Goal: Task Accomplishment & Management: Complete application form

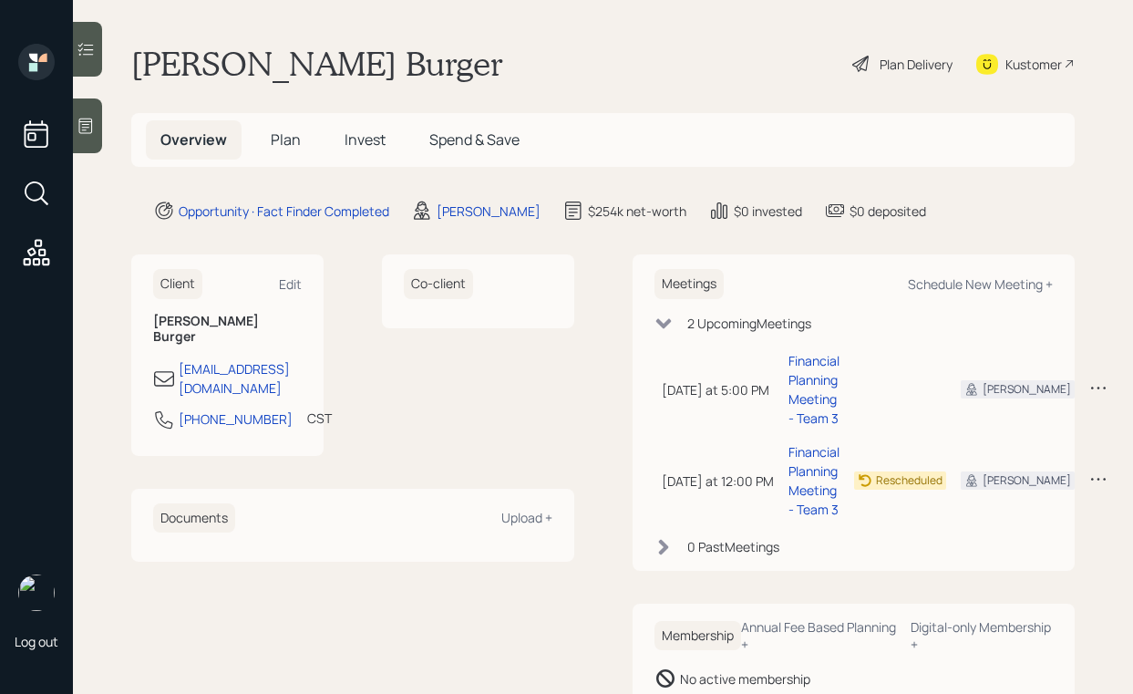
click at [88, 133] on icon at bounding box center [86, 126] width 14 height 15
click at [880, 71] on div "Plan Delivery" at bounding box center [916, 64] width 73 height 19
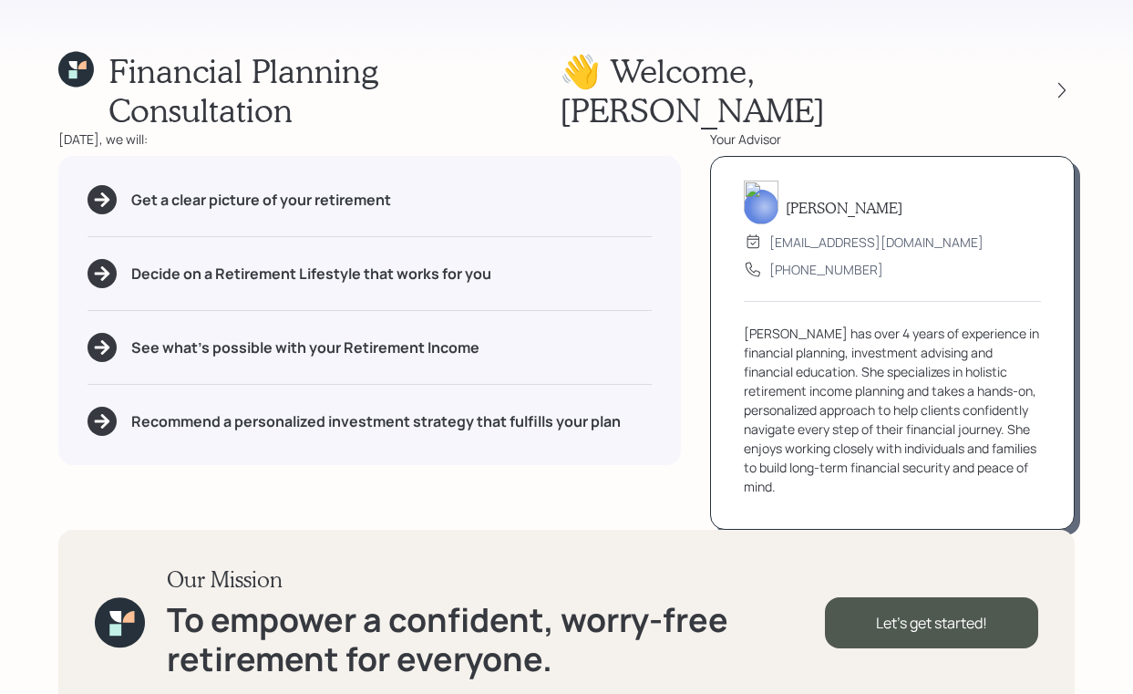
click at [1046, 77] on div at bounding box center [1046, 90] width 58 height 26
click at [1049, 77] on div at bounding box center [1062, 90] width 26 height 26
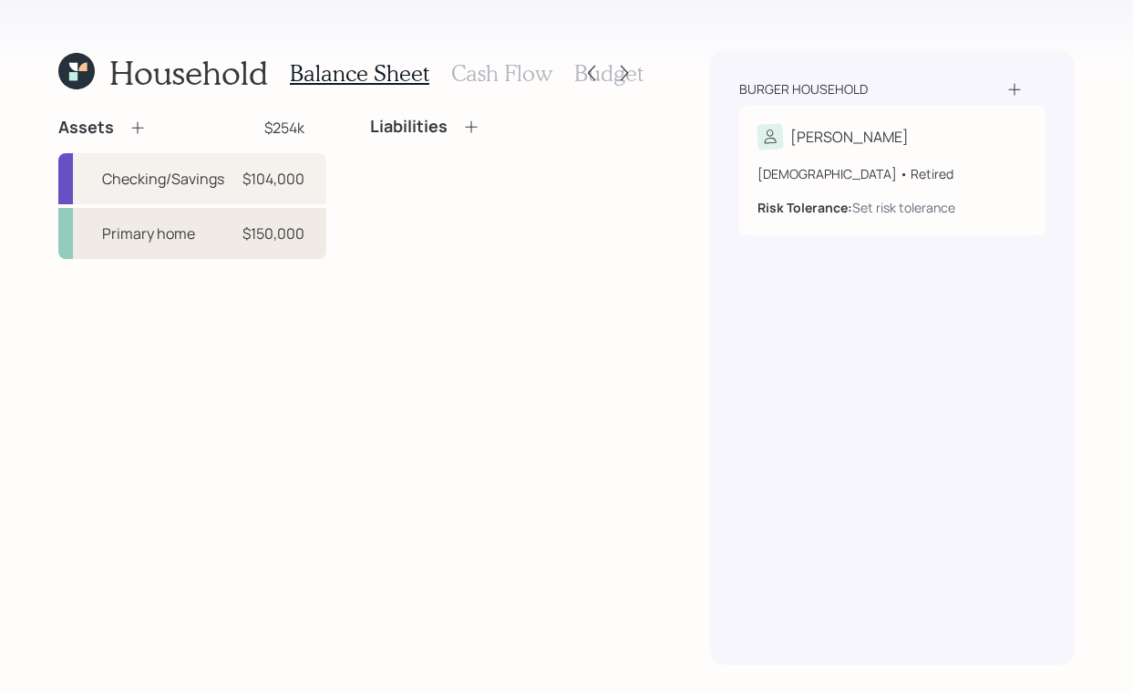
click at [164, 235] on div "Primary home" at bounding box center [148, 233] width 93 height 22
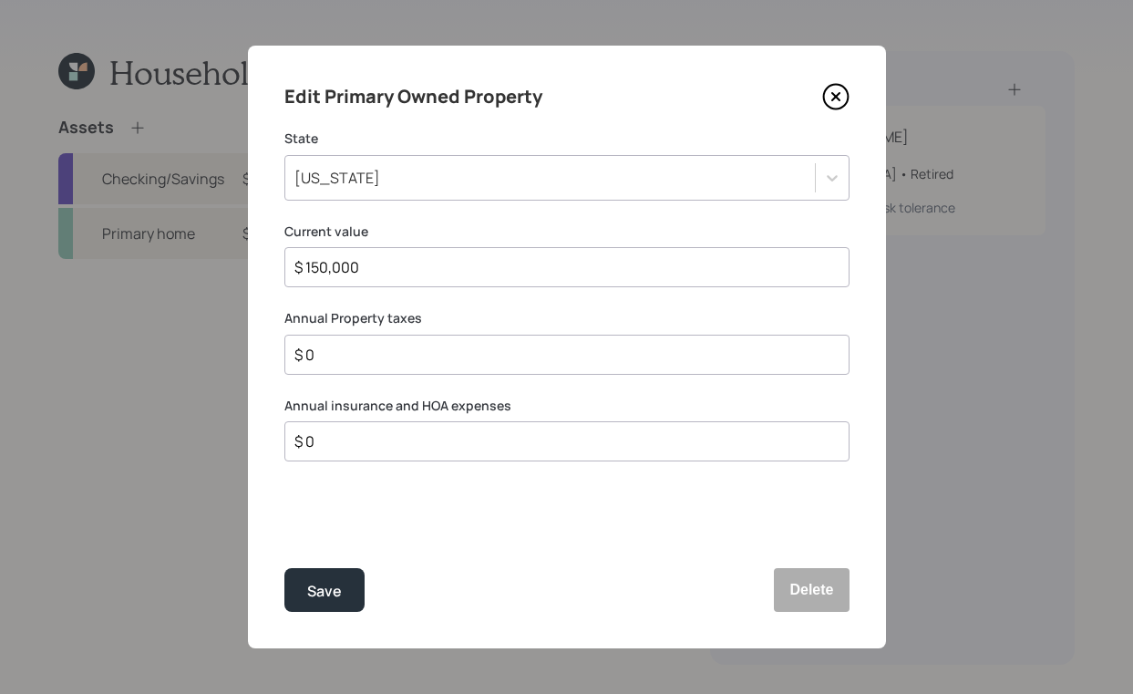
click at [843, 99] on icon at bounding box center [835, 96] width 27 height 27
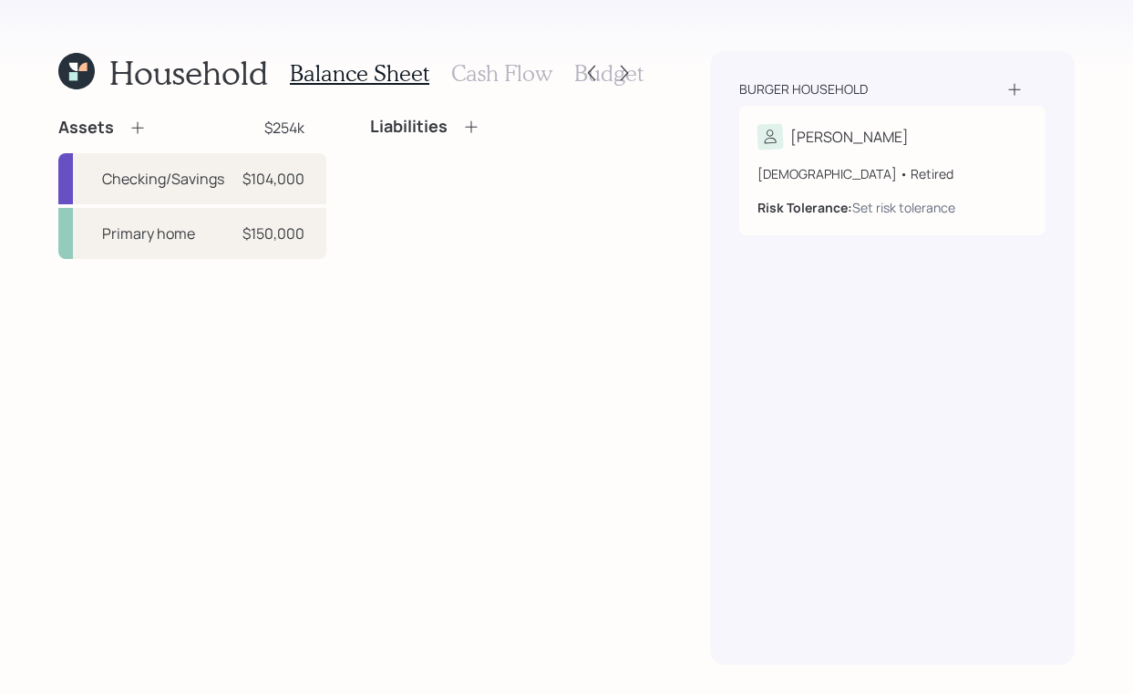
click at [68, 65] on icon at bounding box center [76, 71] width 36 height 36
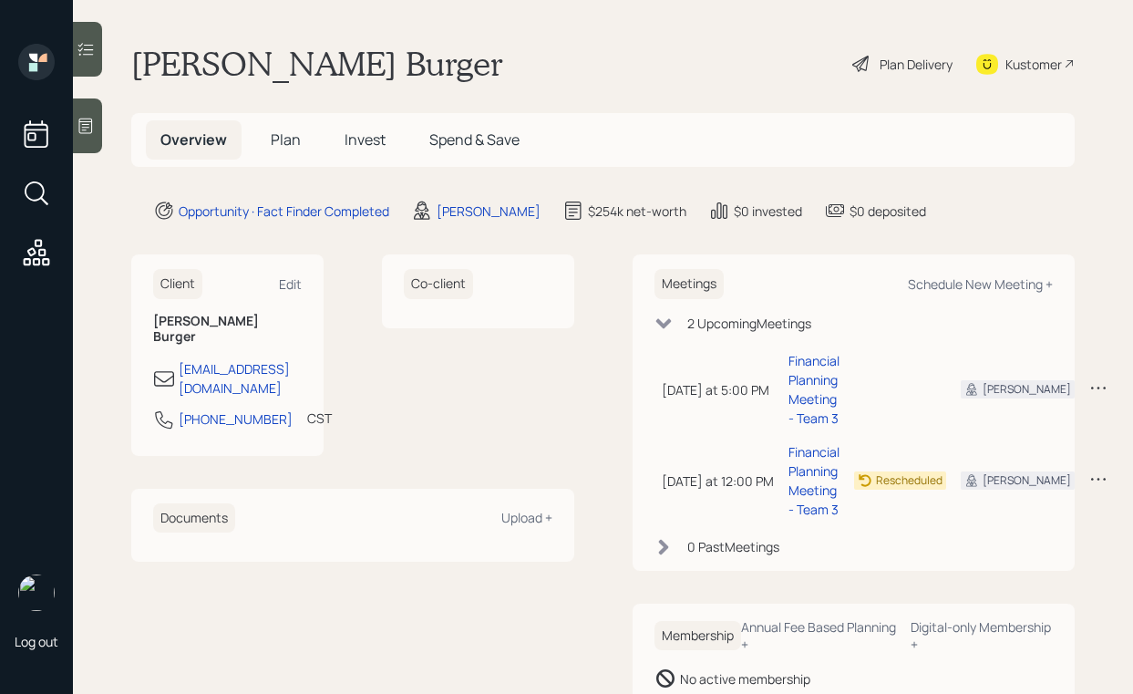
click at [880, 57] on div "Plan Delivery" at bounding box center [916, 64] width 73 height 19
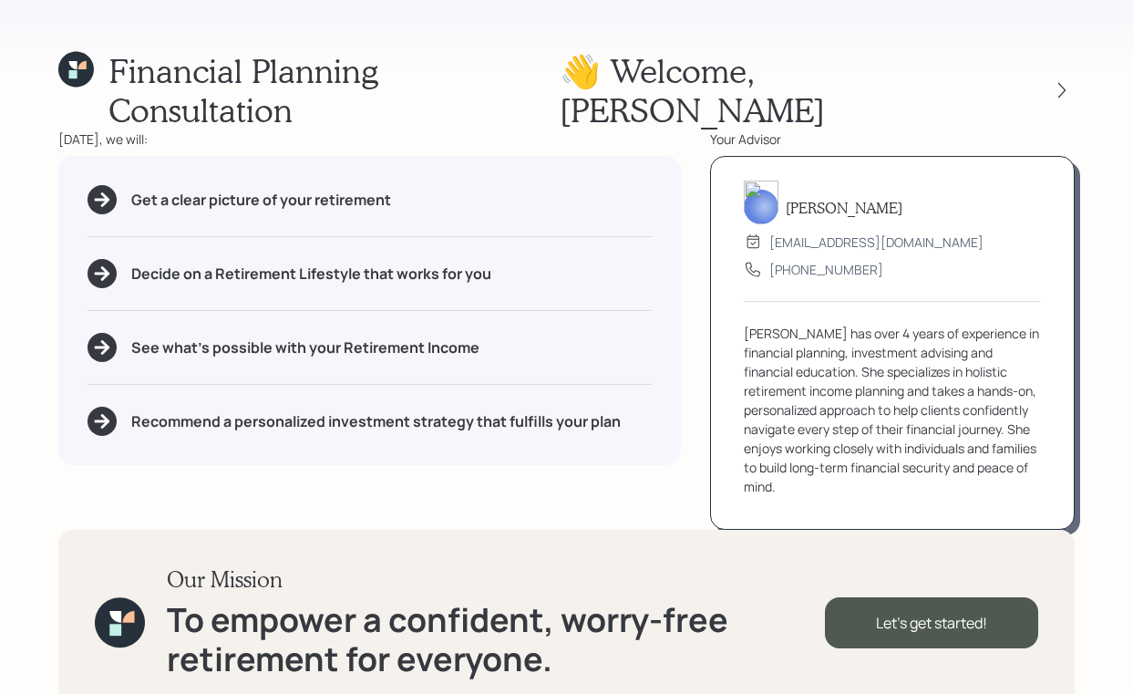
click at [1110, 664] on div "Financial Planning Consultation 👋 Welcome , Falk Today, we will: Get a clear pi…" at bounding box center [566, 347] width 1133 height 694
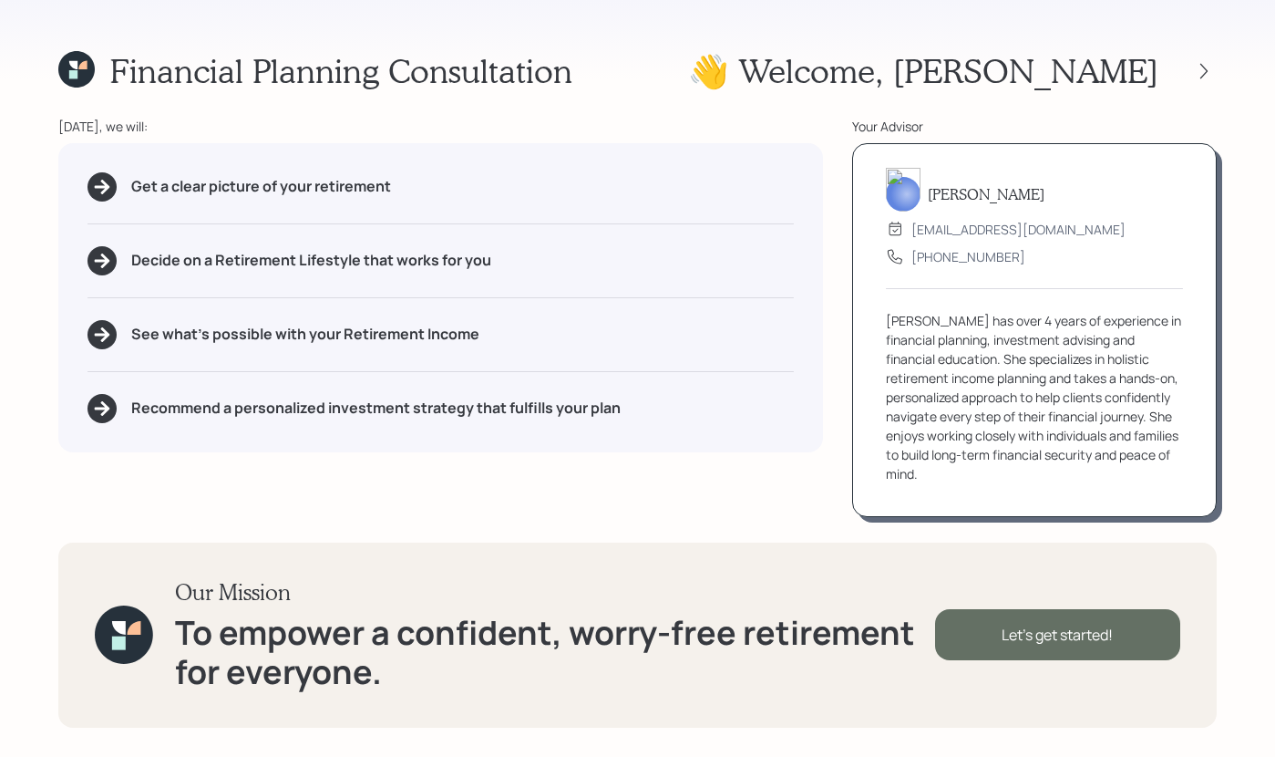
click at [1040, 626] on div "Let's get started!" at bounding box center [1057, 634] width 245 height 51
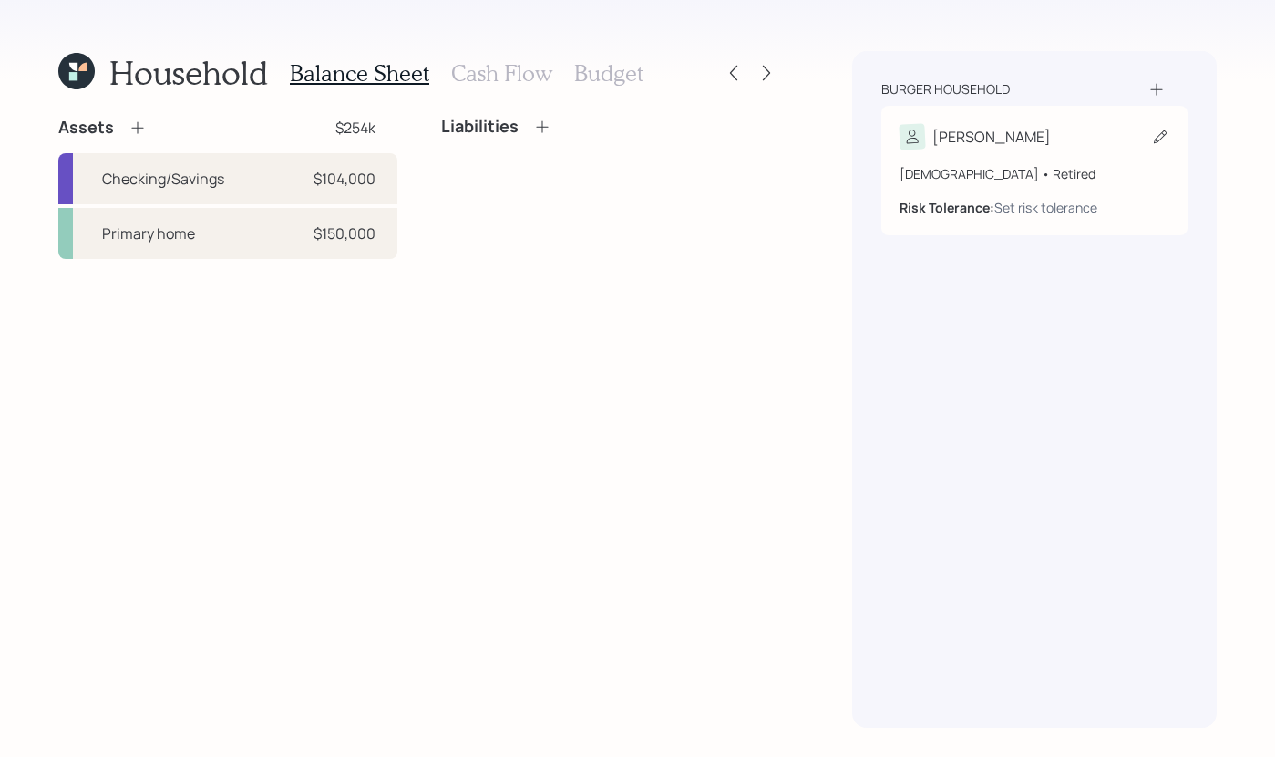
click at [1132, 136] on icon at bounding box center [1160, 137] width 18 height 18
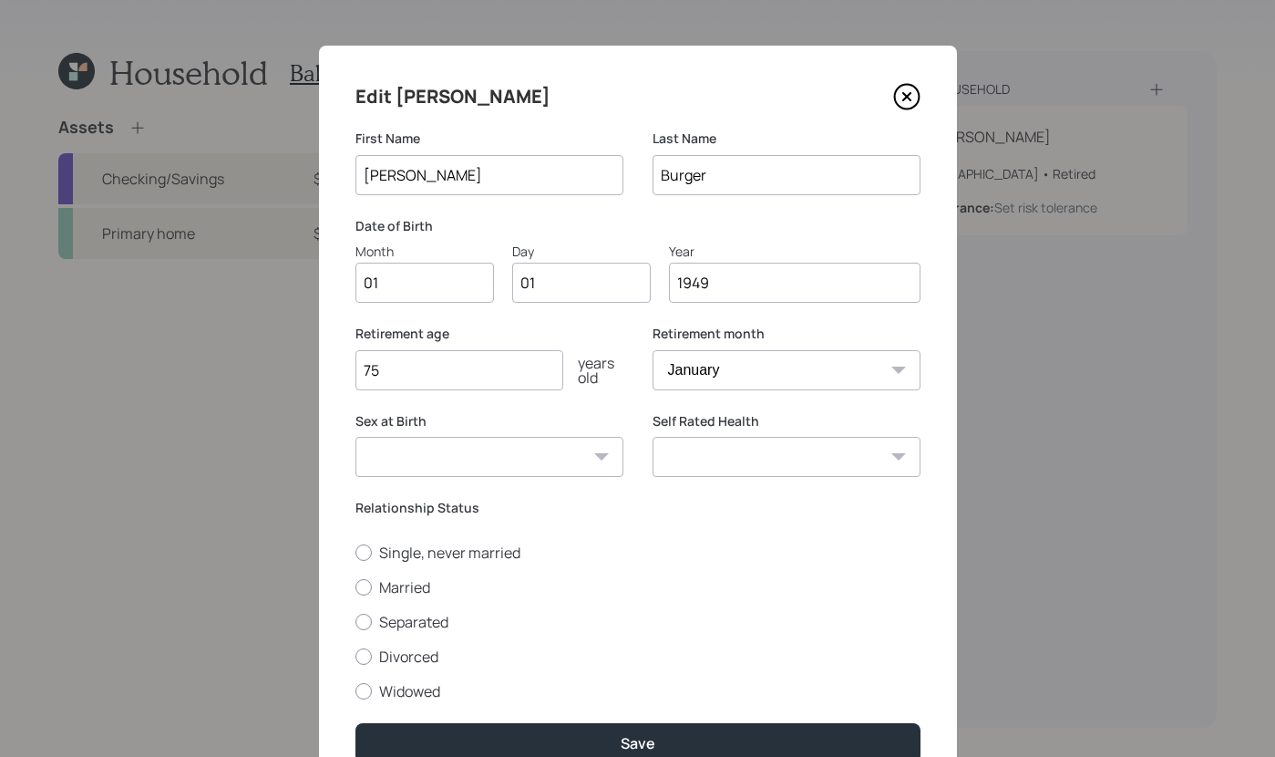
click at [903, 97] on icon at bounding box center [906, 96] width 27 height 27
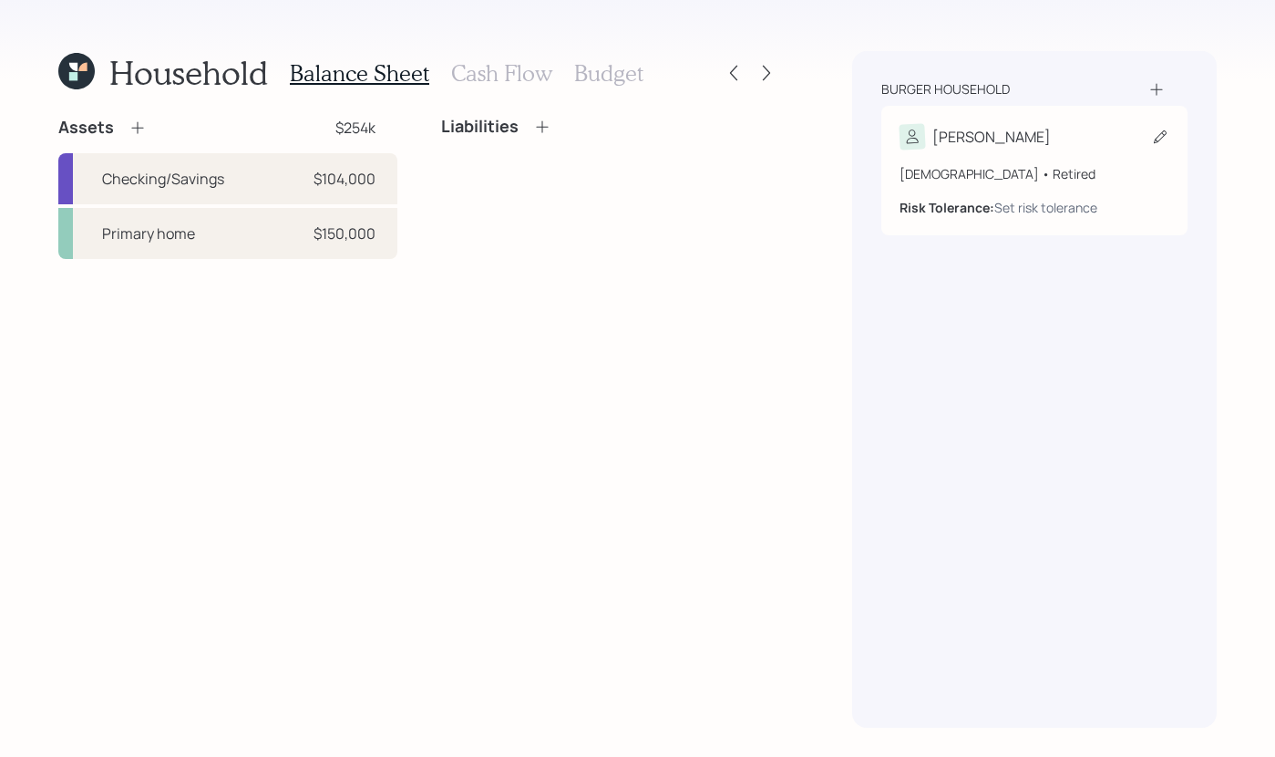
click at [1107, 153] on div "76 years old • Retired Risk Tolerance: Set risk tolerance" at bounding box center [1035, 183] width 270 height 67
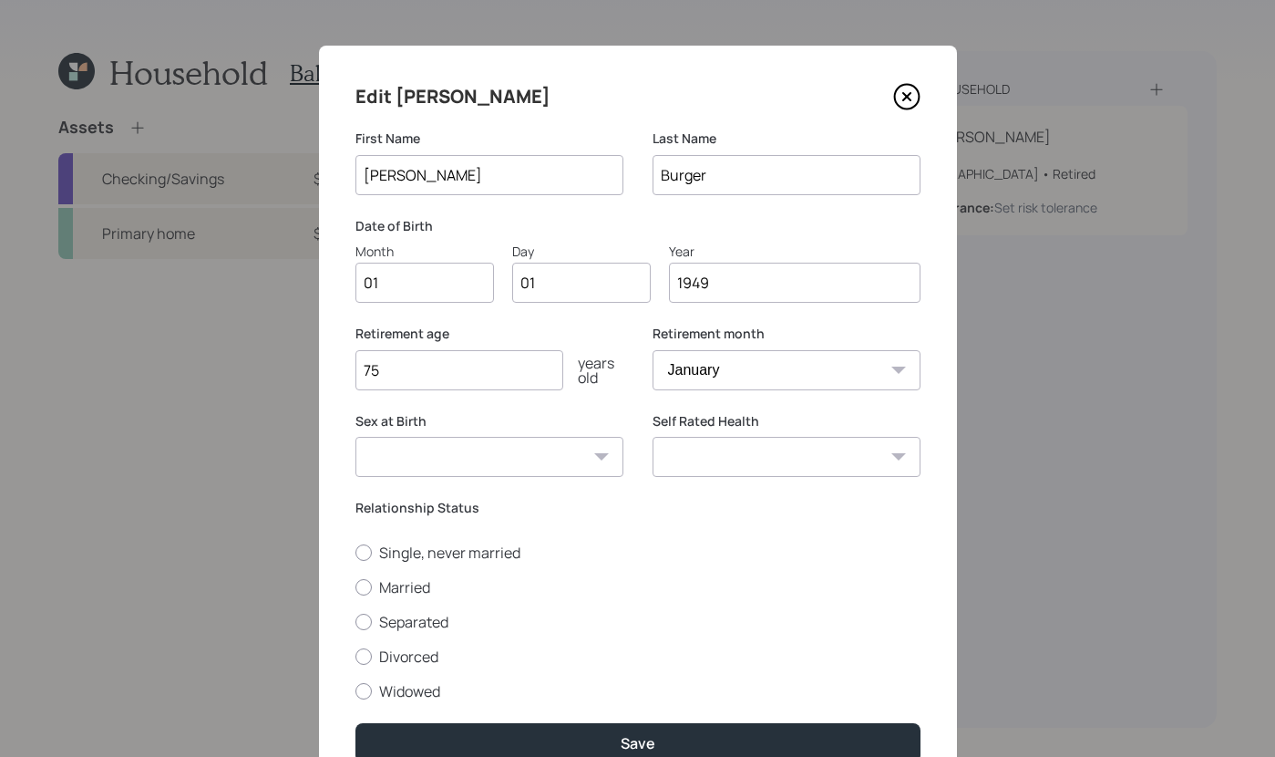
click at [439, 292] on input "01" at bounding box center [425, 283] width 139 height 40
type input "0"
drag, startPoint x: 582, startPoint y: 278, endPoint x: 584, endPoint y: 263, distance: 15.7
click at [582, 278] on input "01" at bounding box center [581, 283] width 139 height 40
type input "0"
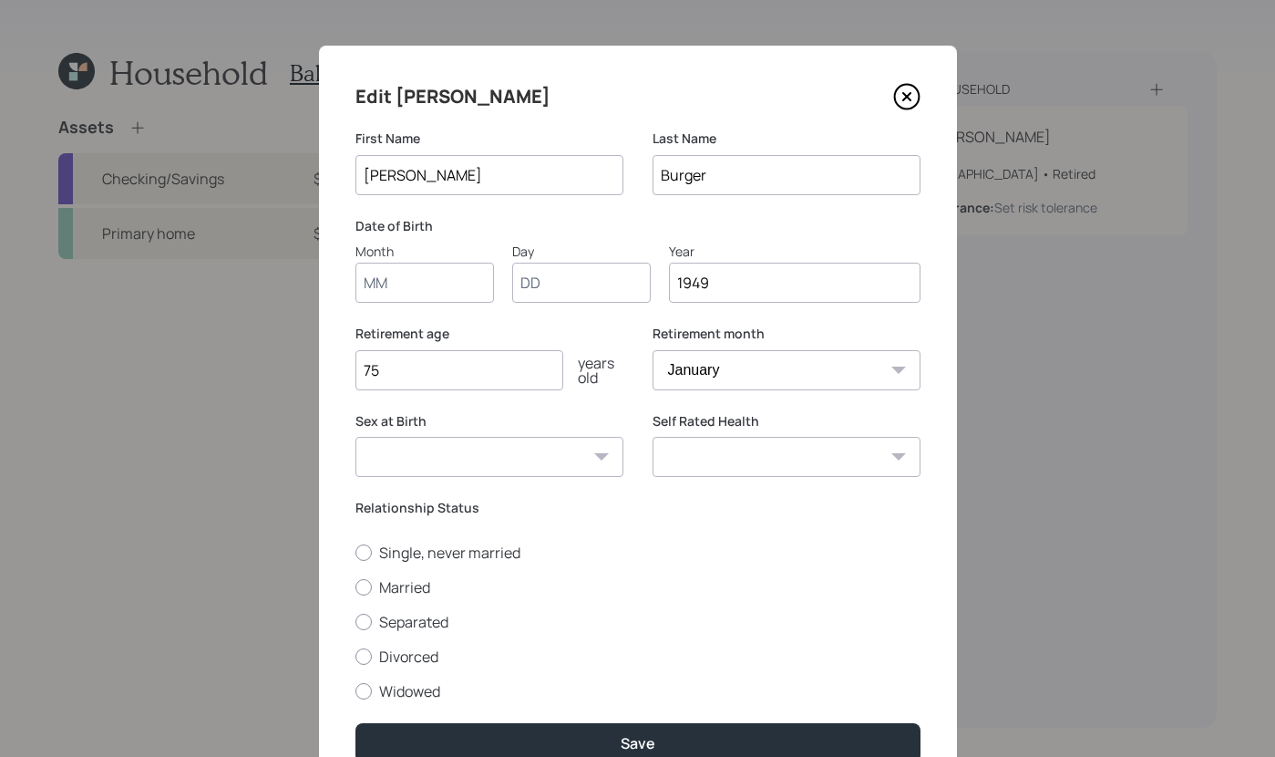
click at [386, 284] on input "Month" at bounding box center [425, 283] width 139 height 40
type input "01"
type input "07"
drag, startPoint x: 439, startPoint y: 370, endPoint x: 352, endPoint y: 373, distance: 87.6
click at [338, 379] on div "Edit Falk First Name Falk Last Name Burger Date of Birth Month 01 Day 07 Year 1…" at bounding box center [638, 422] width 638 height 753
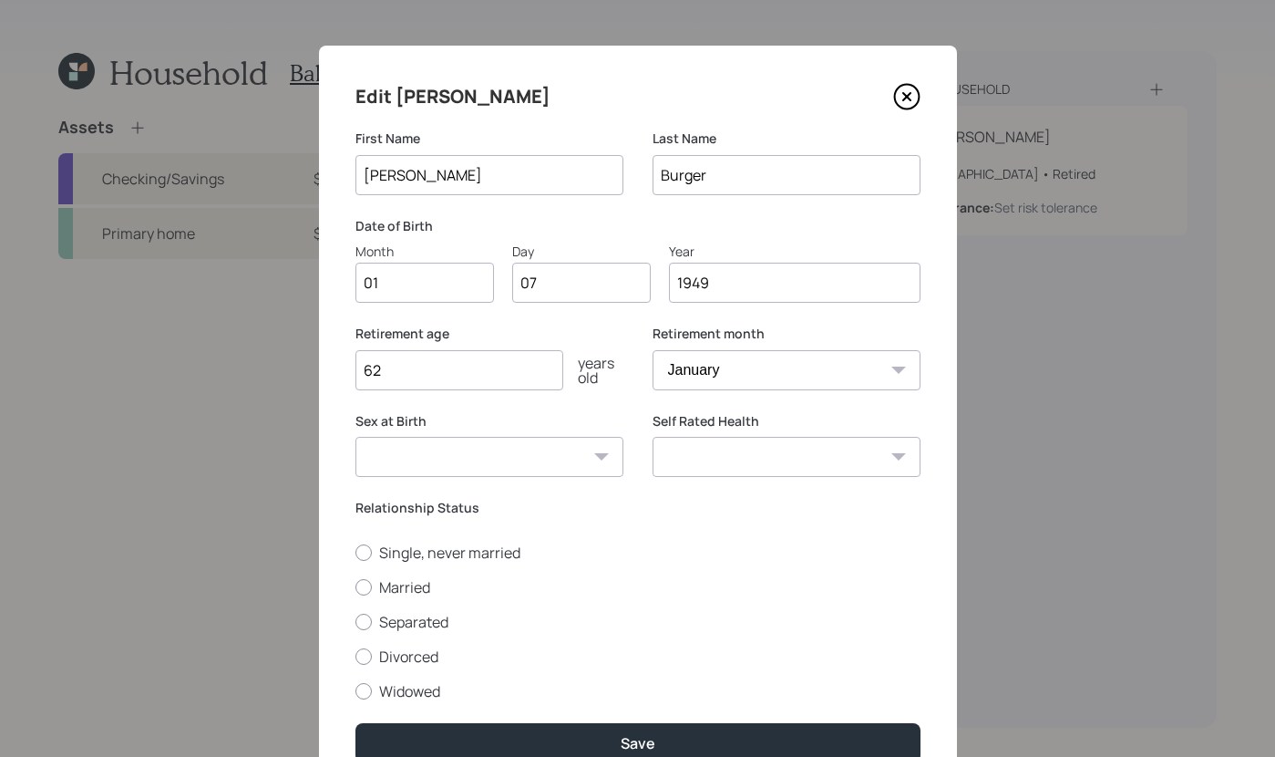
type input "62"
click at [523, 458] on select "Male Female Other / Prefer not to say" at bounding box center [490, 457] width 268 height 40
click at [356, 437] on select "Male Female Other / Prefer not to say" at bounding box center [490, 457] width 268 height 40
click at [452, 457] on select "Male Female Other / Prefer not to say" at bounding box center [490, 457] width 268 height 40
select select "male"
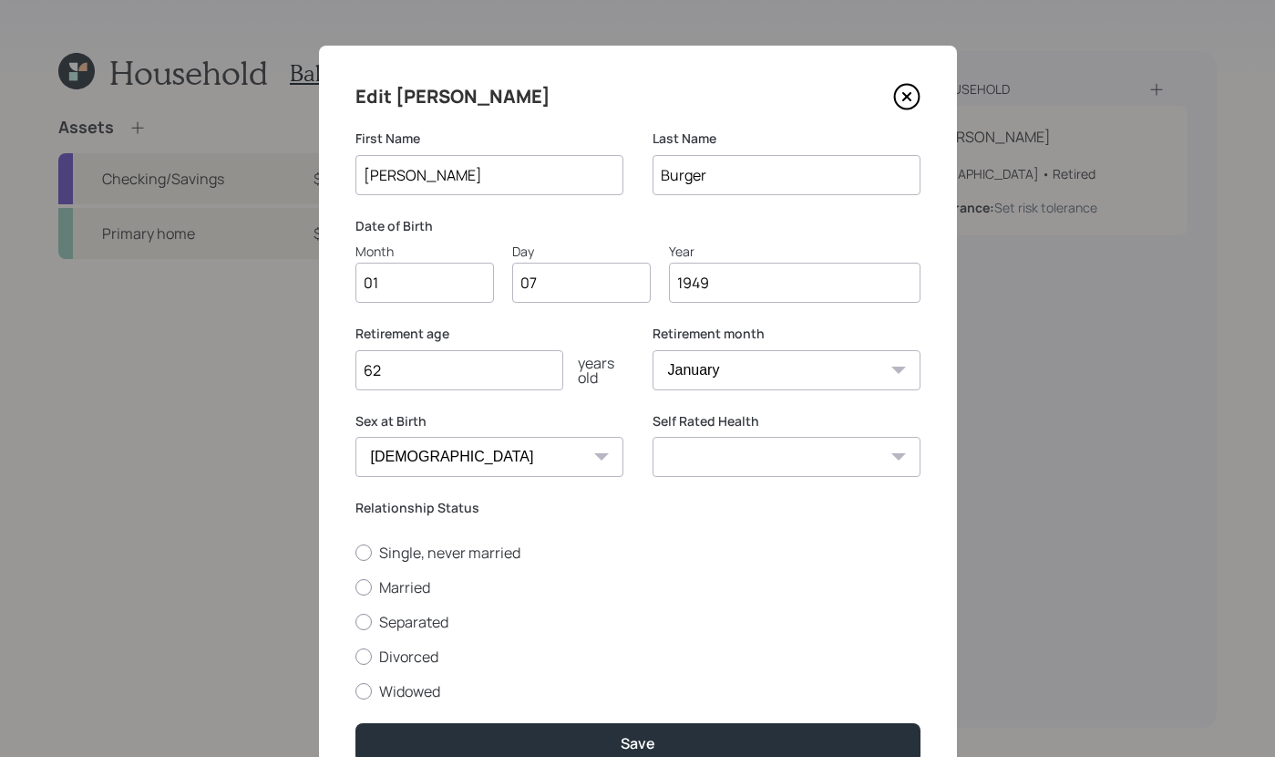
click at [356, 437] on select "Male Female Other / Prefer not to say" at bounding box center [490, 457] width 268 height 40
click at [784, 469] on select "Excellent Very Good Good Fair Poor" at bounding box center [787, 457] width 268 height 40
select select "good"
click at [653, 437] on select "Excellent Very Good Good Fair Poor" at bounding box center [787, 457] width 268 height 40
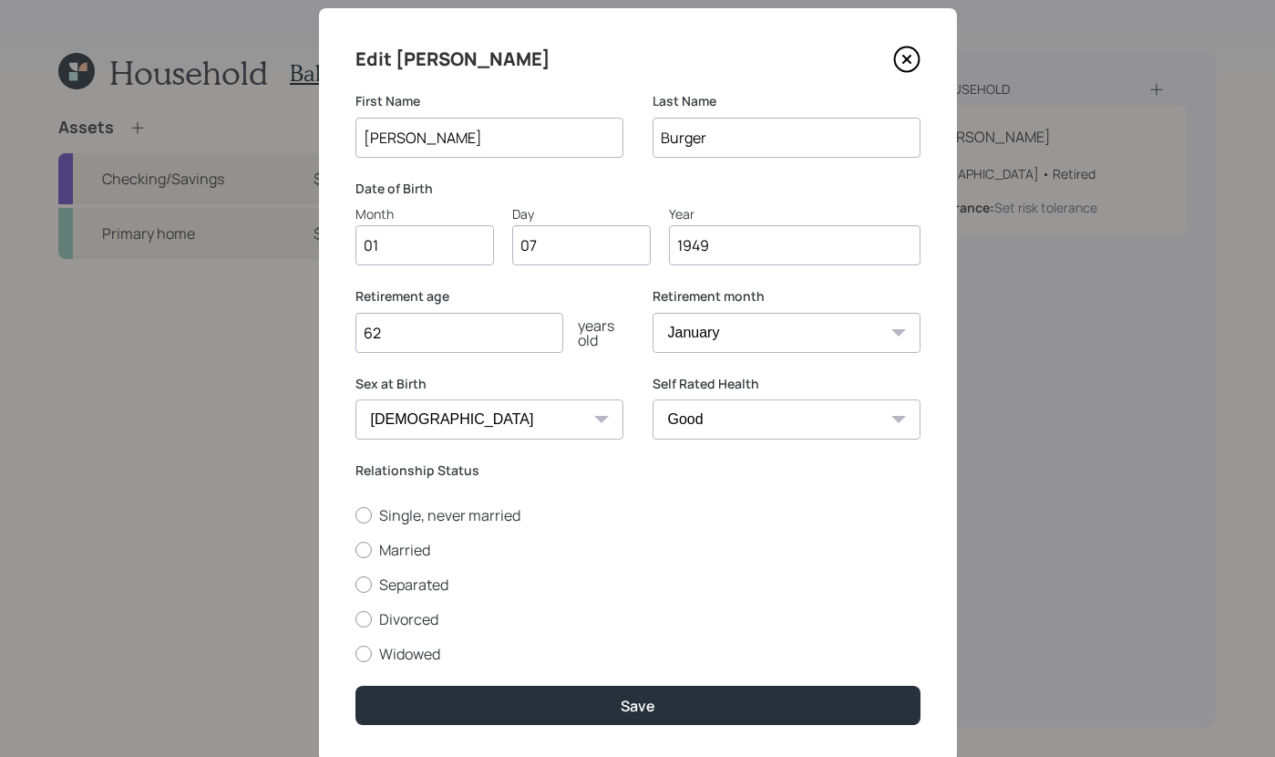
scroll to position [88, 0]
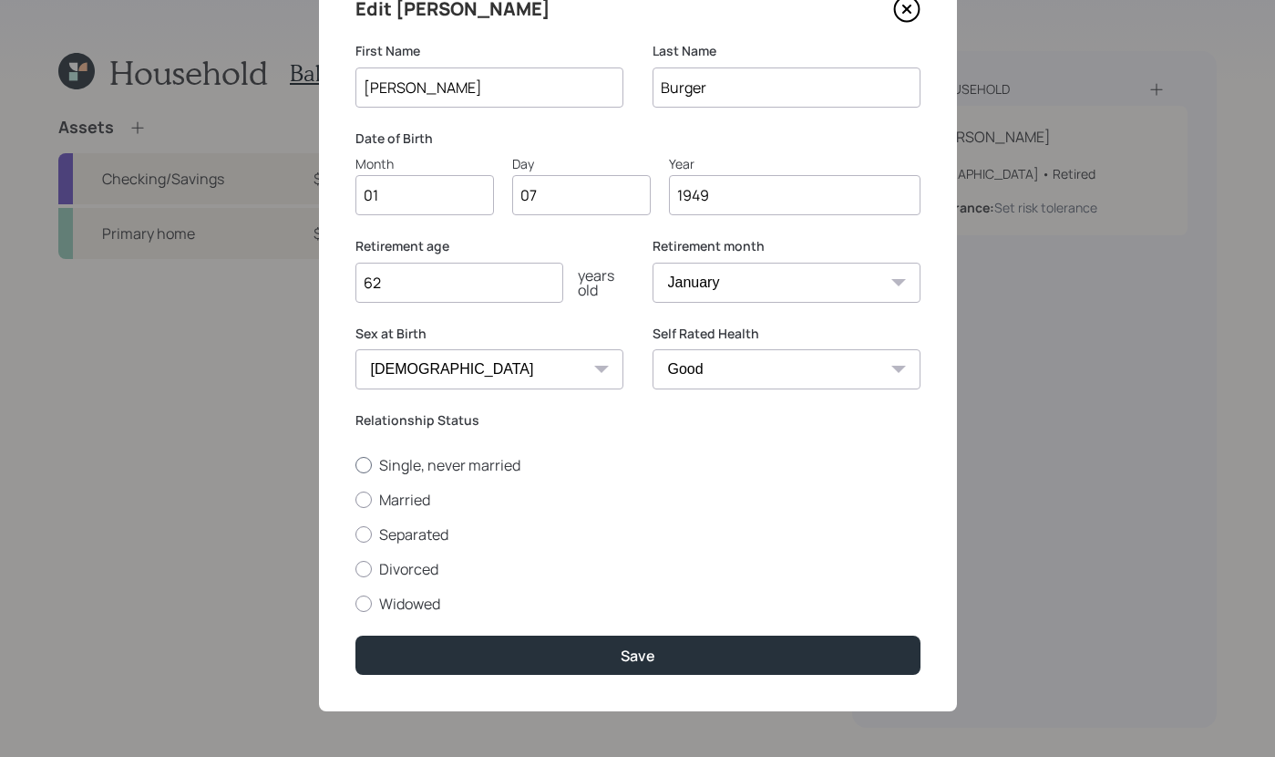
click at [362, 460] on div at bounding box center [364, 465] width 16 height 16
click at [356, 464] on input "Single, never married" at bounding box center [355, 464] width 1 height 1
radio input "true"
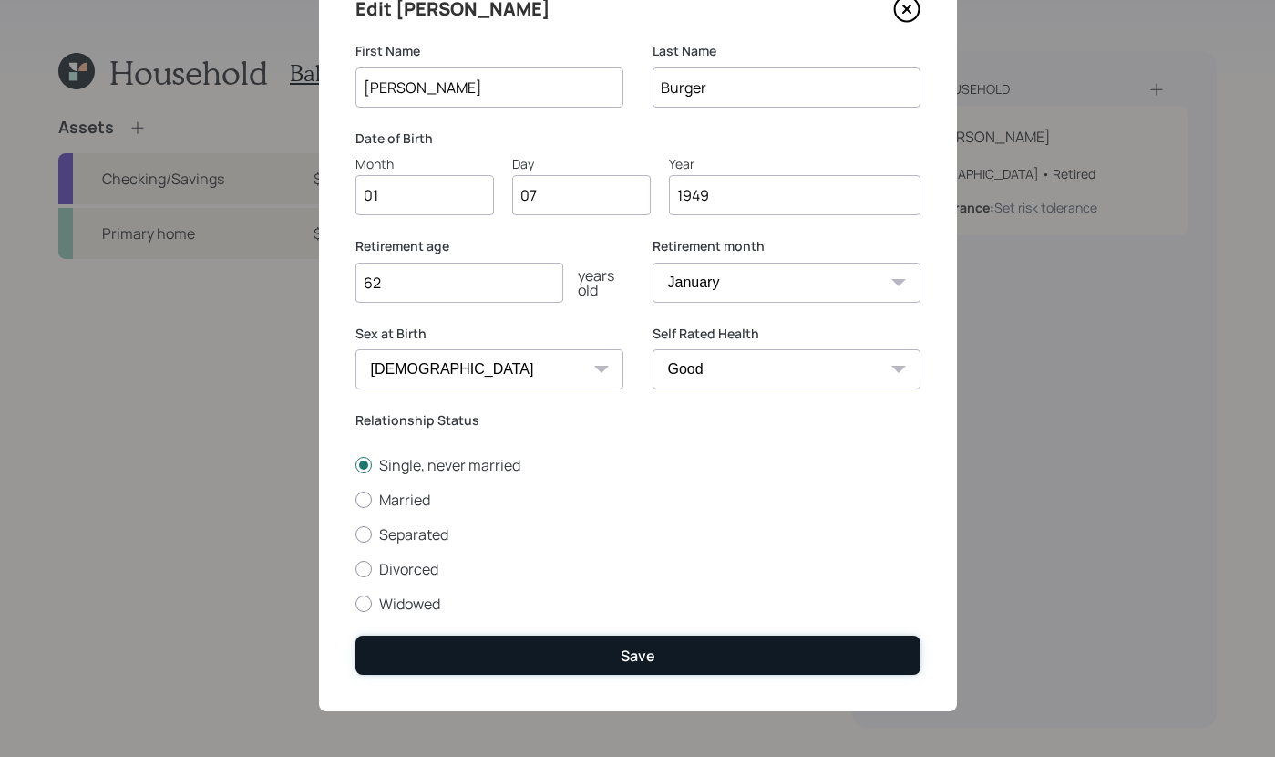
click at [686, 656] on button "Save" at bounding box center [638, 654] width 565 height 39
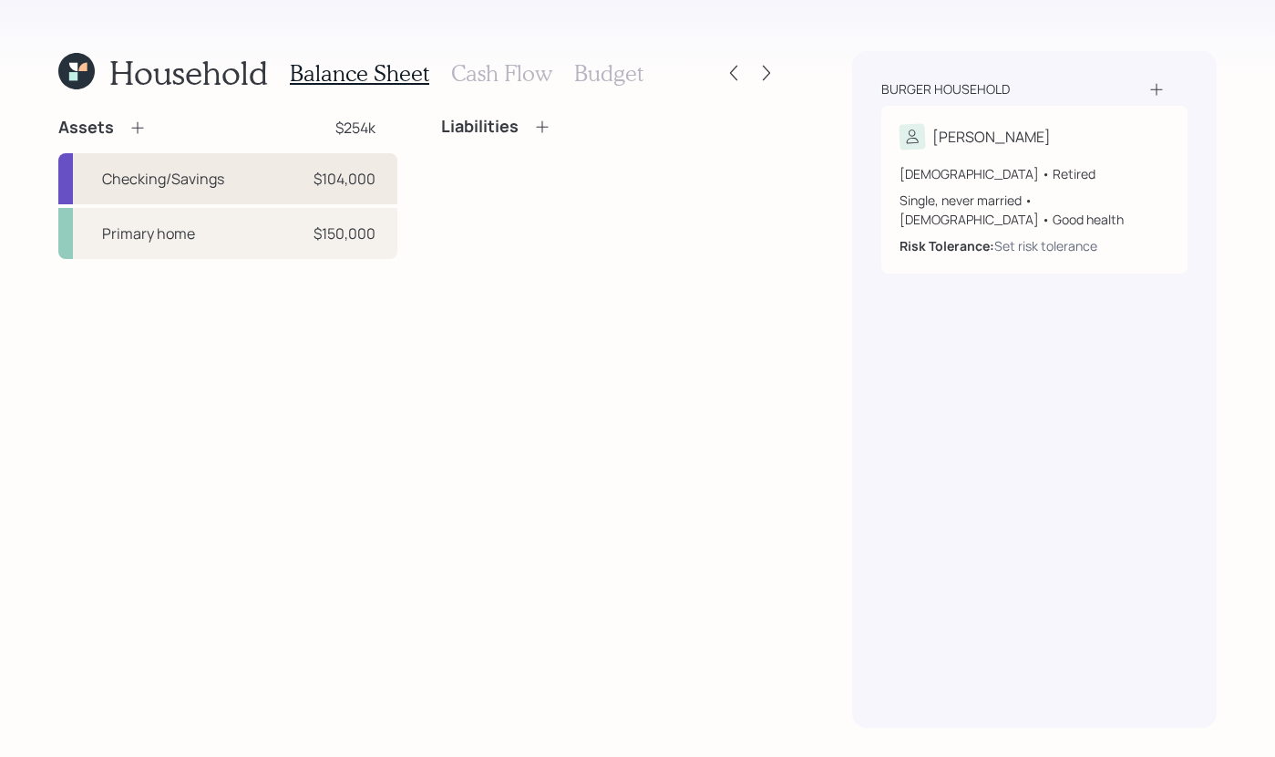
click at [111, 170] on div "Checking/Savings" at bounding box center [163, 179] width 122 height 22
select select "cash"
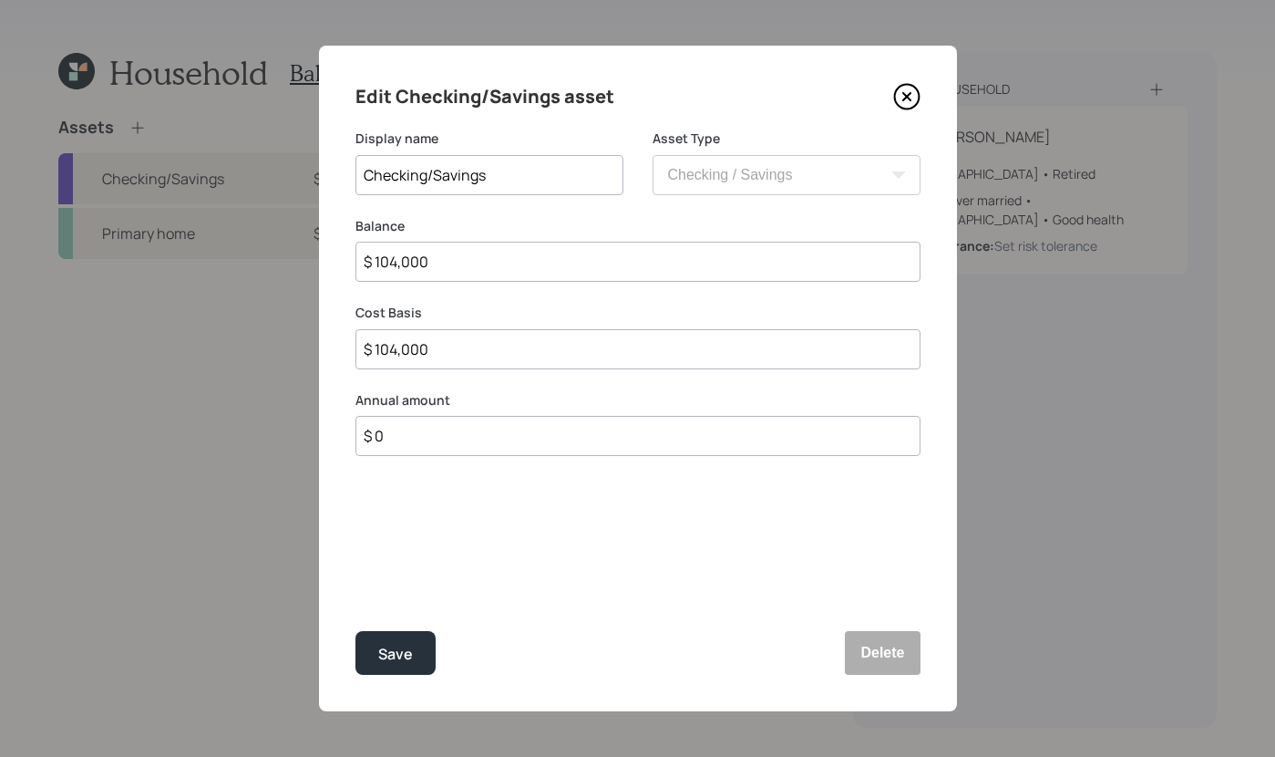
click at [656, 263] on input "$ 104,000" at bounding box center [638, 262] width 565 height 40
click at [497, 271] on input "$ 104,000" at bounding box center [638, 262] width 565 height 40
drag, startPoint x: 518, startPoint y: 245, endPoint x: 366, endPoint y: 238, distance: 152.4
click at [366, 238] on div "Balance $ 104,000" at bounding box center [638, 250] width 565 height 66
drag, startPoint x: 459, startPoint y: 263, endPoint x: 246, endPoint y: 239, distance: 214.7
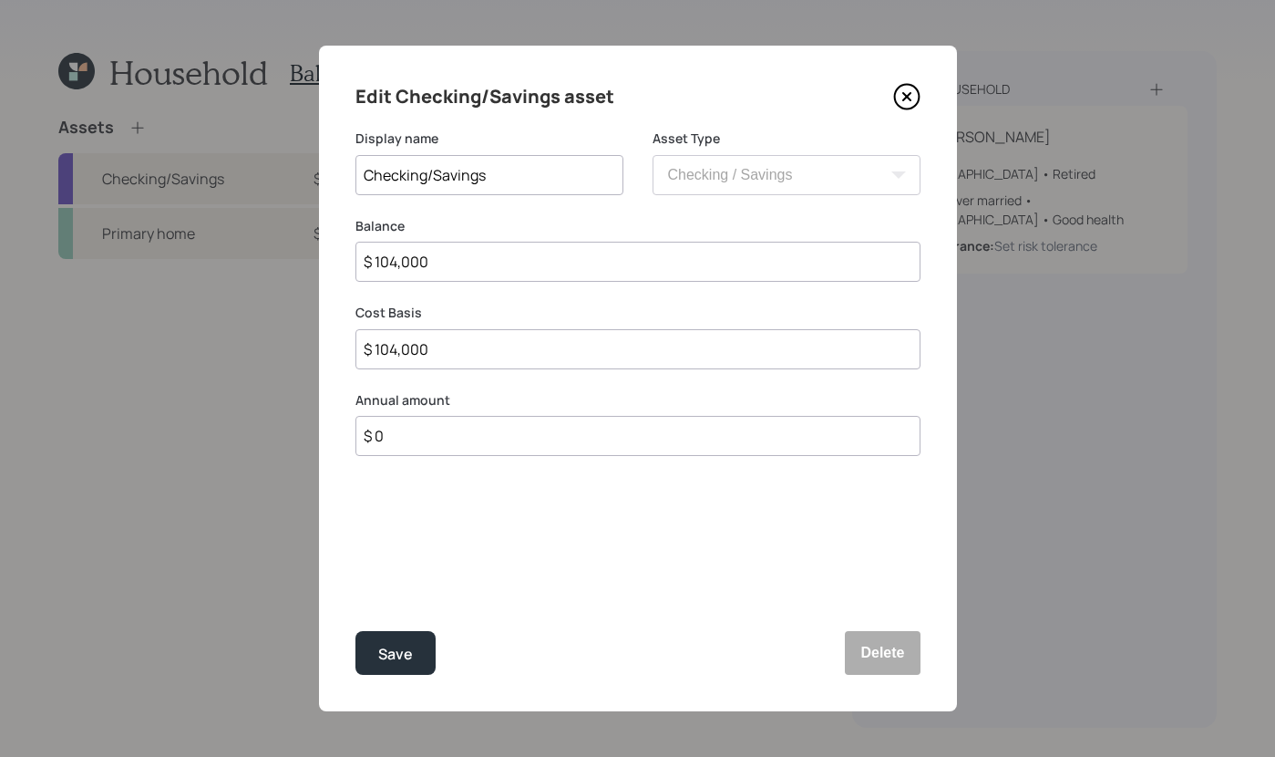
click at [277, 243] on div "Edit Checking/Savings asset Display name Checking/Savings Asset Type SEP IRA IR…" at bounding box center [637, 378] width 1275 height 757
type input "$"
type input "$ 1"
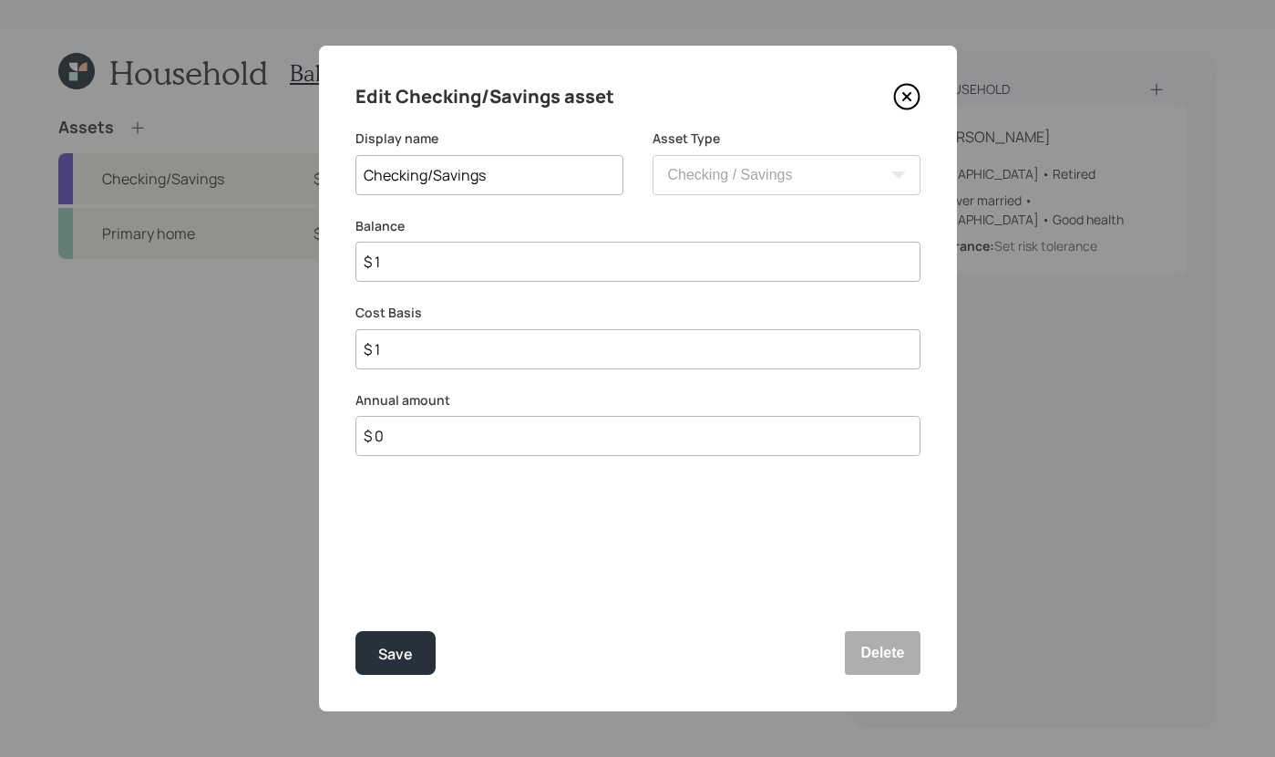
type input "$ 10"
type input "$ 100"
type input "$ 1,000"
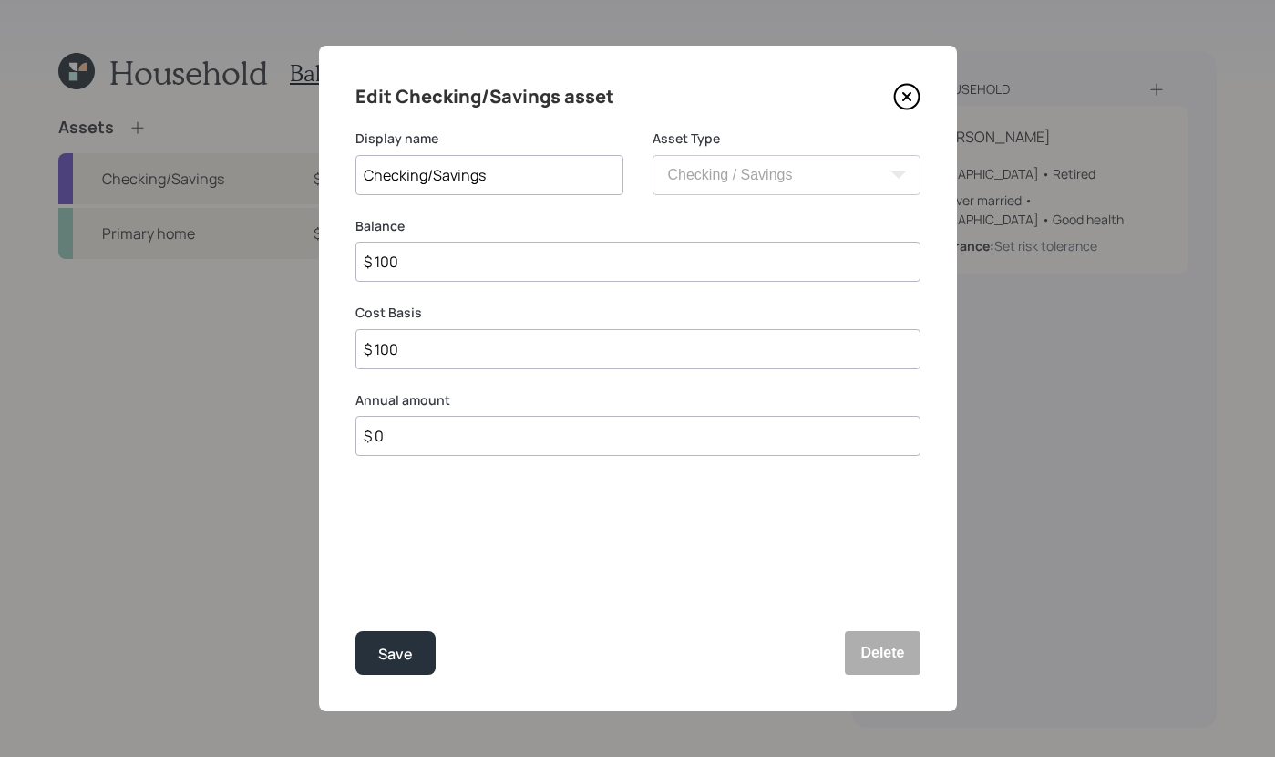
type input "$ 1,000"
type input "$ 10,000"
type input "$ 100,000"
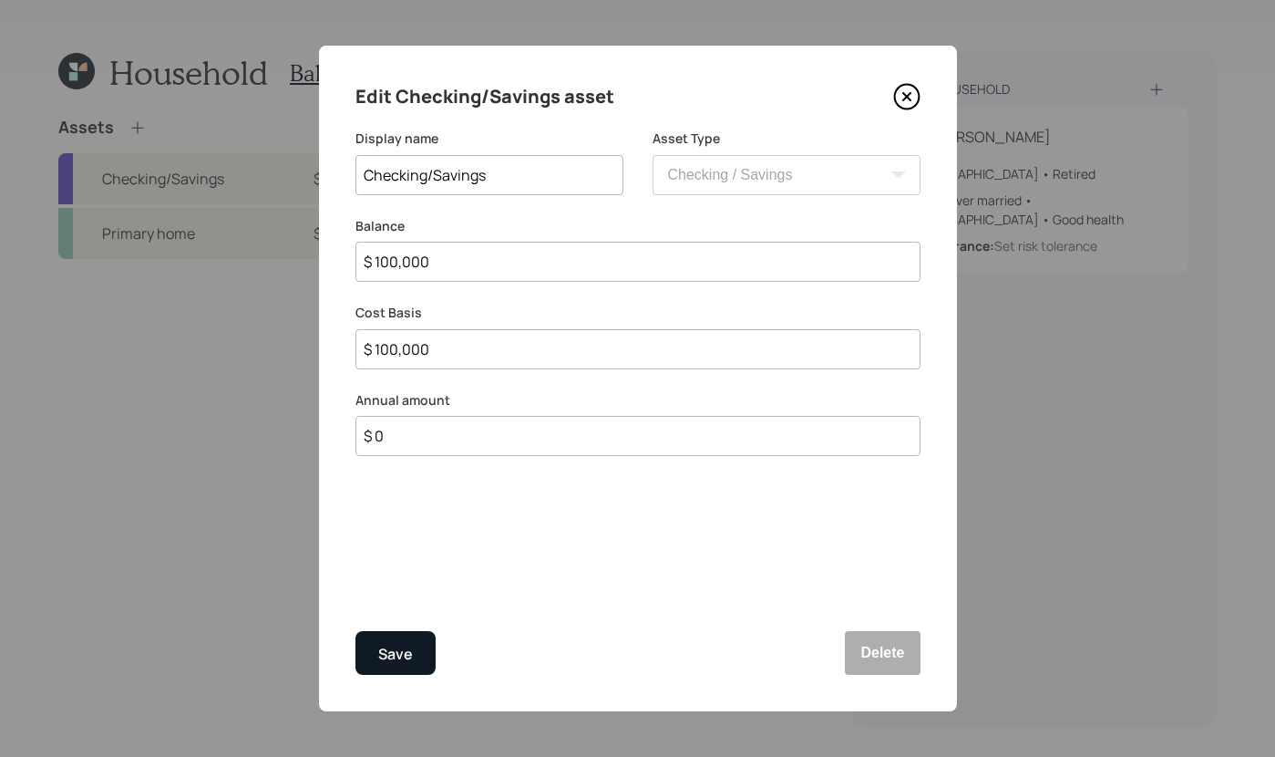
type input "$ 100,000"
drag, startPoint x: 402, startPoint y: 651, endPoint x: 372, endPoint y: 670, distance: 35.7
click at [402, 651] on div "Save" at bounding box center [395, 654] width 35 height 25
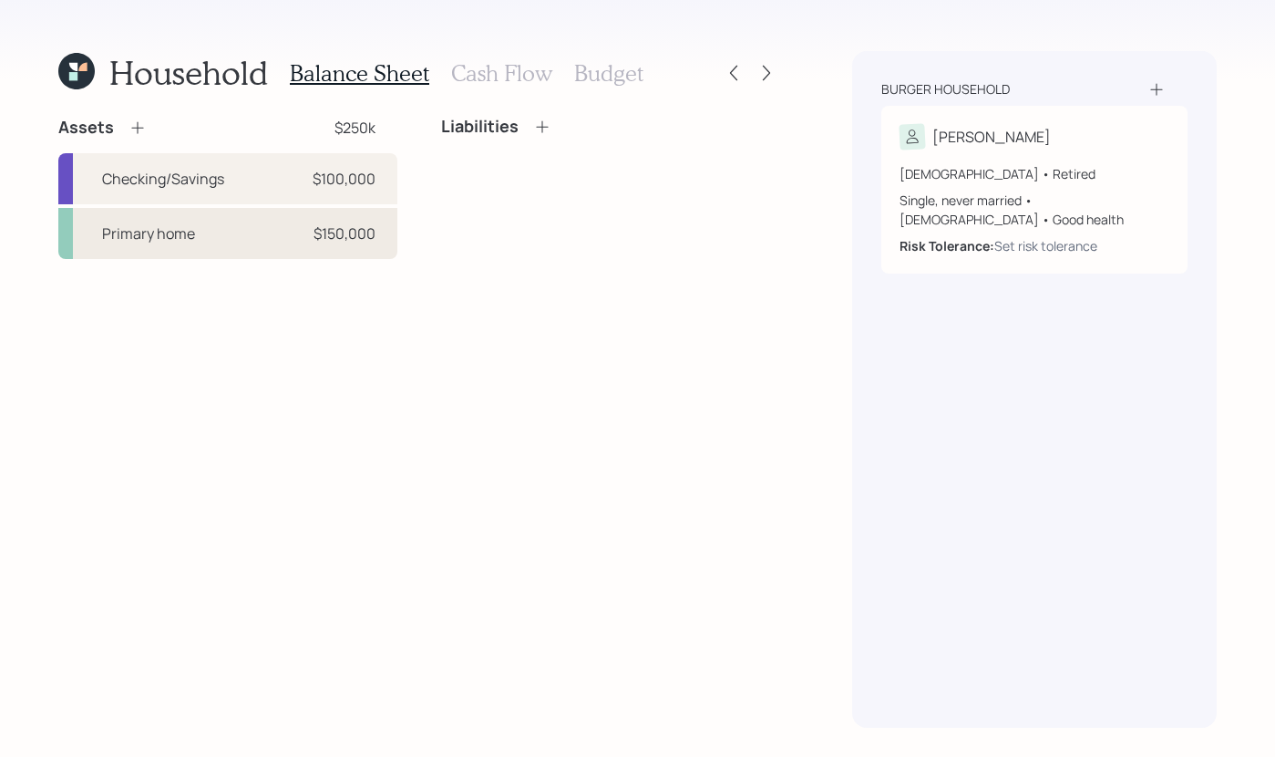
click at [201, 250] on div "Primary home $150,000" at bounding box center [227, 233] width 339 height 51
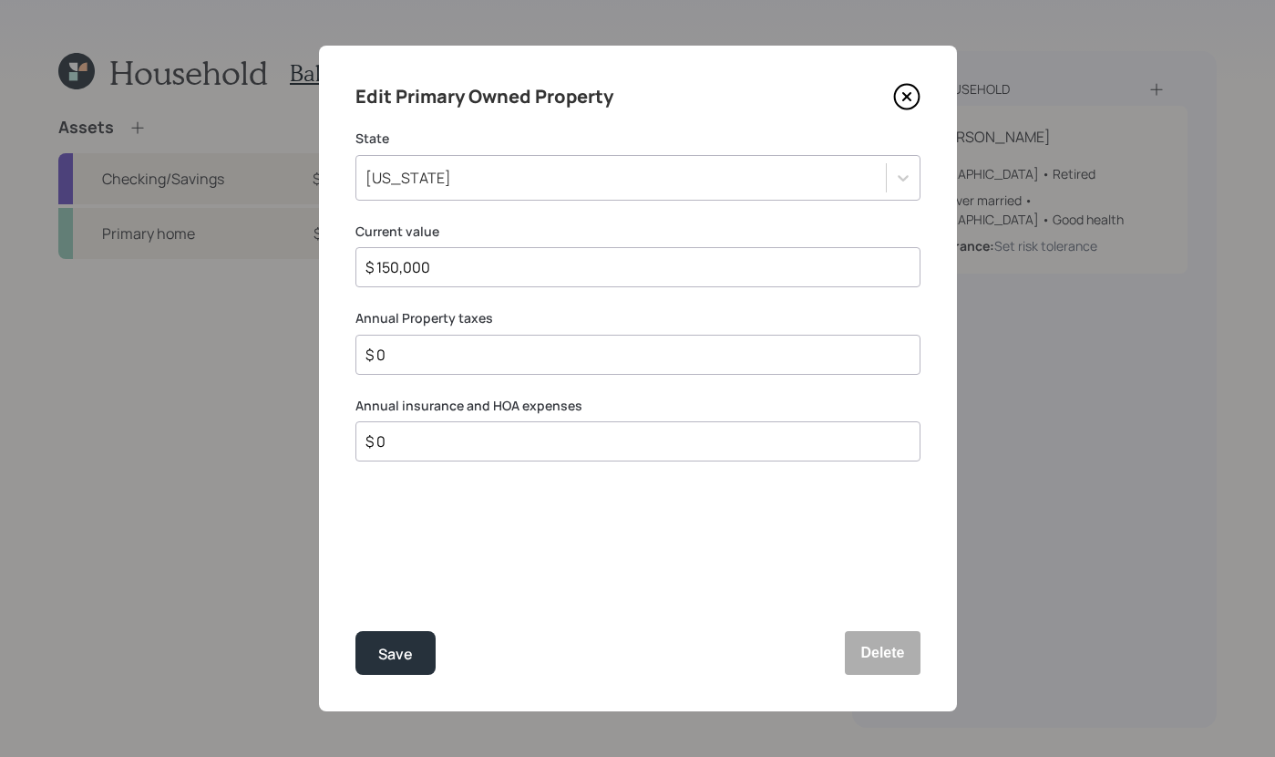
click at [468, 356] on input "$ 0" at bounding box center [631, 355] width 534 height 22
click at [490, 356] on input "$ 0" at bounding box center [631, 355] width 534 height 22
type input "$ 875"
click at [401, 446] on input "$ 0" at bounding box center [631, 441] width 534 height 22
type input "$ 5,000"
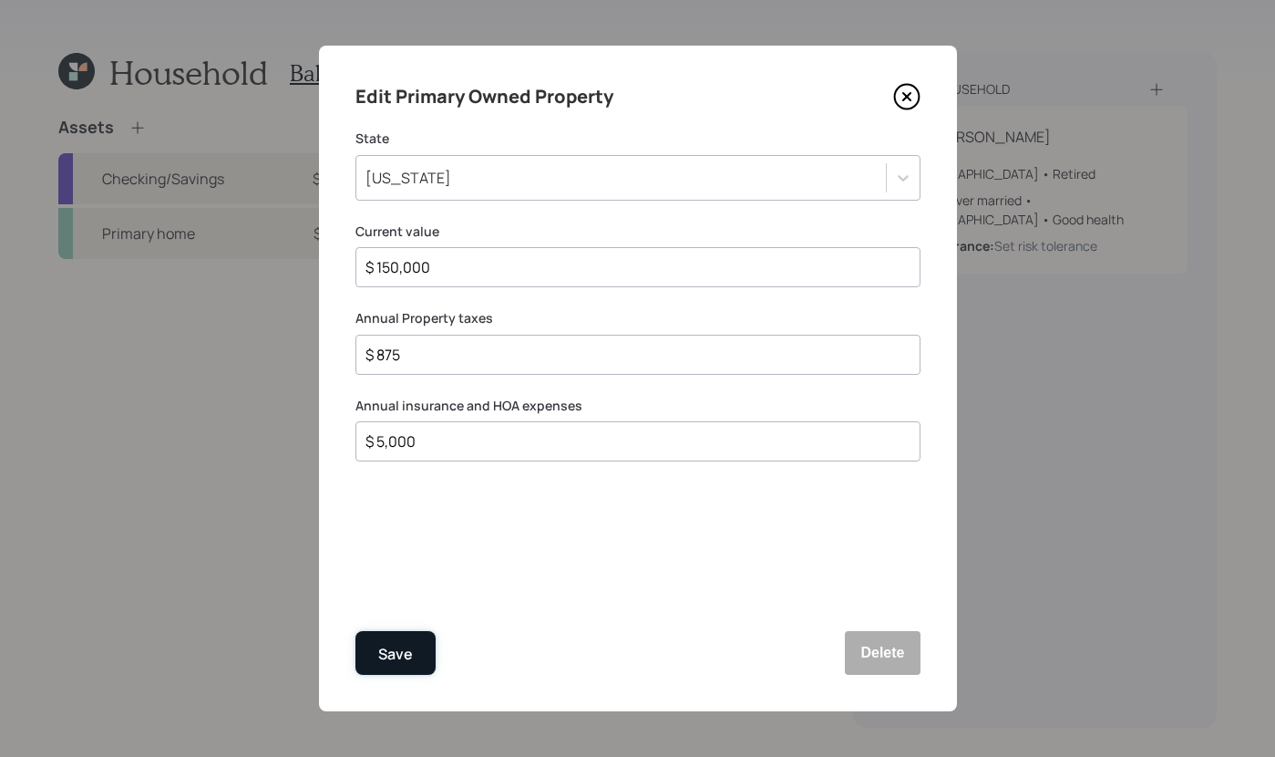
click at [393, 645] on div "Save" at bounding box center [395, 654] width 35 height 25
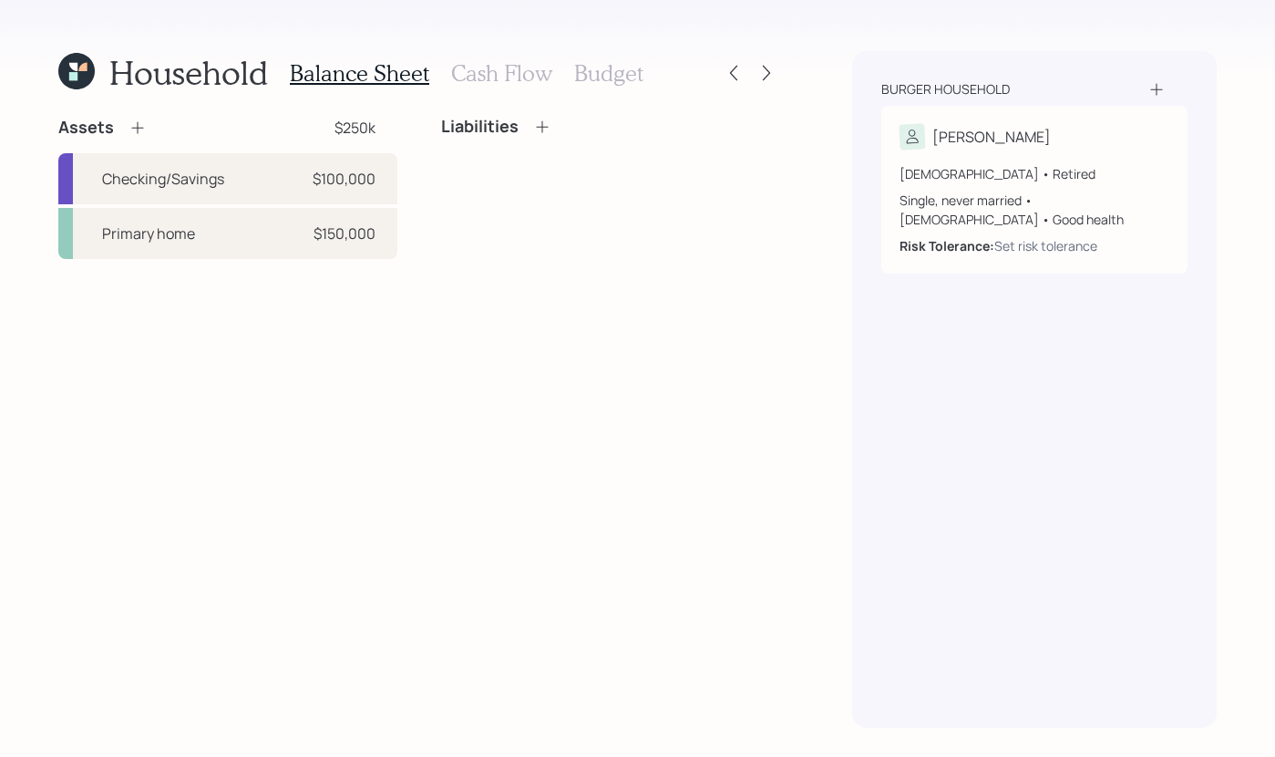
click at [488, 79] on h3 "Cash Flow" at bounding box center [501, 73] width 101 height 26
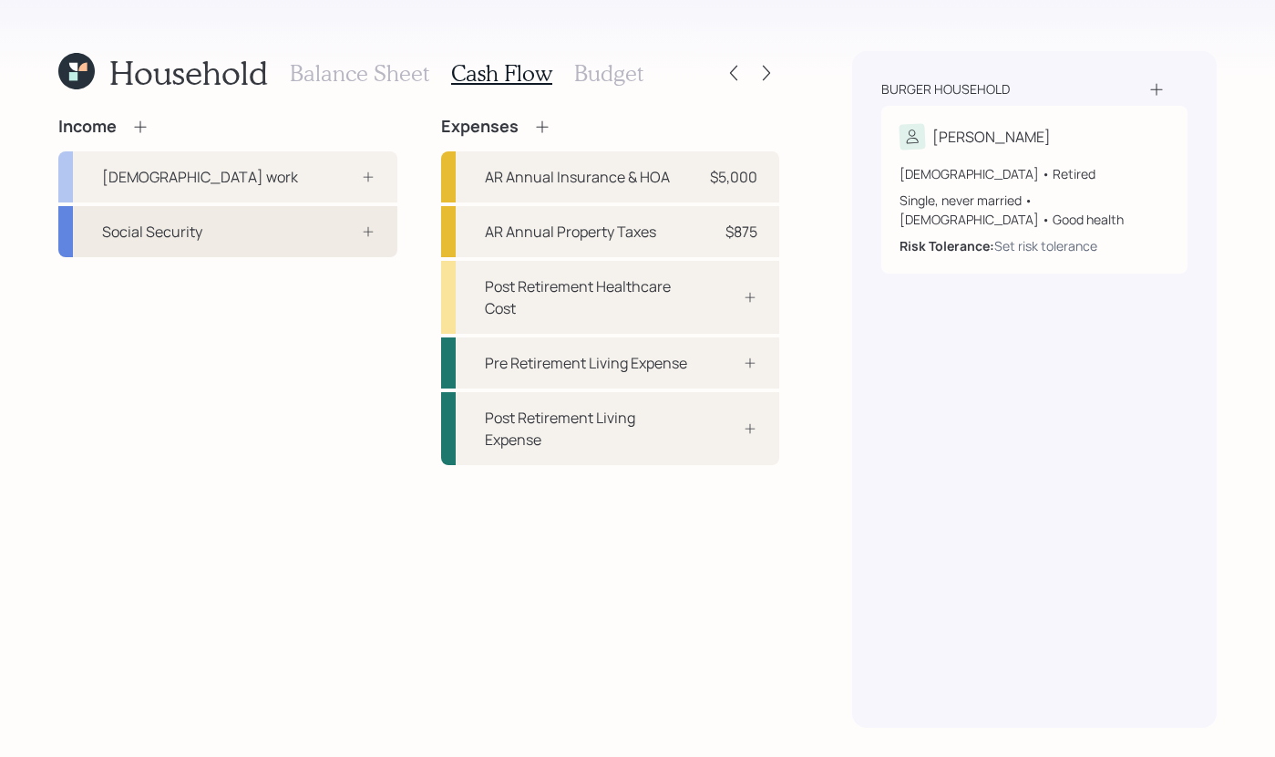
click at [94, 231] on div "Social Security" at bounding box center [227, 231] width 339 height 51
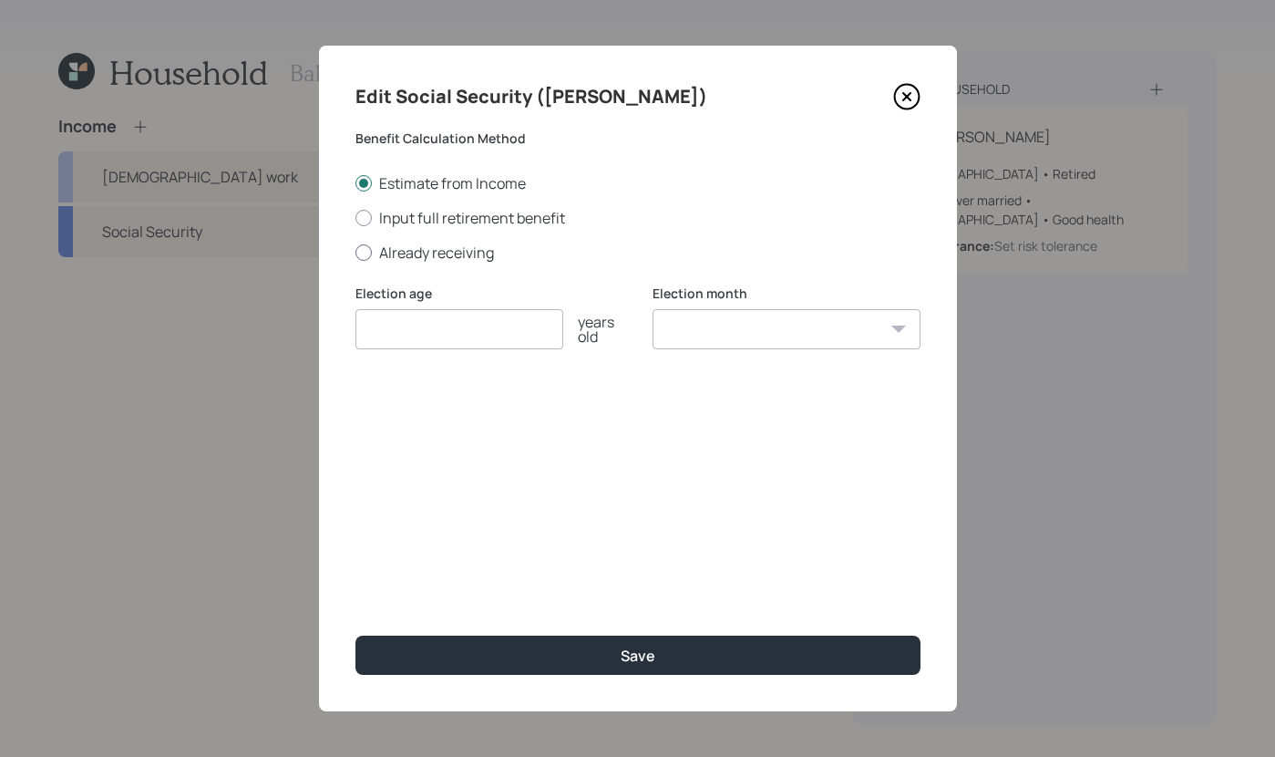
click at [363, 248] on div at bounding box center [364, 252] width 16 height 16
click at [356, 252] on input "Already receiving" at bounding box center [355, 252] width 1 height 1
radio input "true"
click at [526, 418] on input "$" at bounding box center [638, 417] width 565 height 40
type input "$ 1,100"
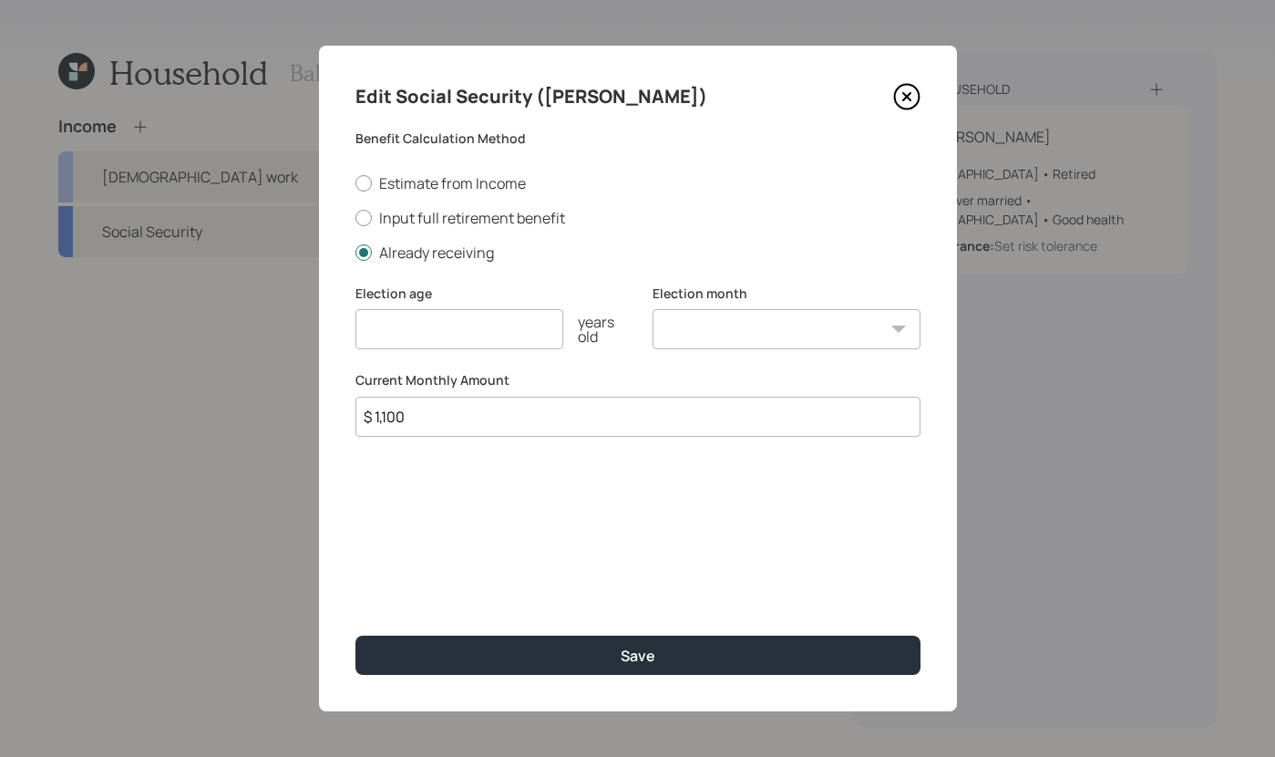
click at [437, 353] on div "Election age years old" at bounding box center [490, 328] width 268 height 88
click at [436, 315] on input "number" at bounding box center [460, 329] width 208 height 40
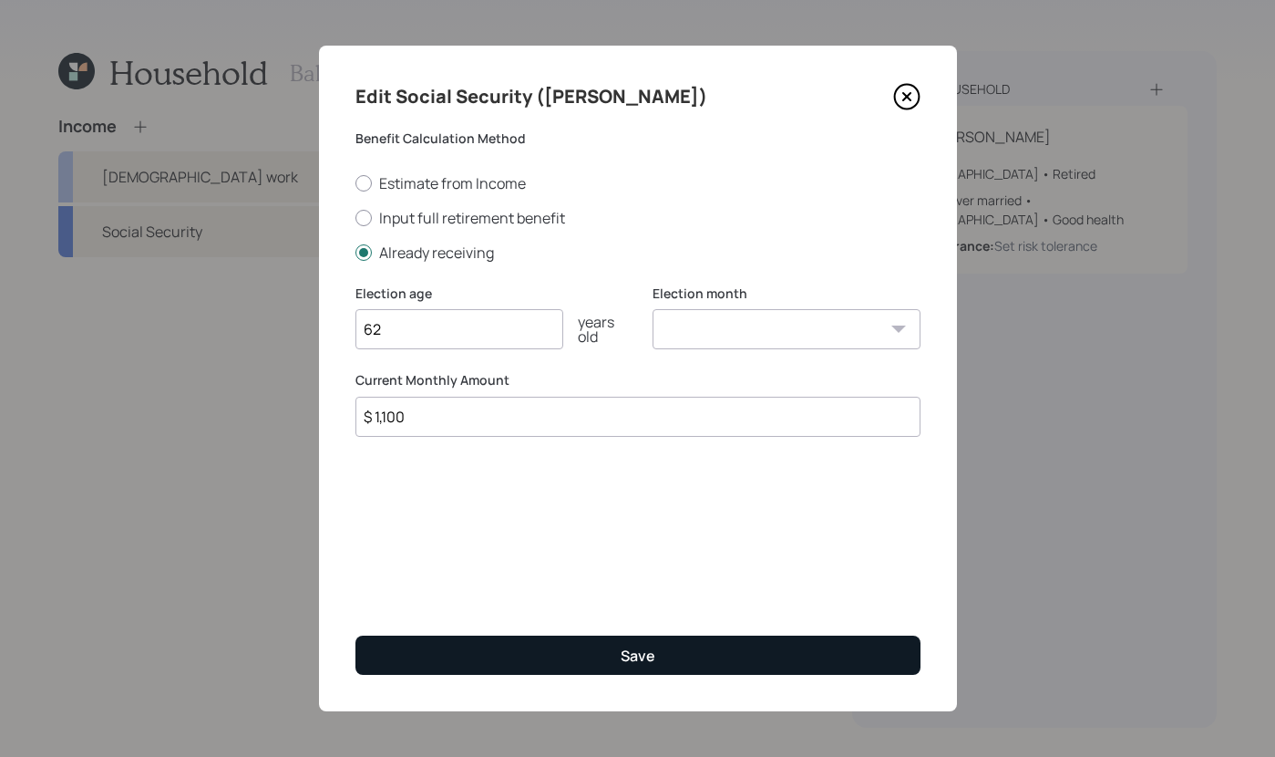
type input "62"
click at [707, 658] on button "Save" at bounding box center [638, 654] width 565 height 39
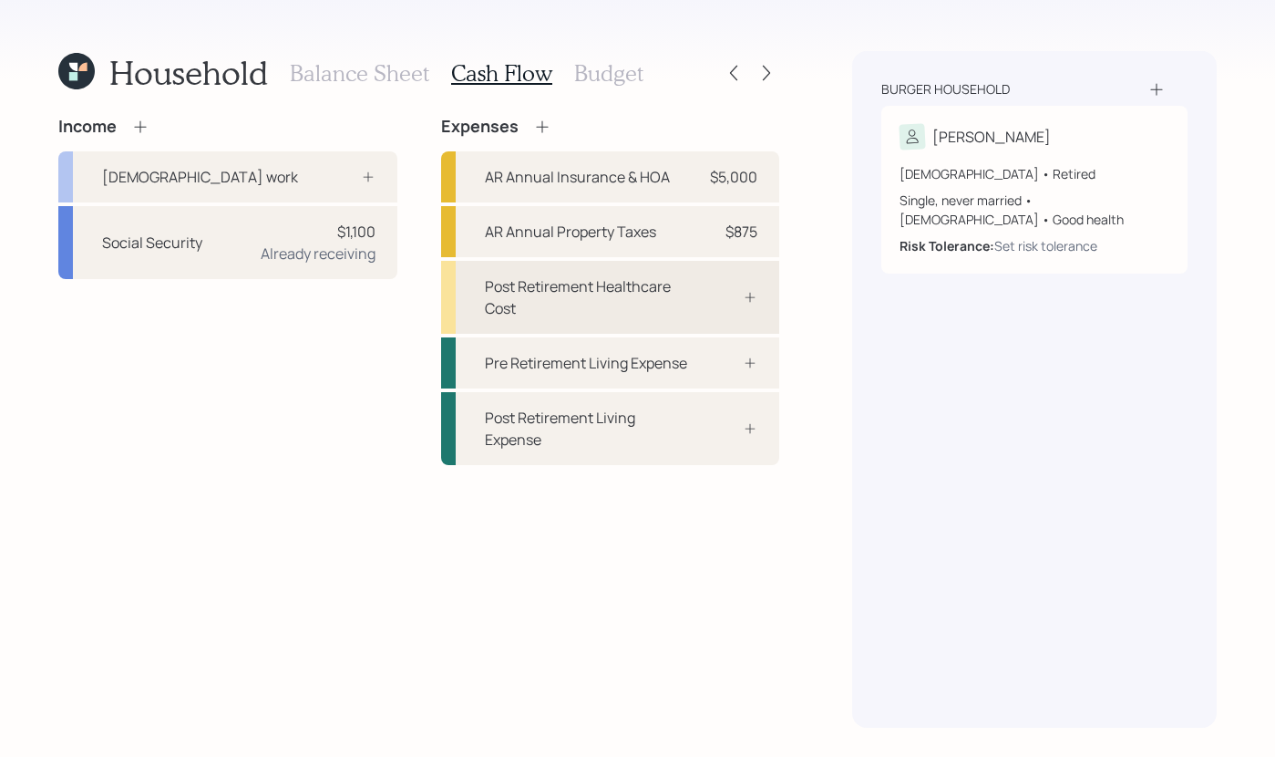
click at [668, 292] on div "Post Retirement Healthcare Cost" at bounding box center [587, 297] width 204 height 44
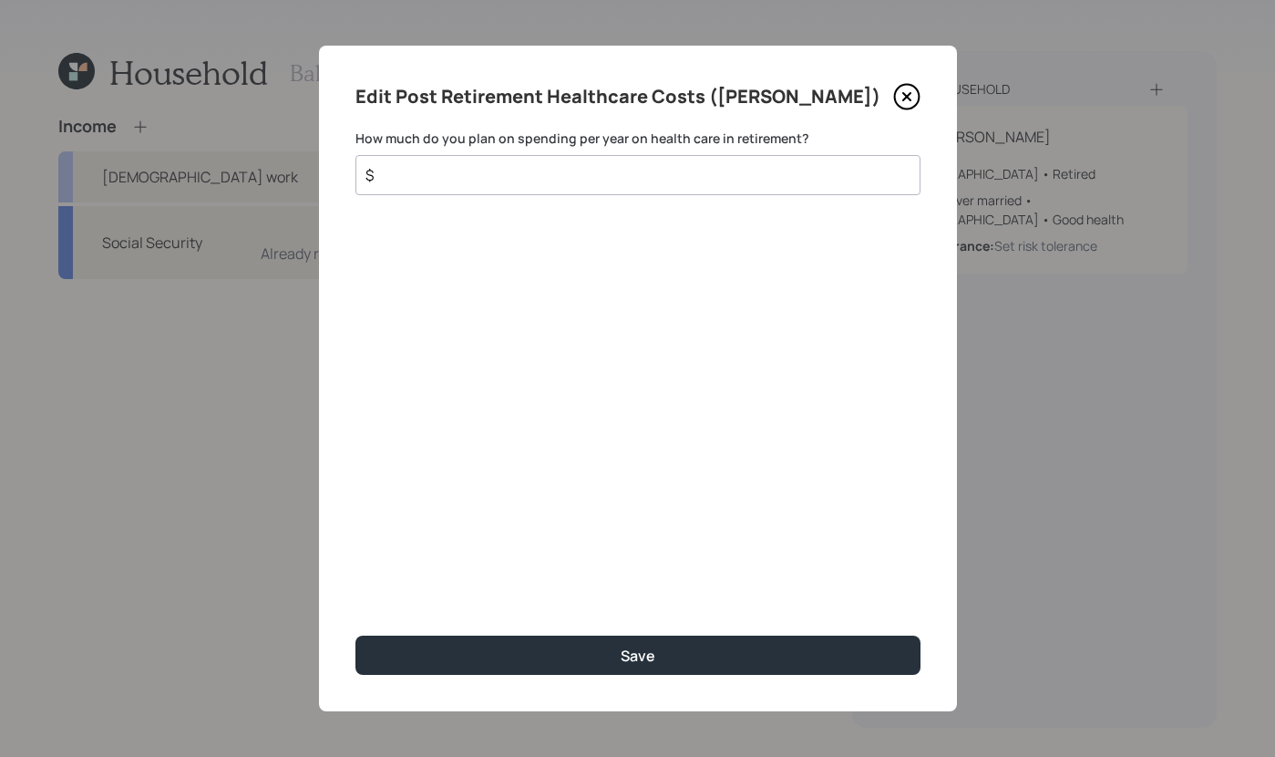
click at [657, 161] on div "$" at bounding box center [638, 175] width 565 height 40
click at [634, 184] on input "$" at bounding box center [631, 175] width 534 height 22
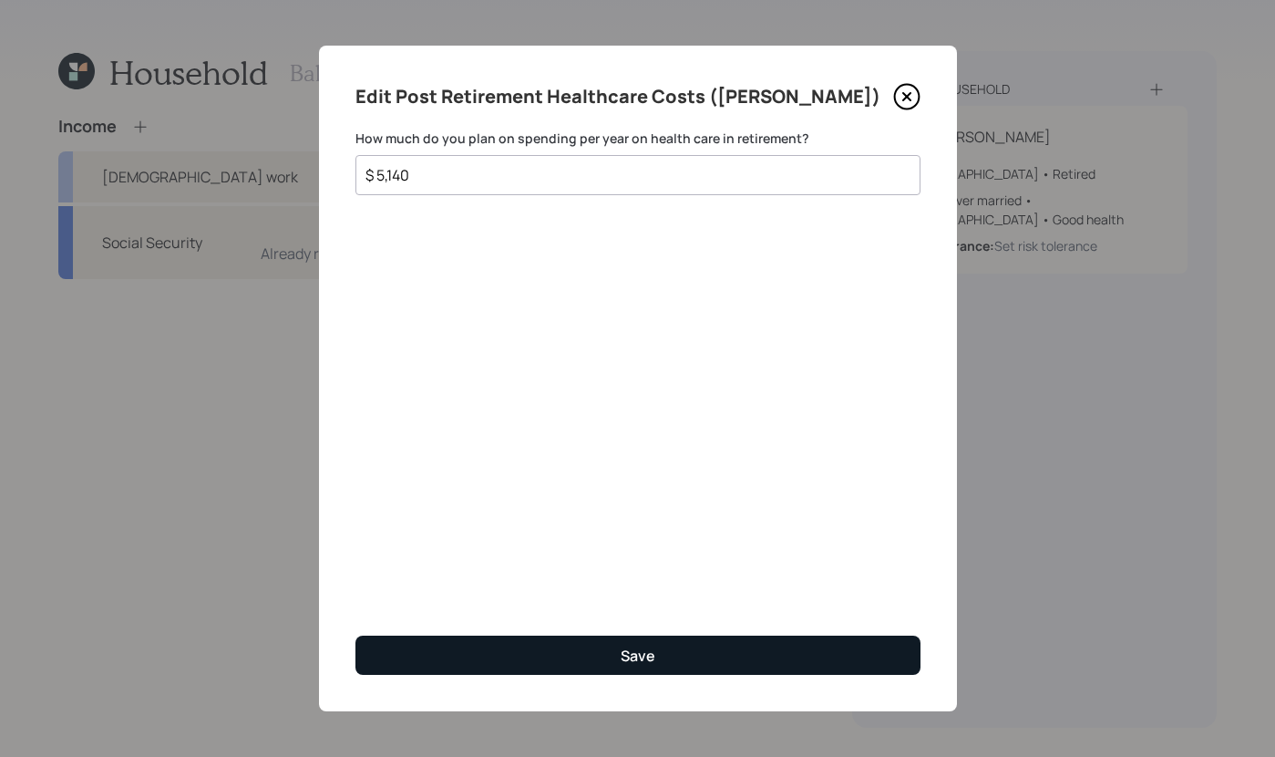
type input "$ 5,140"
click at [639, 656] on div "Save" at bounding box center [638, 655] width 35 height 20
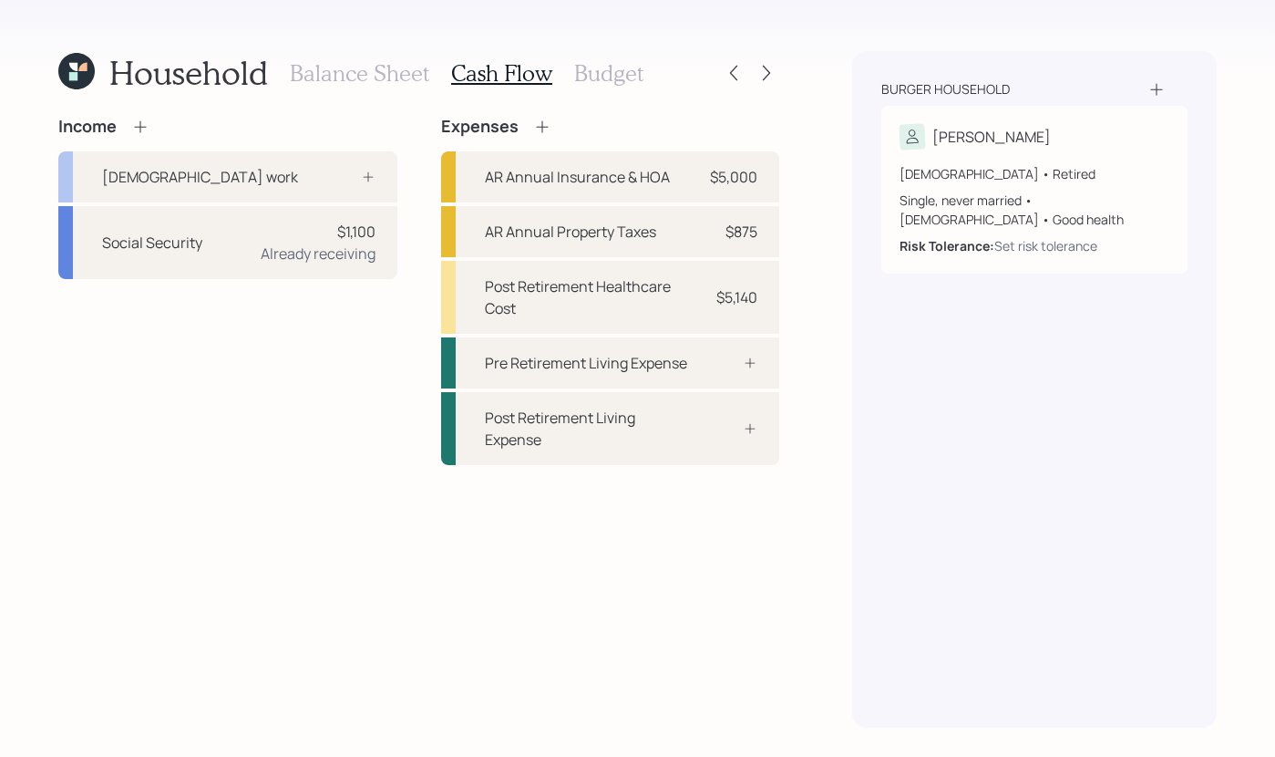
click at [600, 80] on h3 "Budget" at bounding box center [608, 73] width 69 height 26
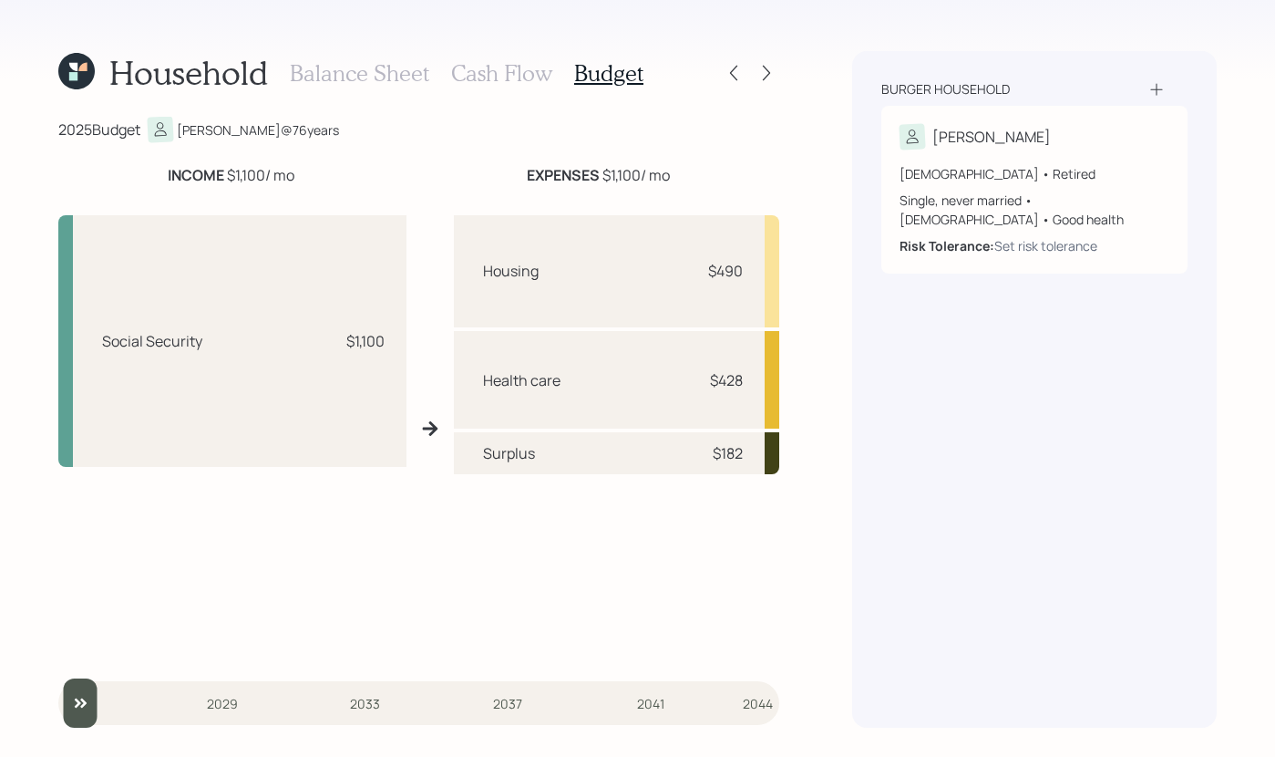
click at [472, 61] on h3 "Cash Flow" at bounding box center [501, 73] width 101 height 26
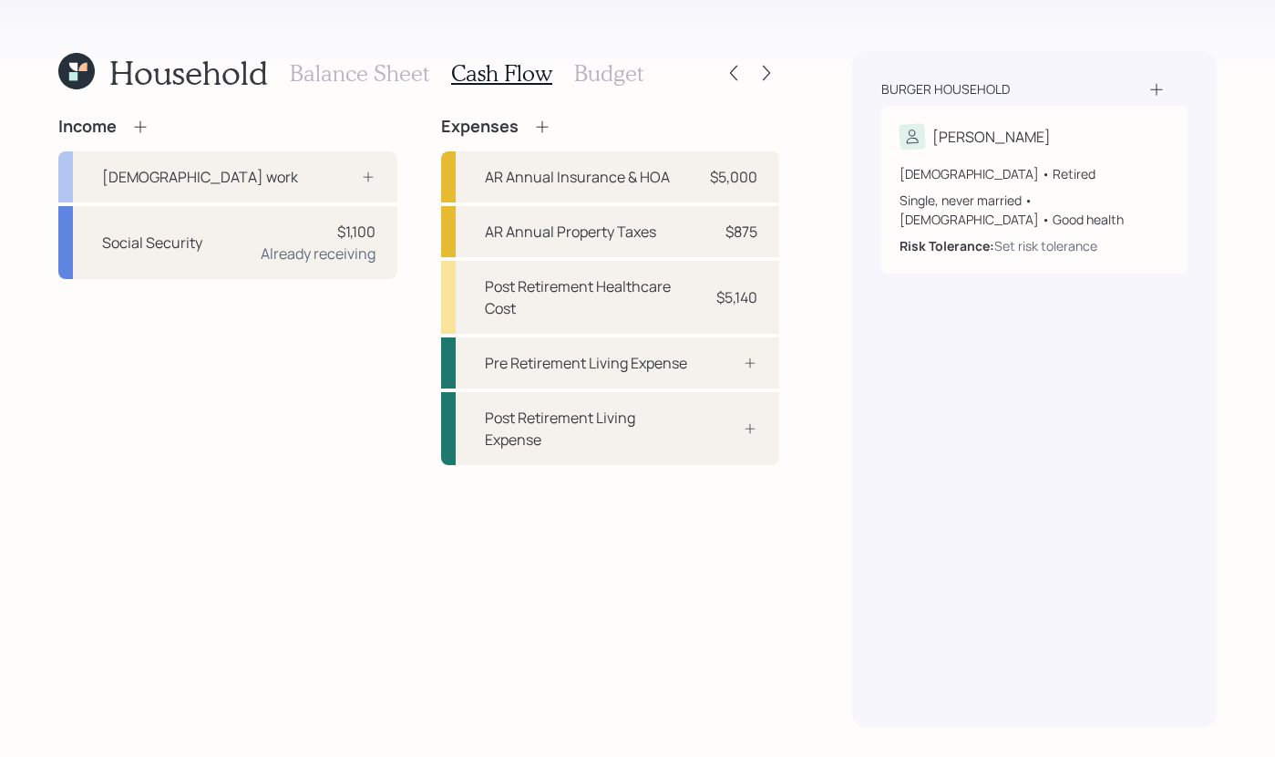
click at [354, 70] on h3 "Balance Sheet" at bounding box center [359, 73] width 139 height 26
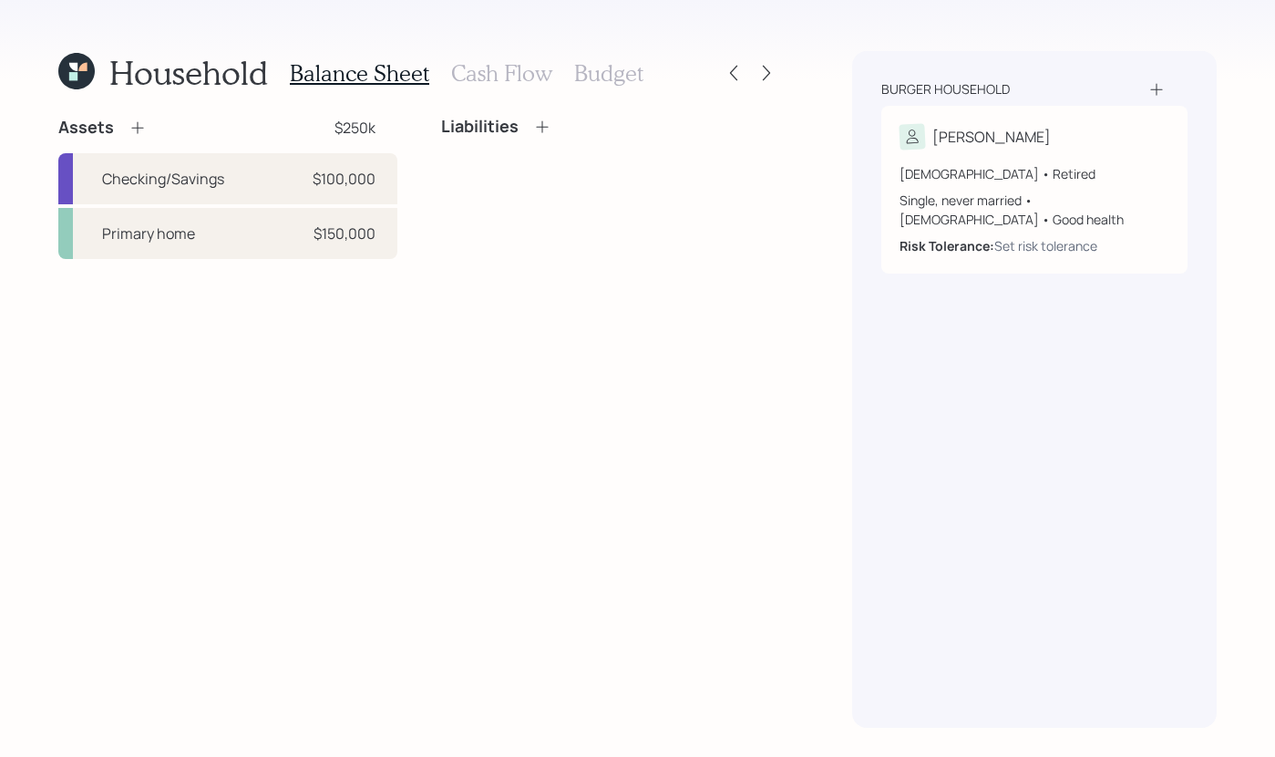
click at [139, 123] on icon at bounding box center [138, 128] width 18 height 18
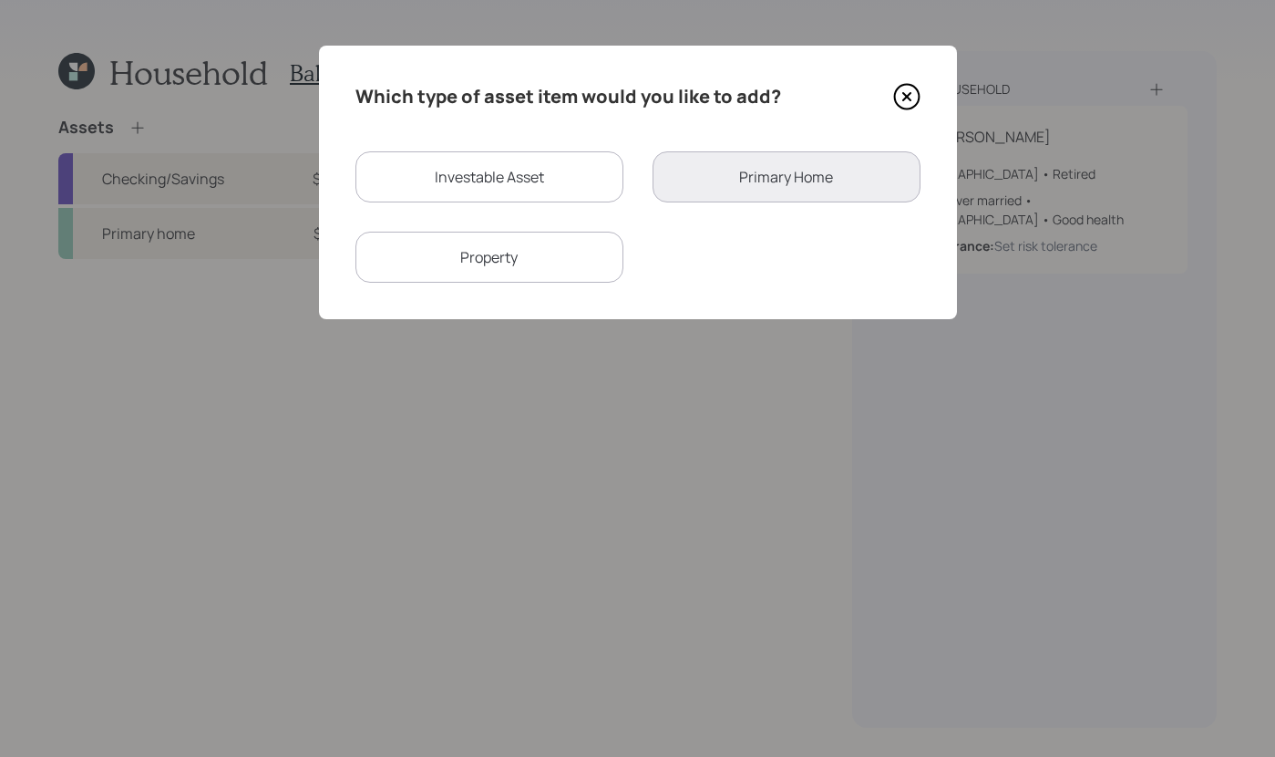
click at [505, 189] on div "Investable Asset" at bounding box center [490, 176] width 268 height 51
select select "taxable"
select select "balanced"
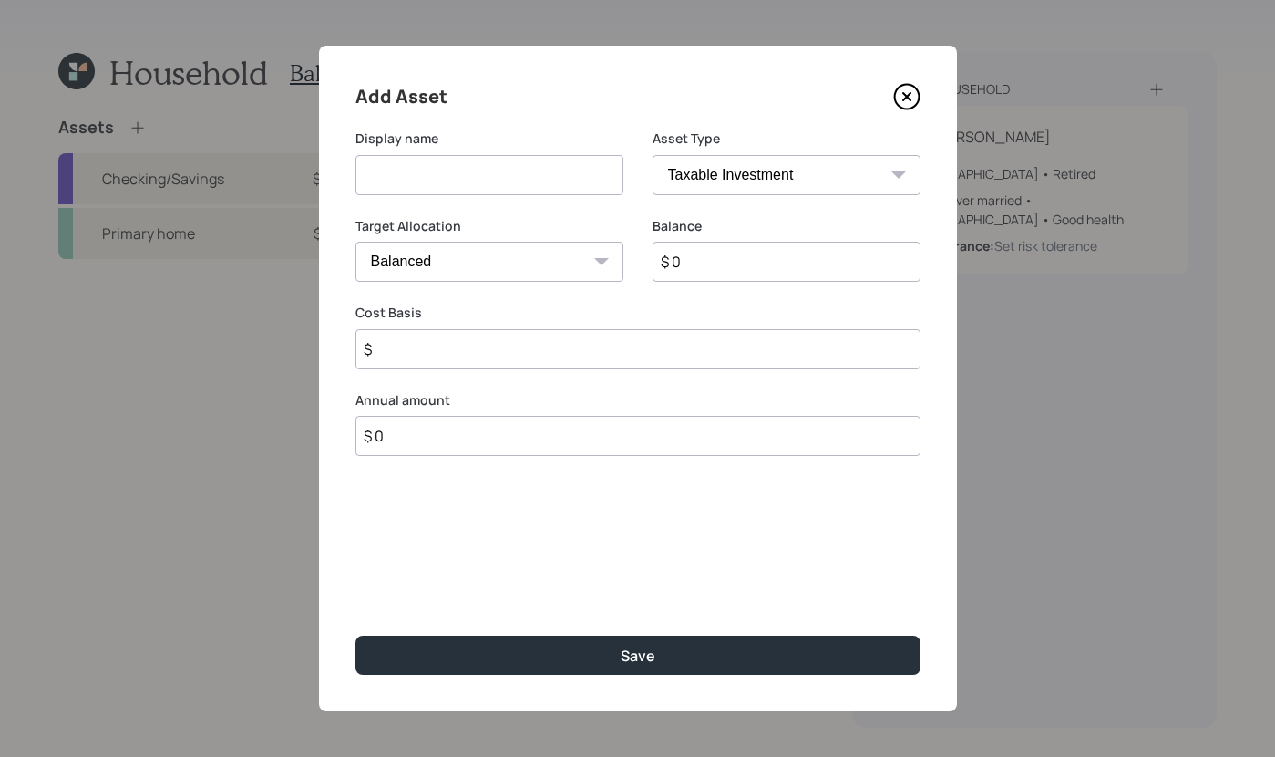
click at [561, 181] on input at bounding box center [490, 175] width 268 height 40
click at [717, 175] on select "SEP IRA IRA Roth IRA 401(k) Roth 401(k) 403(b) Roth 403(b) 457(b) Roth 457(b) H…" at bounding box center [787, 175] width 268 height 40
select select "emergency_fund"
click at [653, 155] on select "SEP IRA IRA Roth IRA 401(k) Roth 401(k) 403(b) Roth 403(b) 457(b) Roth 457(b) H…" at bounding box center [787, 175] width 268 height 40
click at [562, 174] on input at bounding box center [490, 175] width 268 height 40
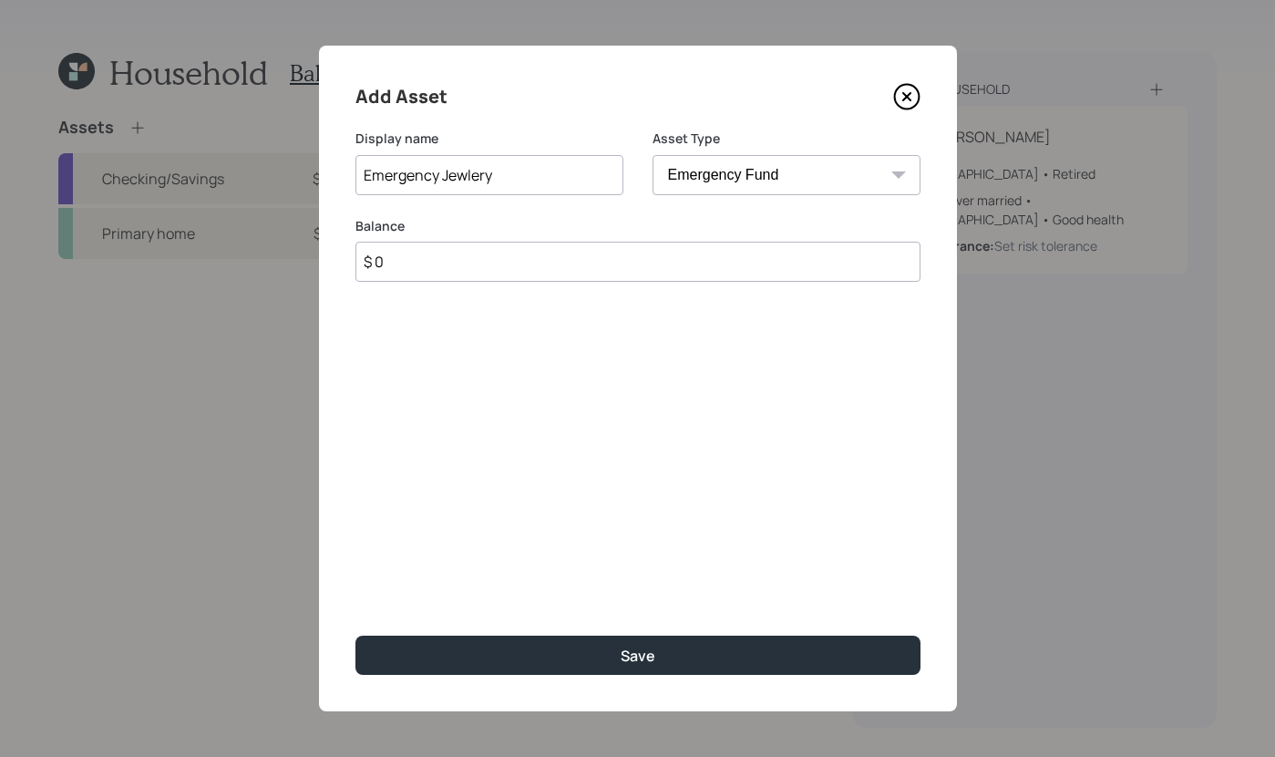
type input "Emergency Jewlery"
click at [570, 258] on input "$ 0" at bounding box center [638, 262] width 565 height 40
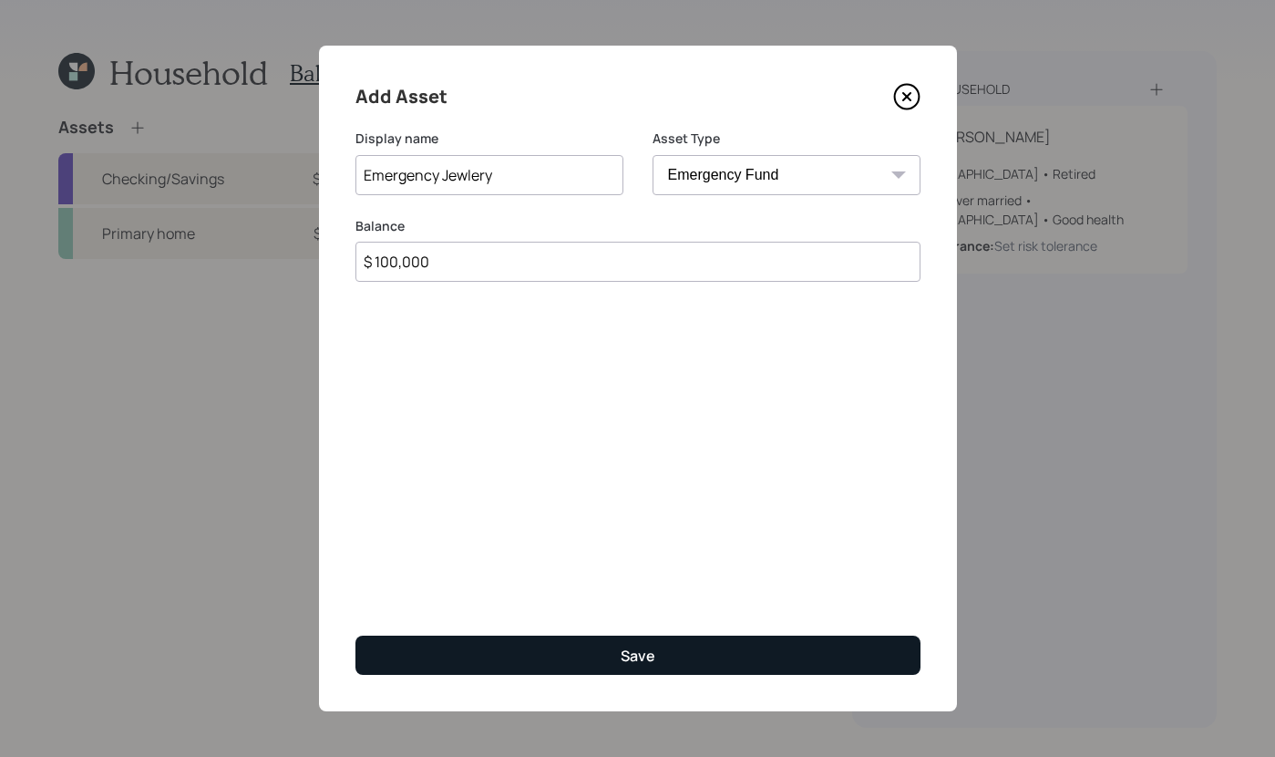
type input "$ 100,000"
drag, startPoint x: 732, startPoint y: 658, endPoint x: 720, endPoint y: 684, distance: 28.1
click at [733, 658] on button "Save" at bounding box center [638, 654] width 565 height 39
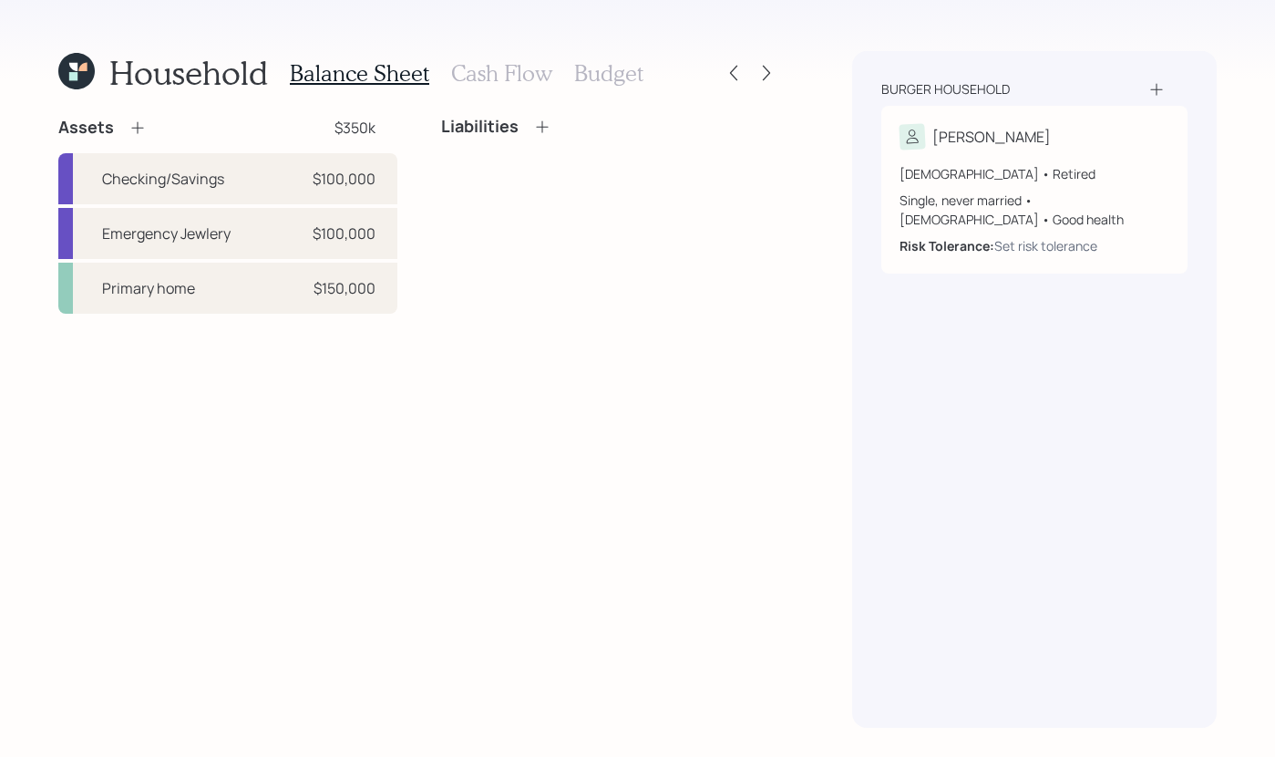
click at [503, 70] on h3 "Cash Flow" at bounding box center [501, 73] width 101 height 26
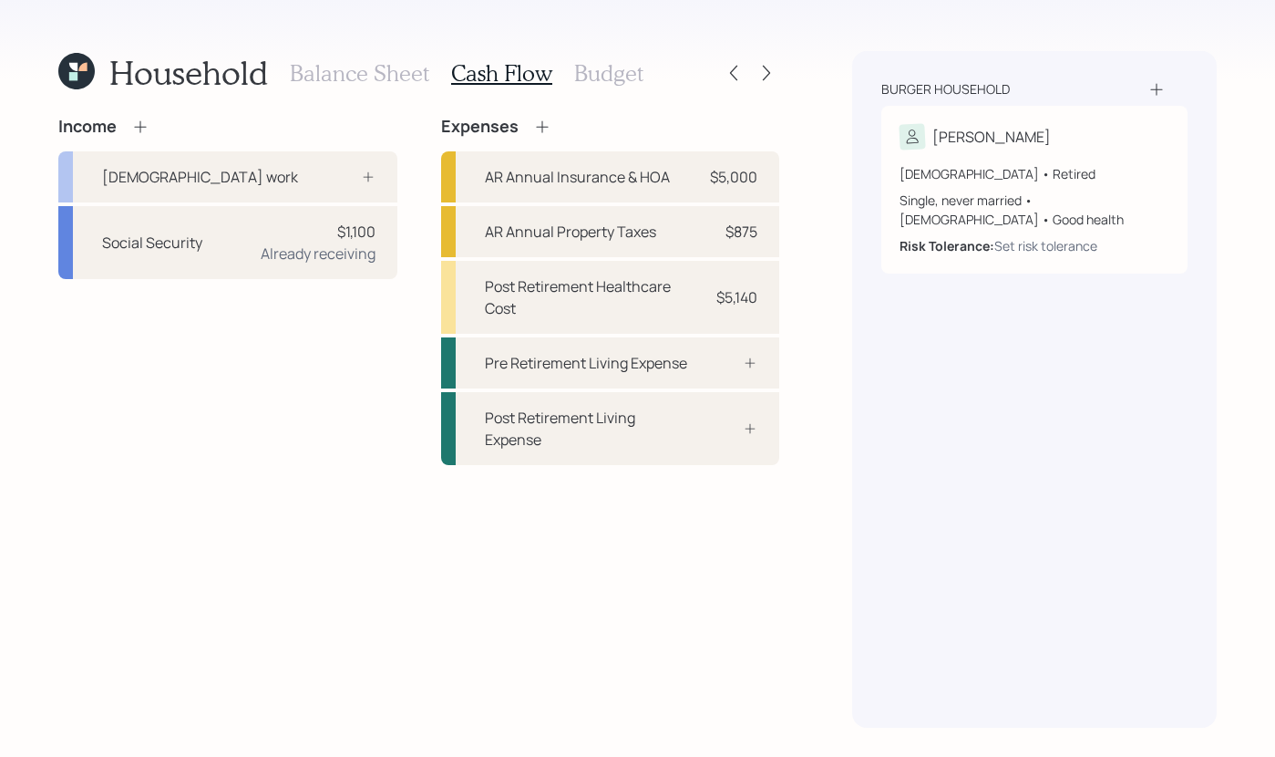
click at [610, 82] on h3 "Budget" at bounding box center [608, 73] width 69 height 26
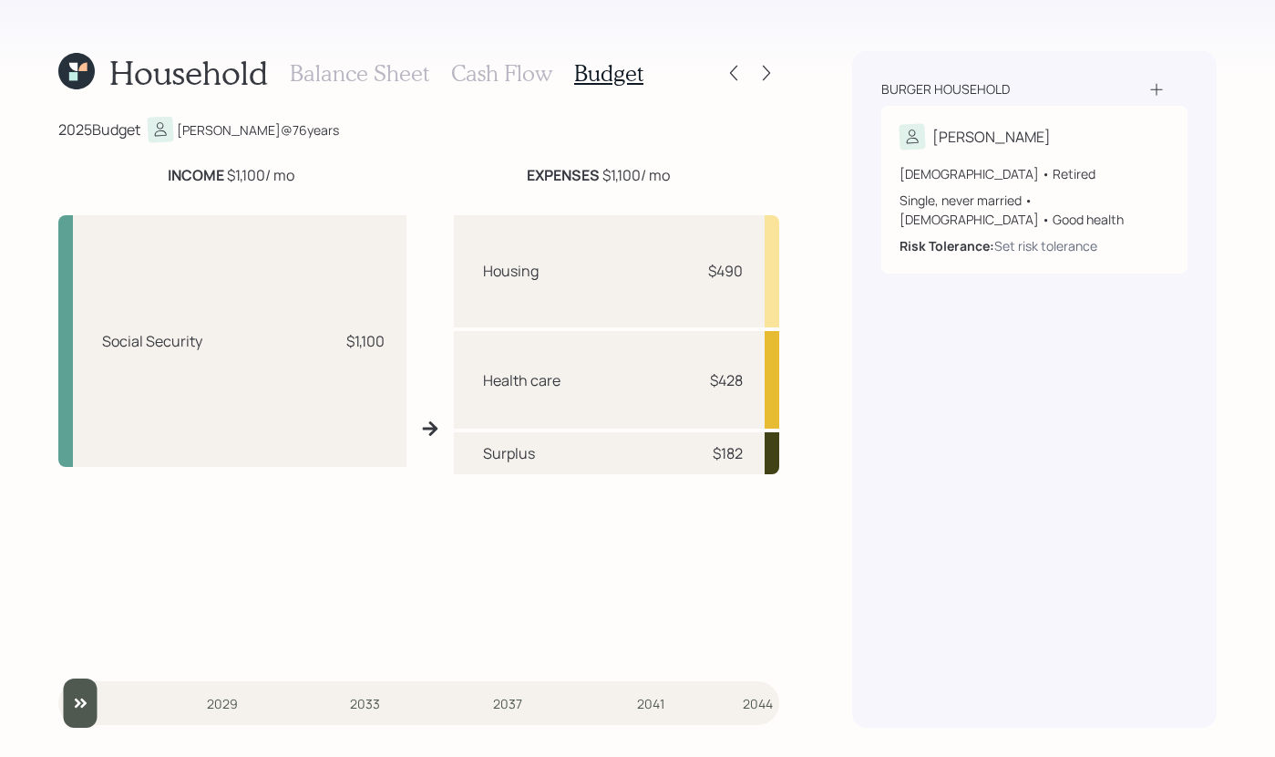
click at [519, 104] on div "Household Balance Sheet Cash Flow Budget 2025 Budget Falk @ 76 years INCOME $1,…" at bounding box center [418, 389] width 721 height 676
click at [509, 84] on h3 "Cash Flow" at bounding box center [501, 73] width 101 height 26
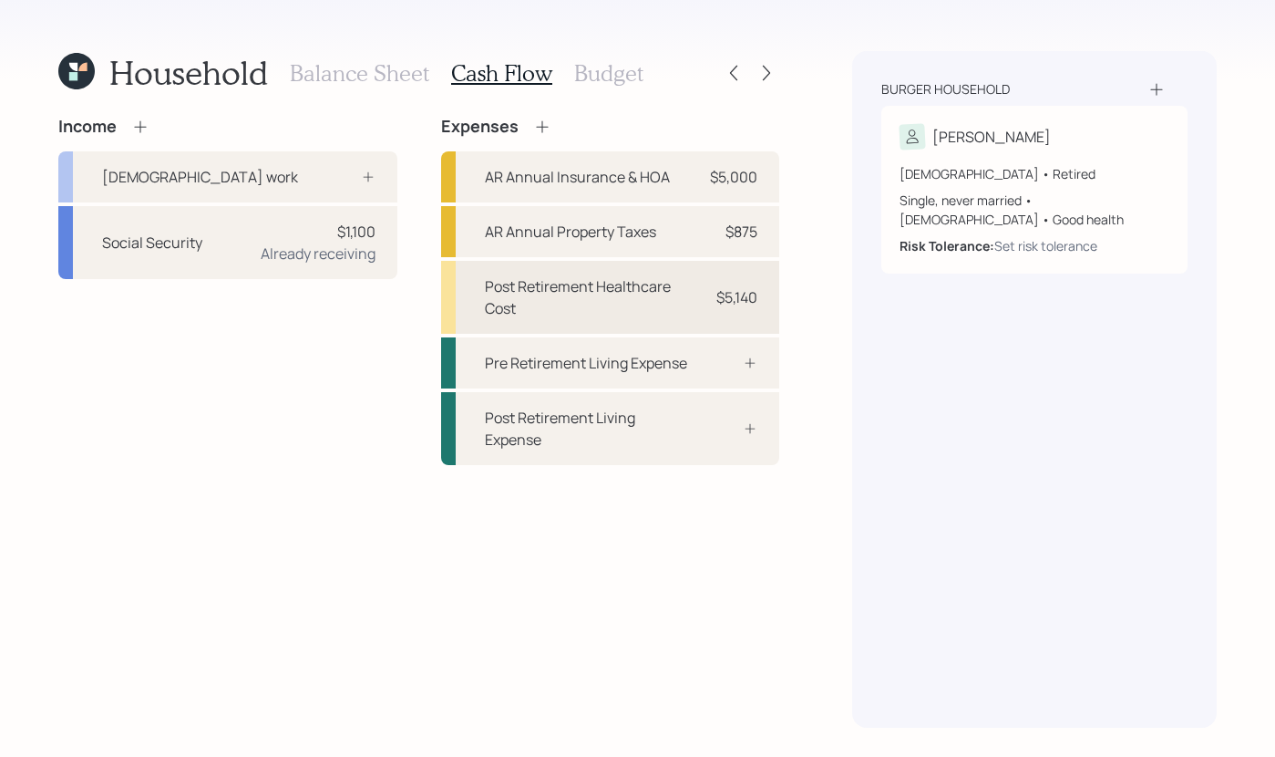
click at [602, 325] on div "Post Retirement Healthcare Cost $5,140" at bounding box center [610, 297] width 339 height 73
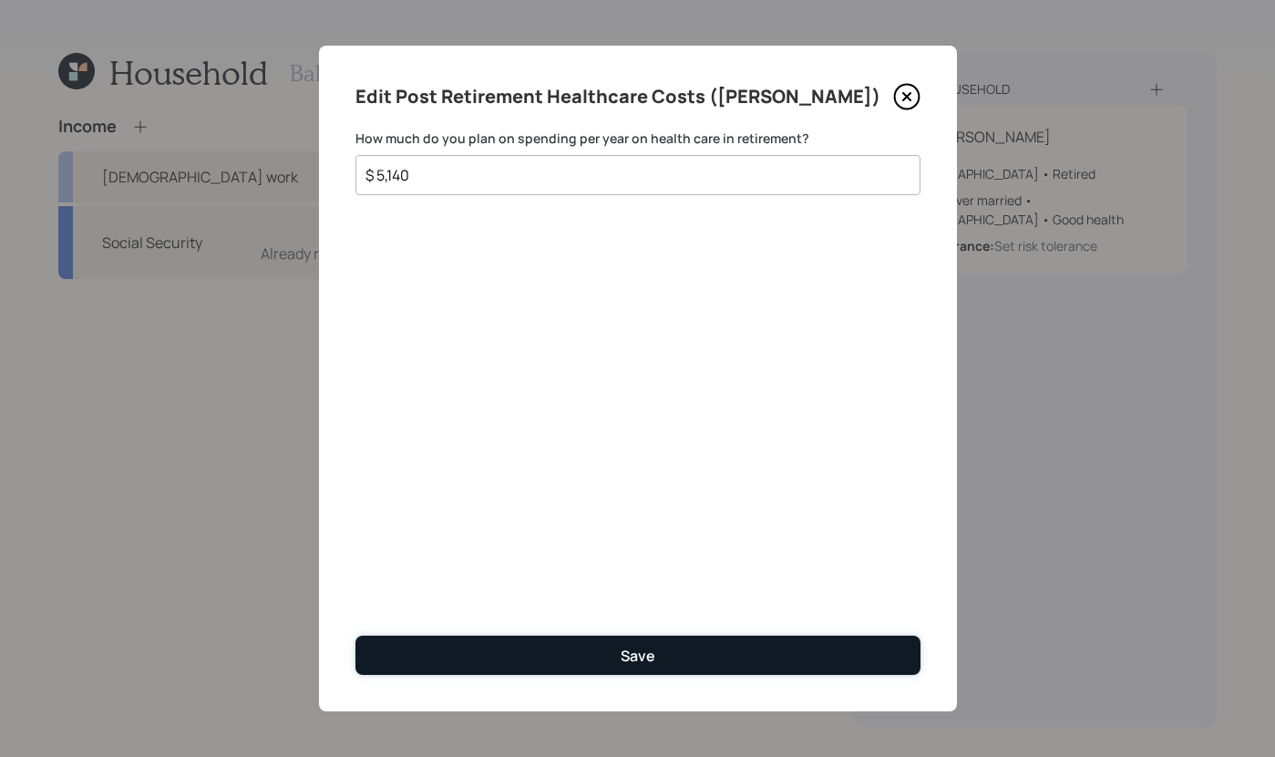
click at [731, 660] on button "Save" at bounding box center [638, 654] width 565 height 39
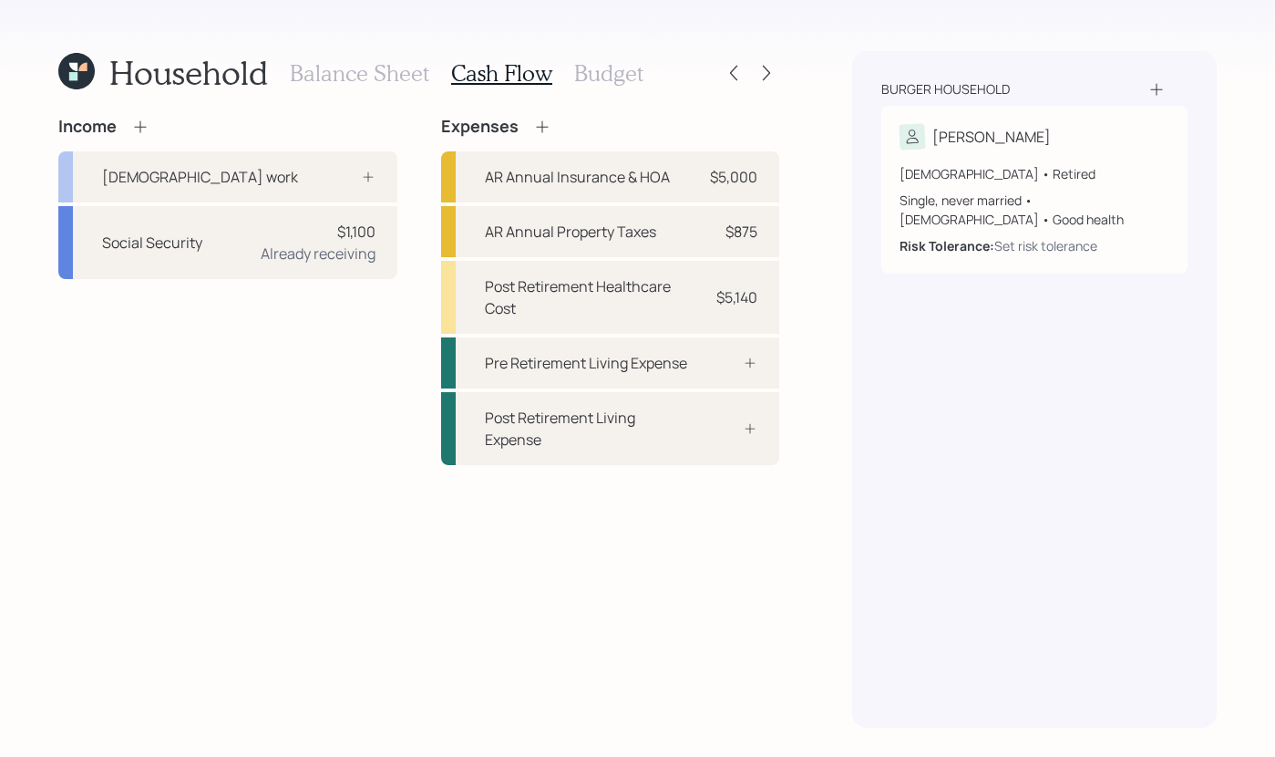
click at [373, 79] on h3 "Balance Sheet" at bounding box center [359, 73] width 139 height 26
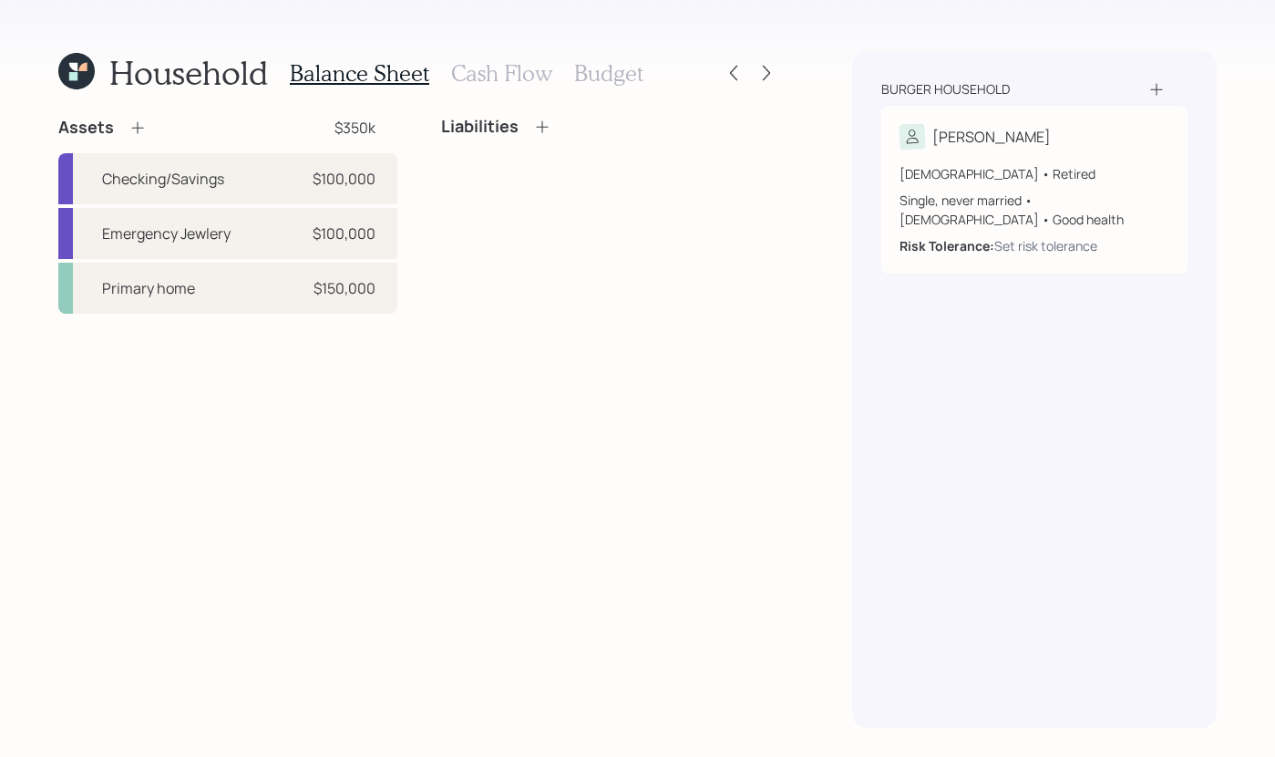
click at [526, 93] on div "Balance Sheet Cash Flow Budget" at bounding box center [467, 73] width 354 height 44
click at [524, 80] on h3 "Cash Flow" at bounding box center [501, 73] width 101 height 26
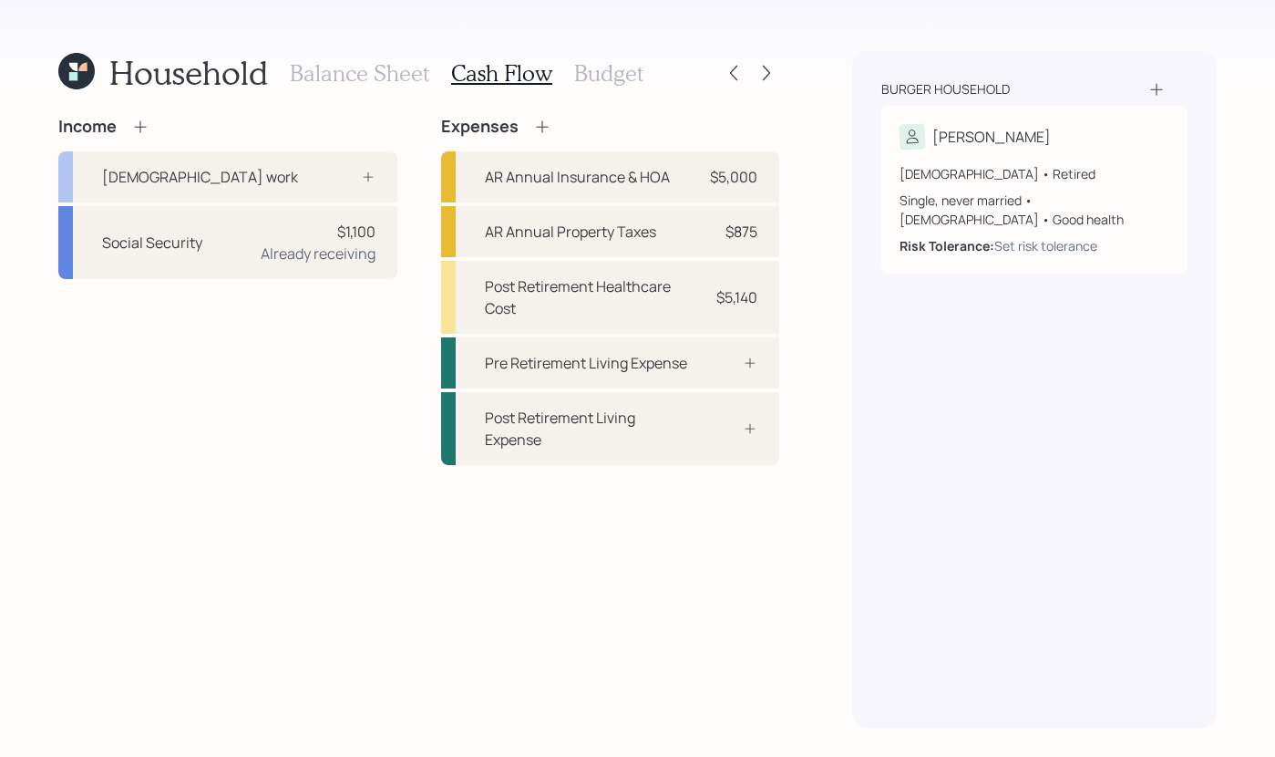
click at [612, 73] on h3 "Budget" at bounding box center [608, 73] width 69 height 26
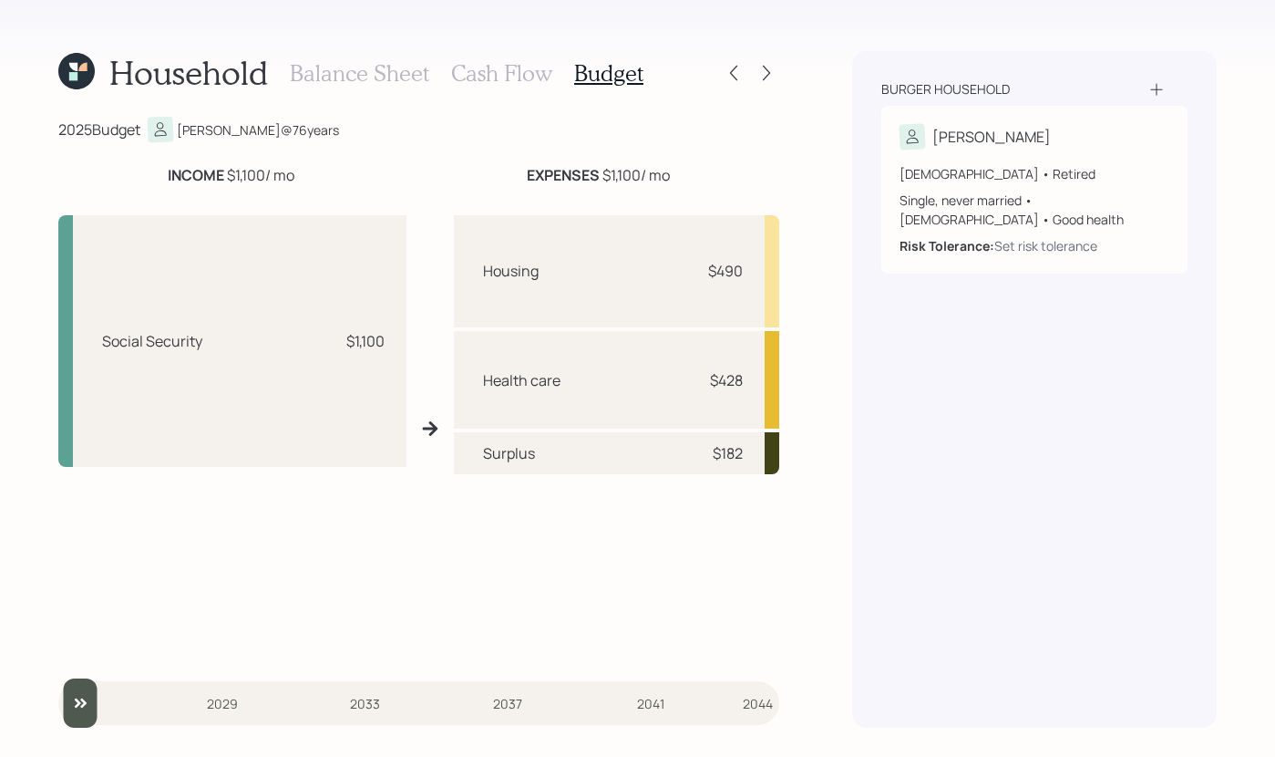
click at [510, 73] on h3 "Cash Flow" at bounding box center [501, 73] width 101 height 26
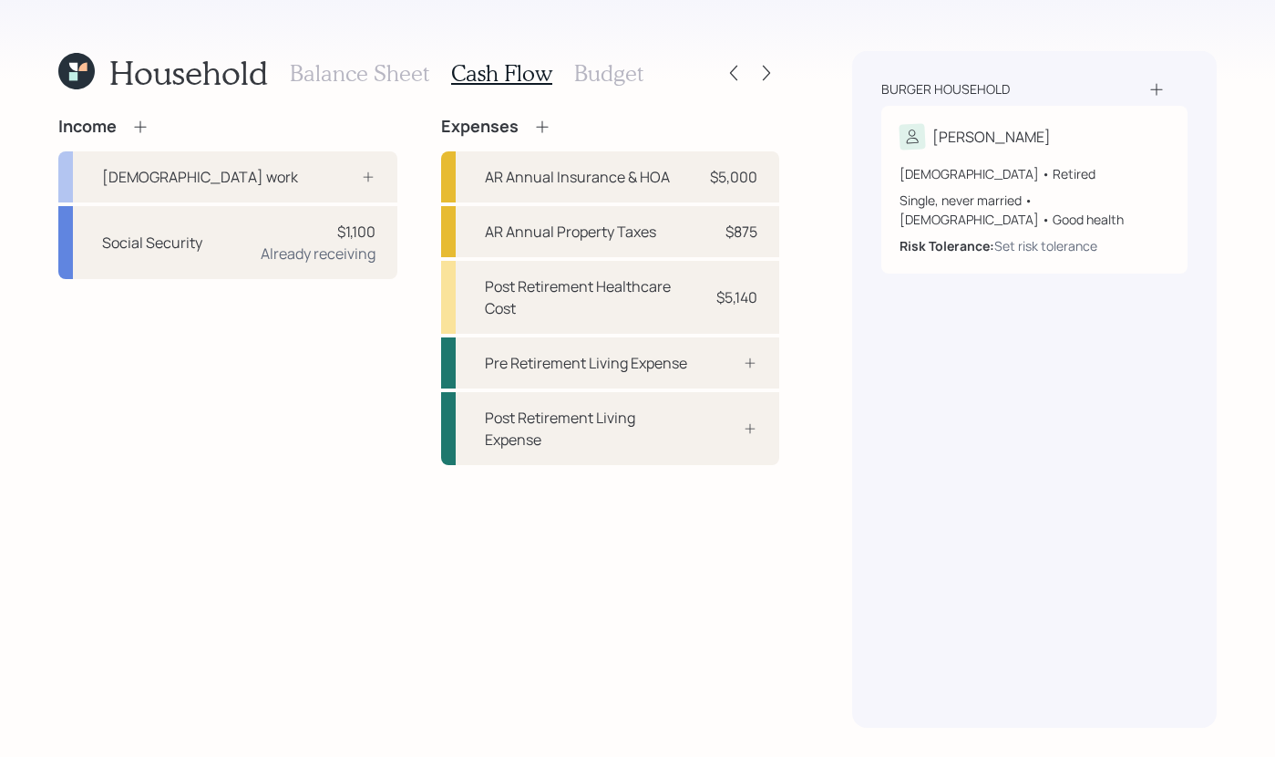
click at [595, 79] on h3 "Budget" at bounding box center [608, 73] width 69 height 26
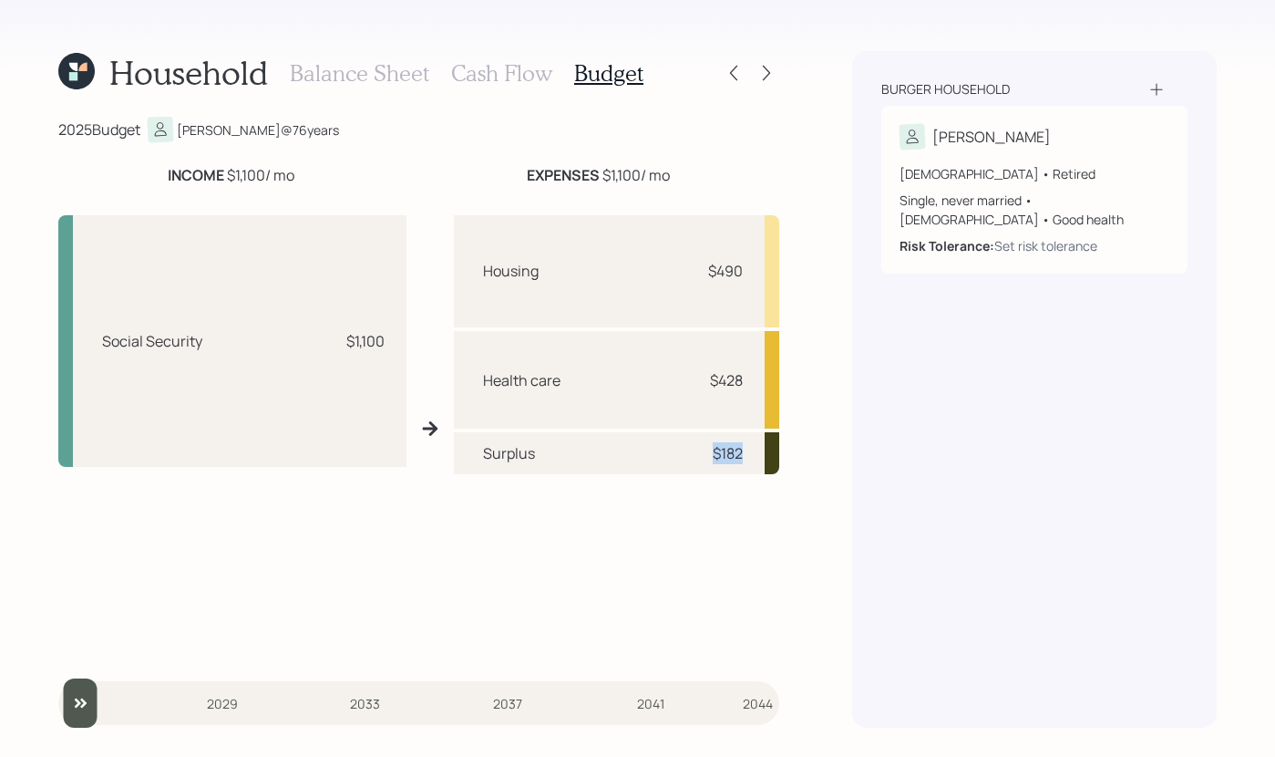
drag, startPoint x: 713, startPoint y: 457, endPoint x: 777, endPoint y: 452, distance: 64.0
click at [777, 452] on div "Surplus $182" at bounding box center [616, 453] width 325 height 42
click at [819, 415] on div "Household Balance Sheet Cash Flow Budget 2025 Budget Falk @ 76 years INCOME $1,…" at bounding box center [637, 378] width 1275 height 757
click at [521, 82] on h3 "Cash Flow" at bounding box center [501, 73] width 101 height 26
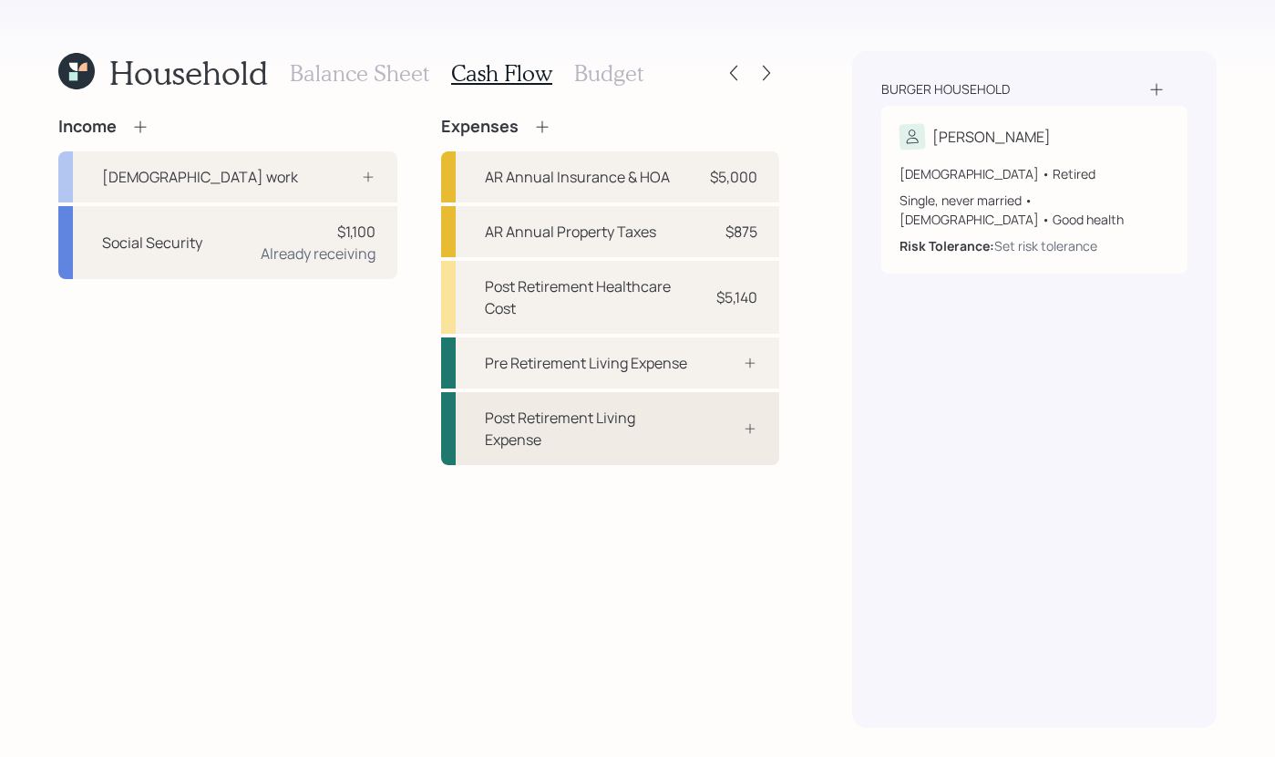
click at [650, 409] on div "Post Retirement Living Expense" at bounding box center [587, 429] width 204 height 44
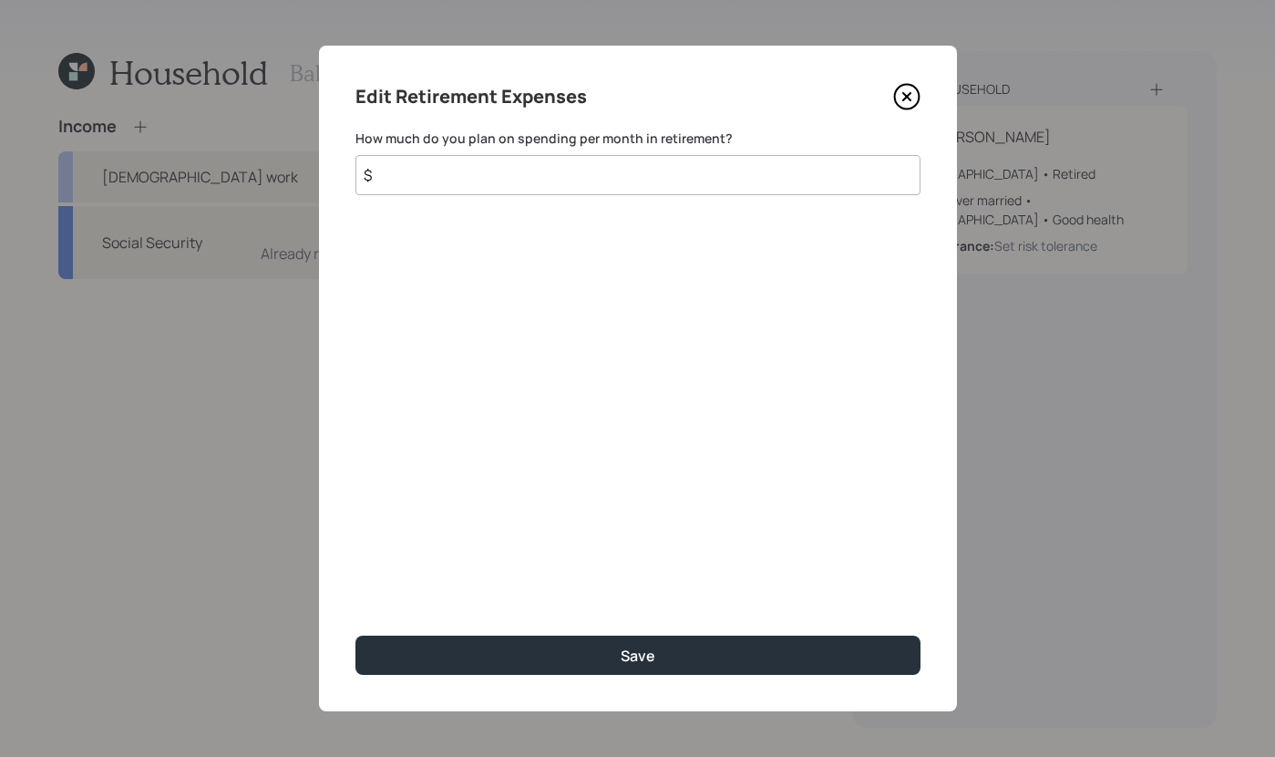
click at [580, 177] on input "$" at bounding box center [638, 175] width 565 height 40
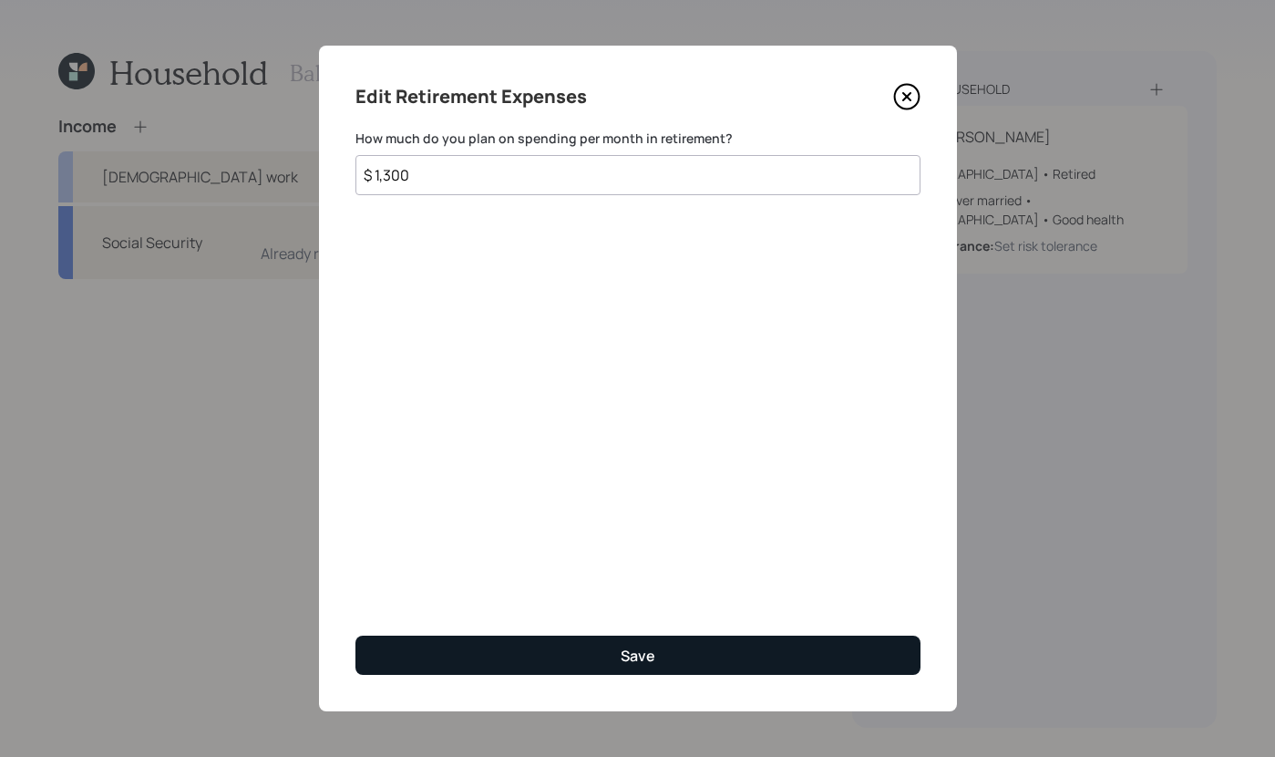
type input "$ 1,300"
click at [739, 664] on button "Save" at bounding box center [638, 654] width 565 height 39
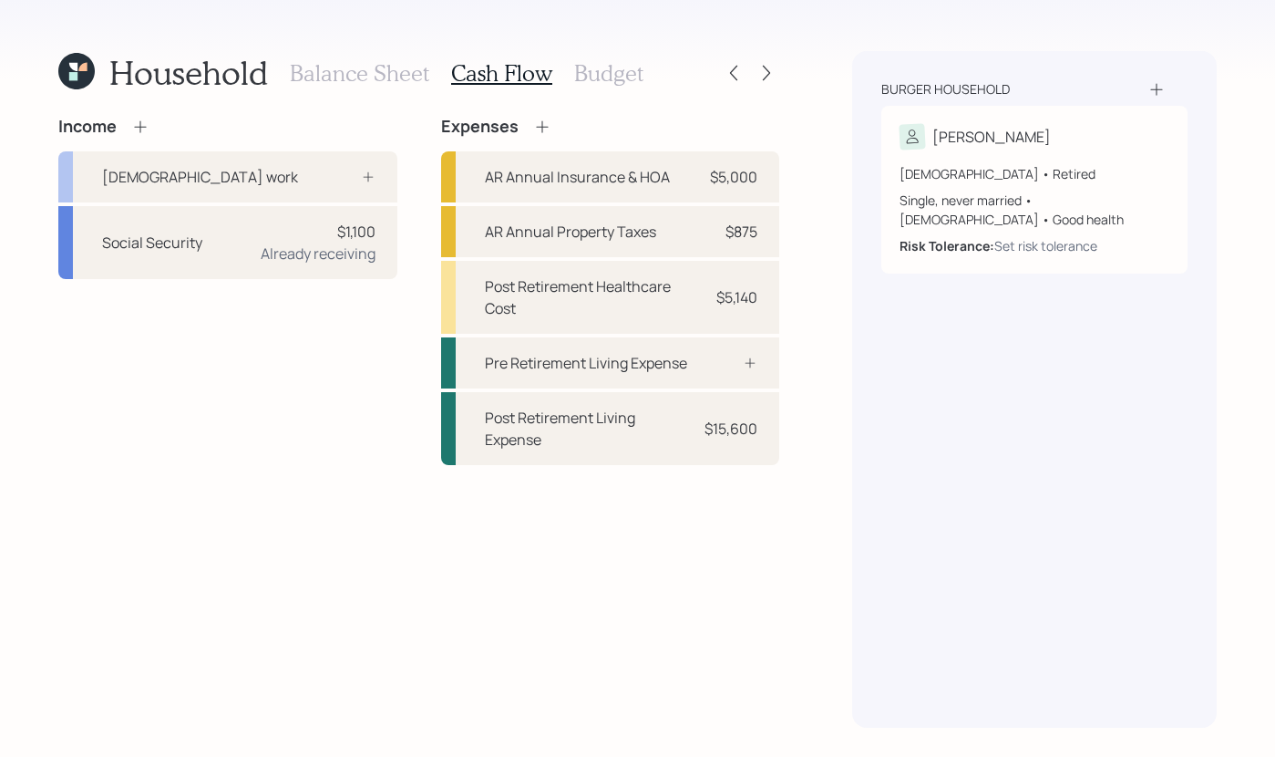
click at [589, 60] on h3 "Budget" at bounding box center [608, 73] width 69 height 26
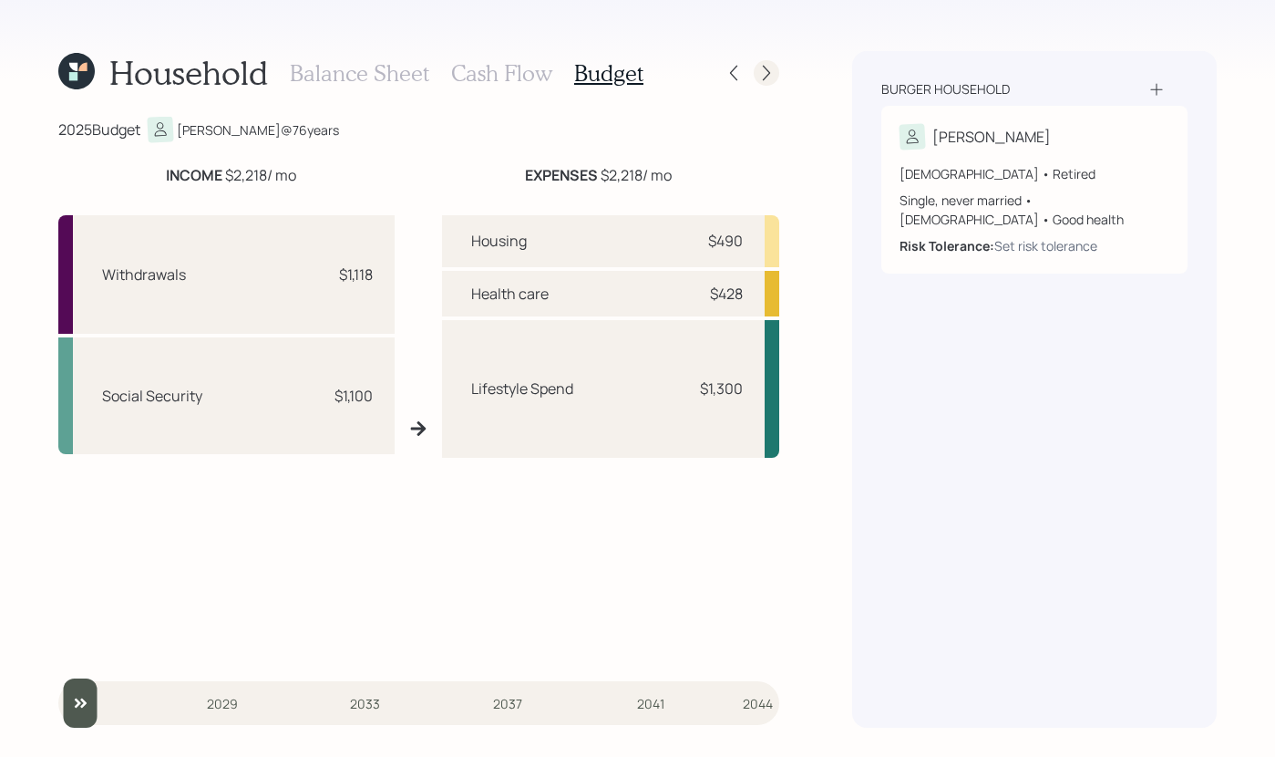
click at [756, 67] on div at bounding box center [767, 73] width 26 height 26
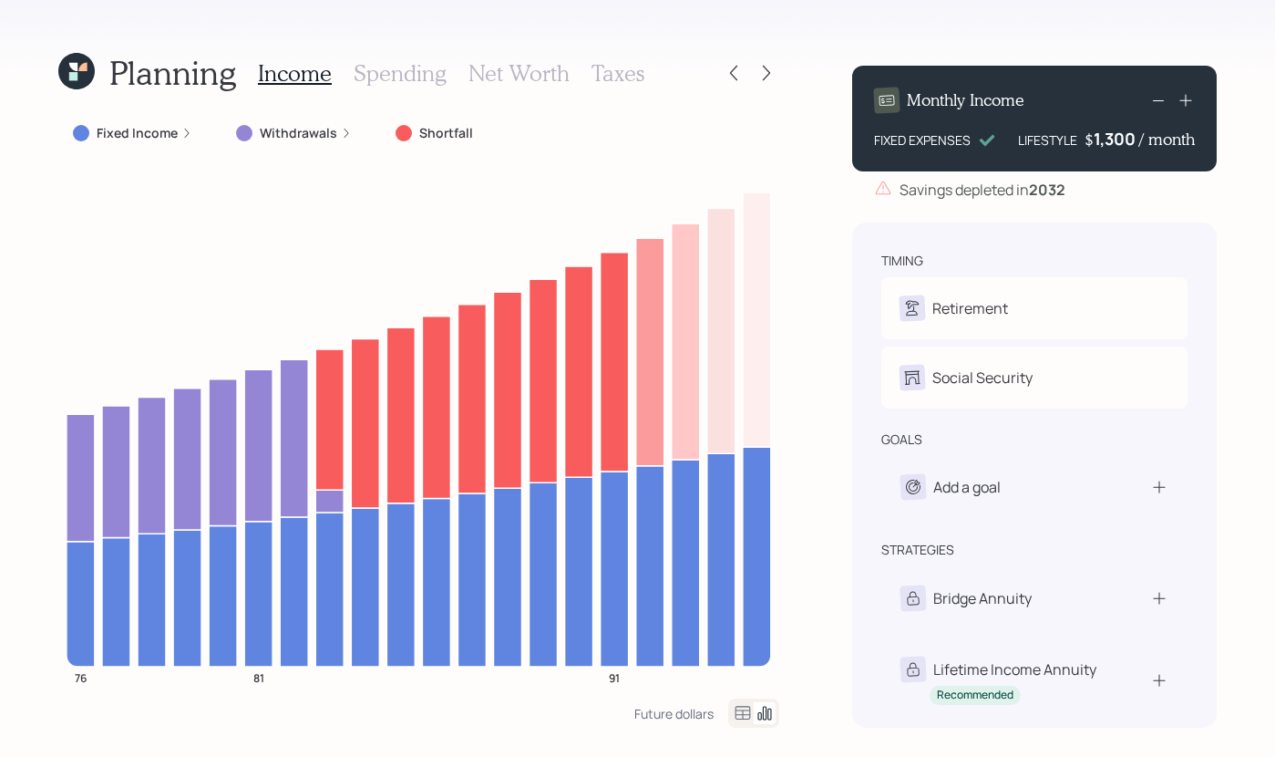
click at [185, 129] on icon at bounding box center [187, 133] width 5 height 9
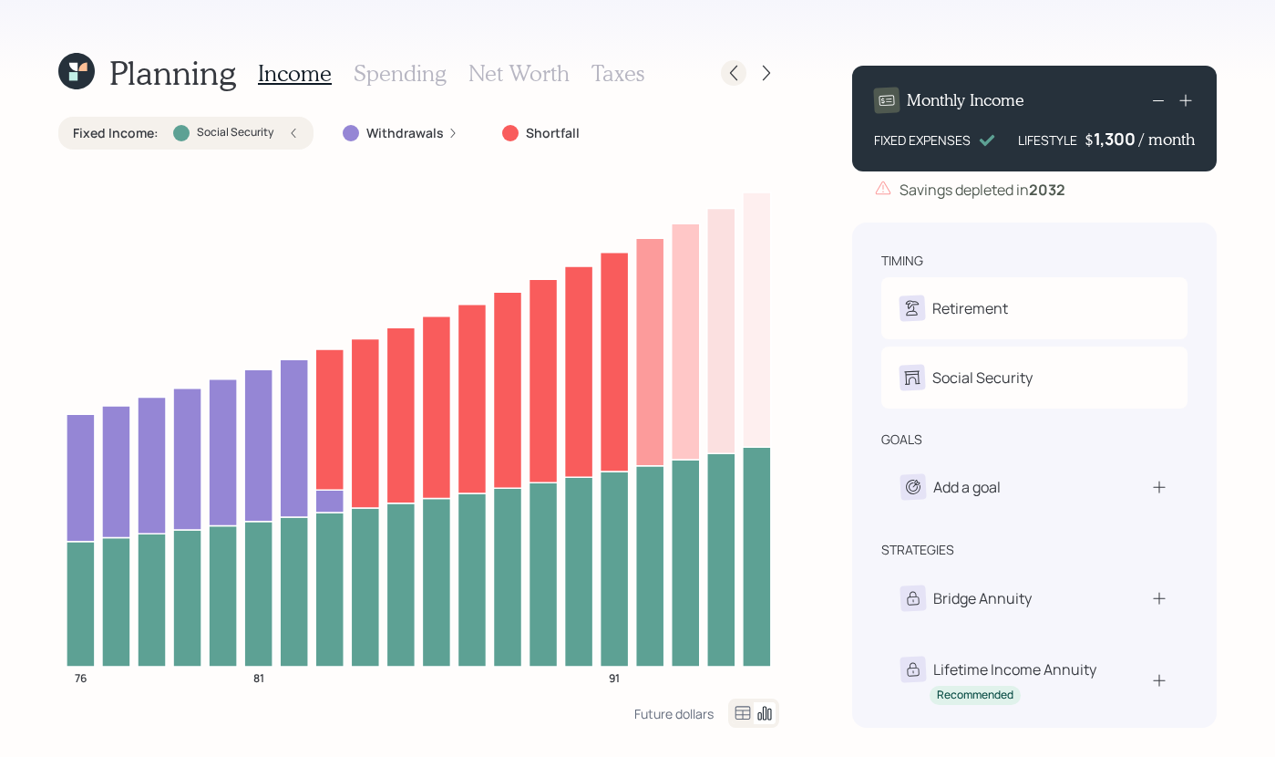
click at [737, 77] on icon at bounding box center [734, 73] width 18 height 18
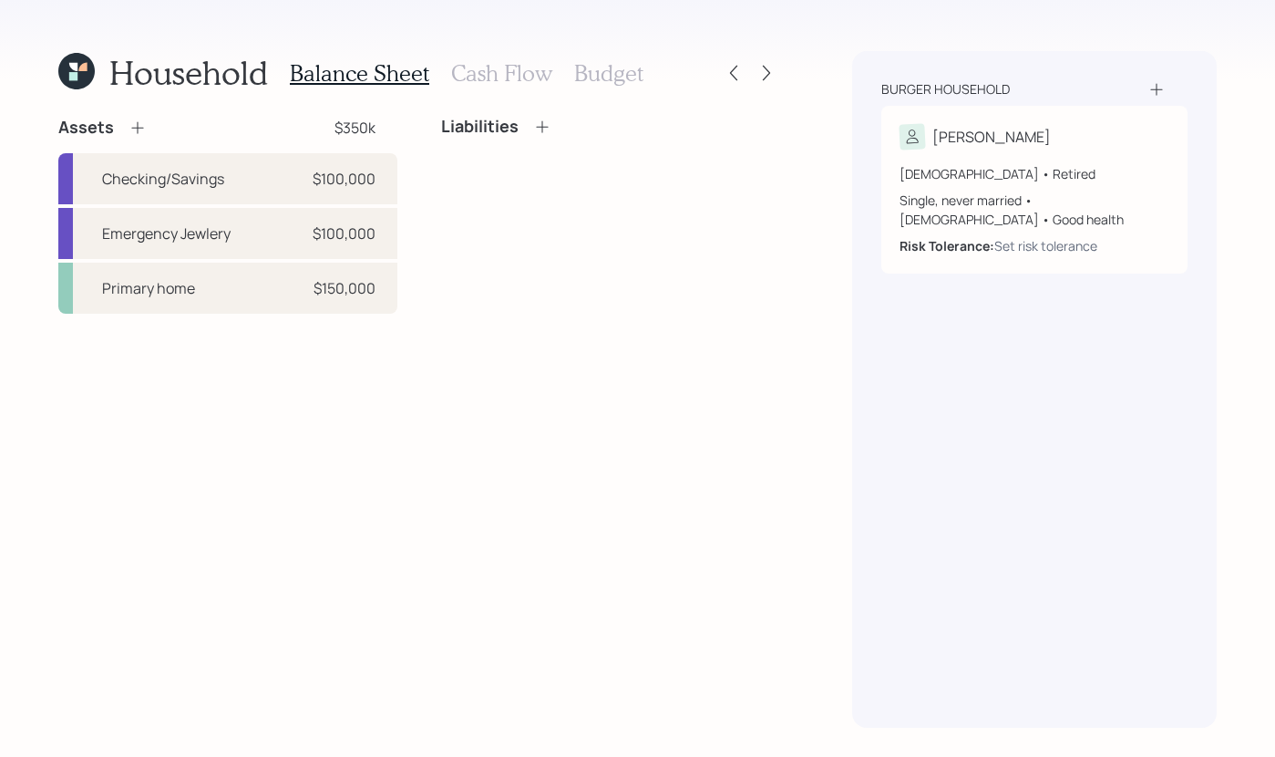
click at [483, 75] on h3 "Cash Flow" at bounding box center [501, 73] width 101 height 26
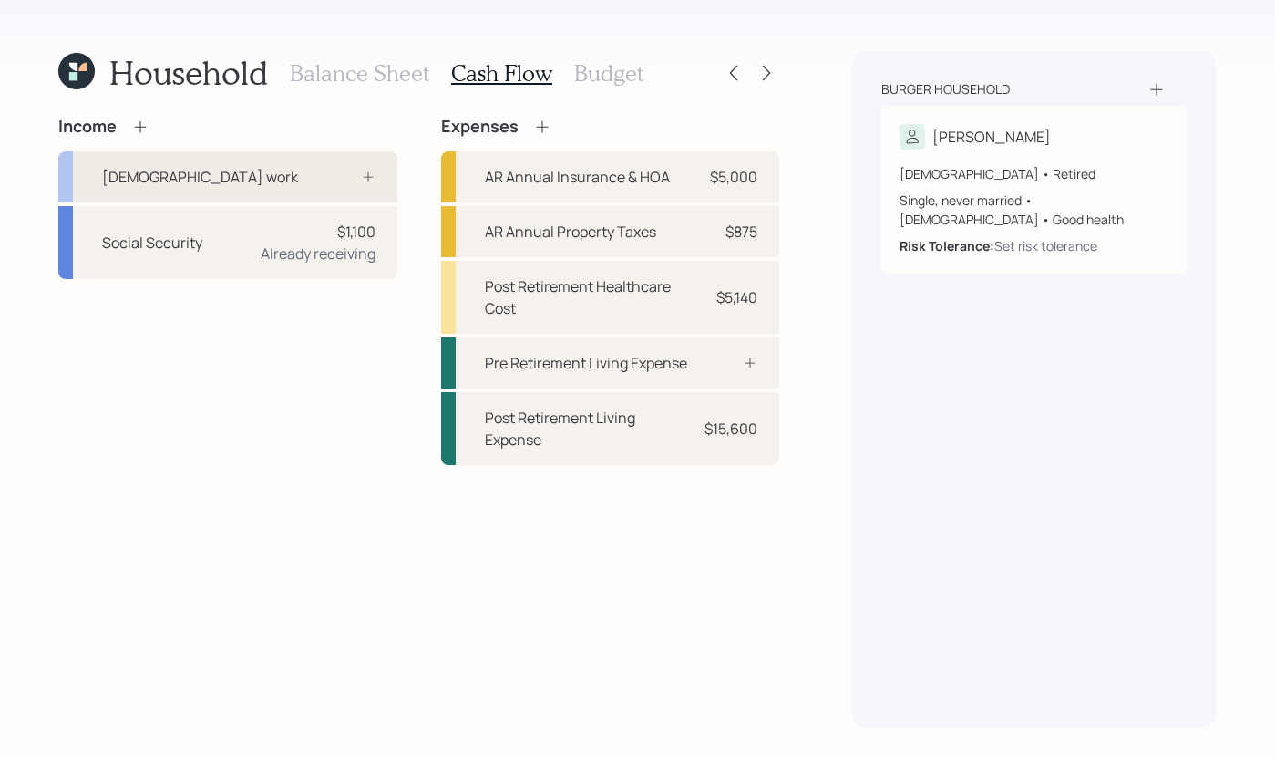
click at [251, 161] on div "[DEMOGRAPHIC_DATA] work" at bounding box center [227, 176] width 339 height 51
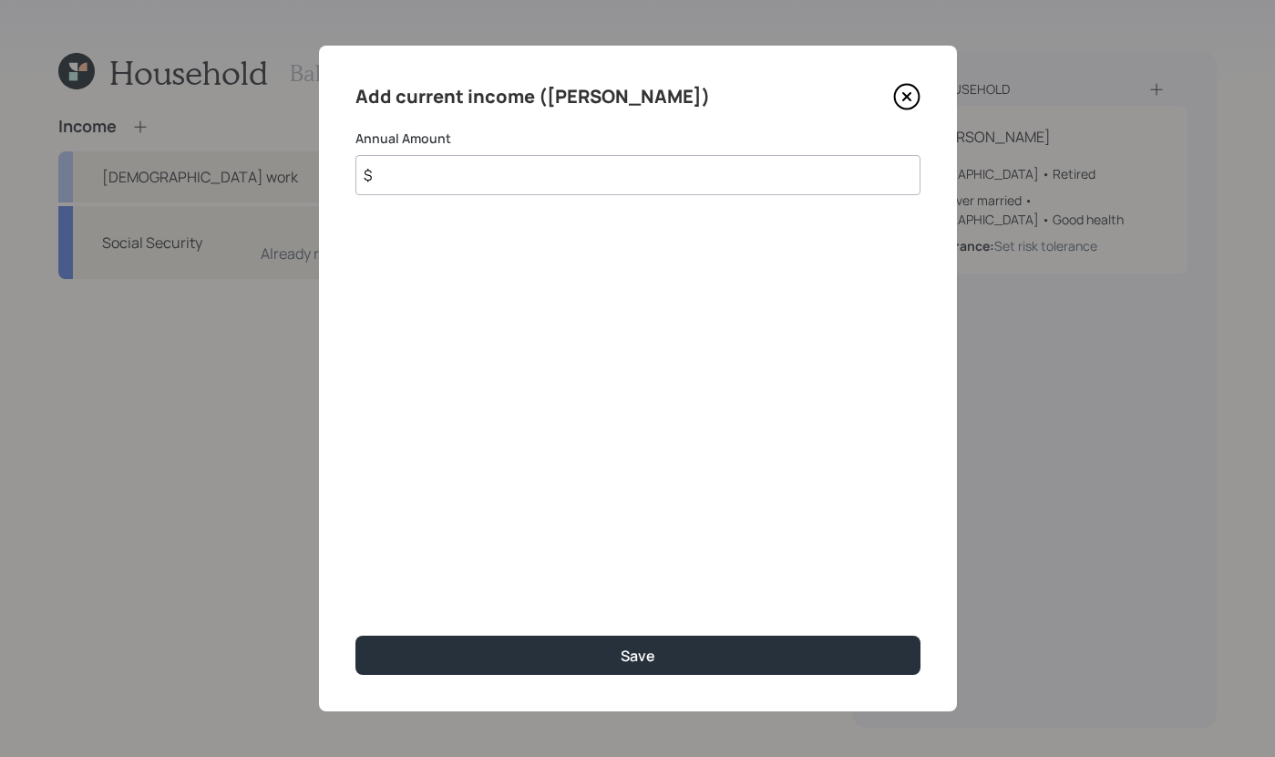
click at [426, 174] on input "$" at bounding box center [638, 175] width 565 height 40
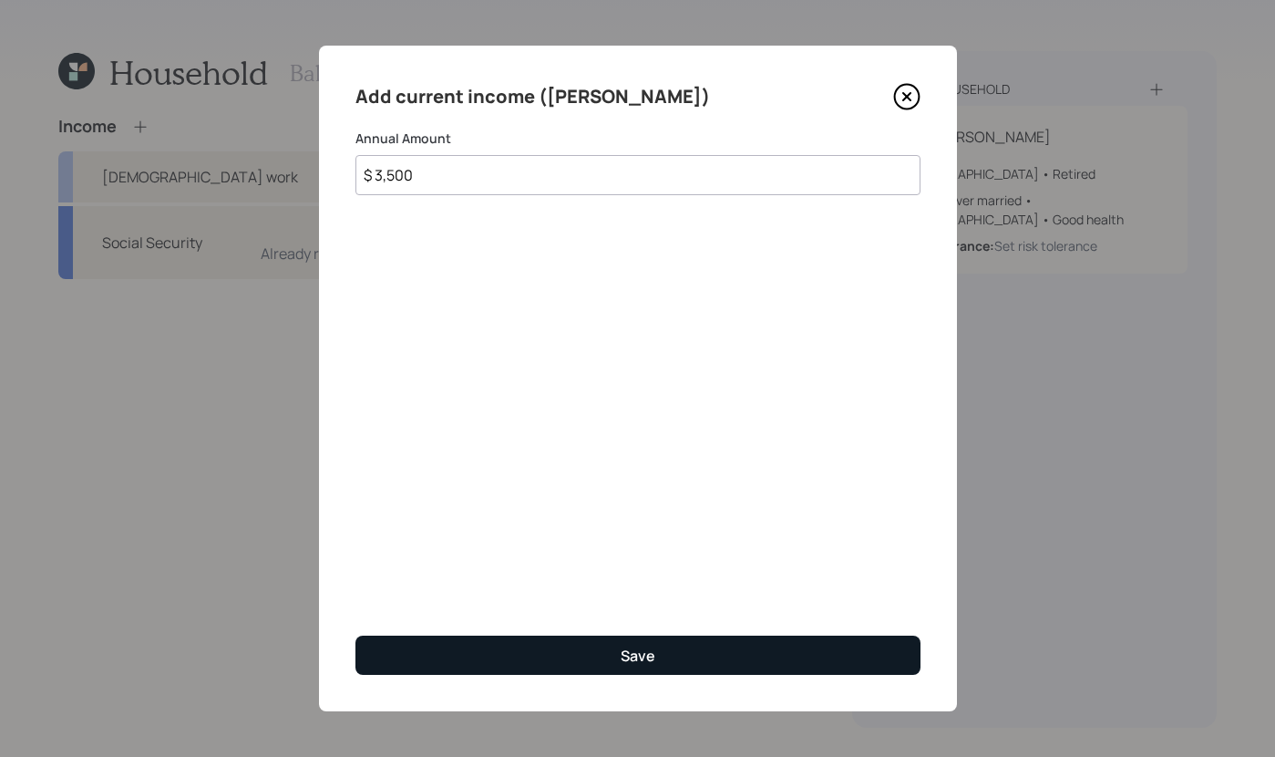
type input "$ 3,500"
click at [632, 637] on button "Save" at bounding box center [638, 654] width 565 height 39
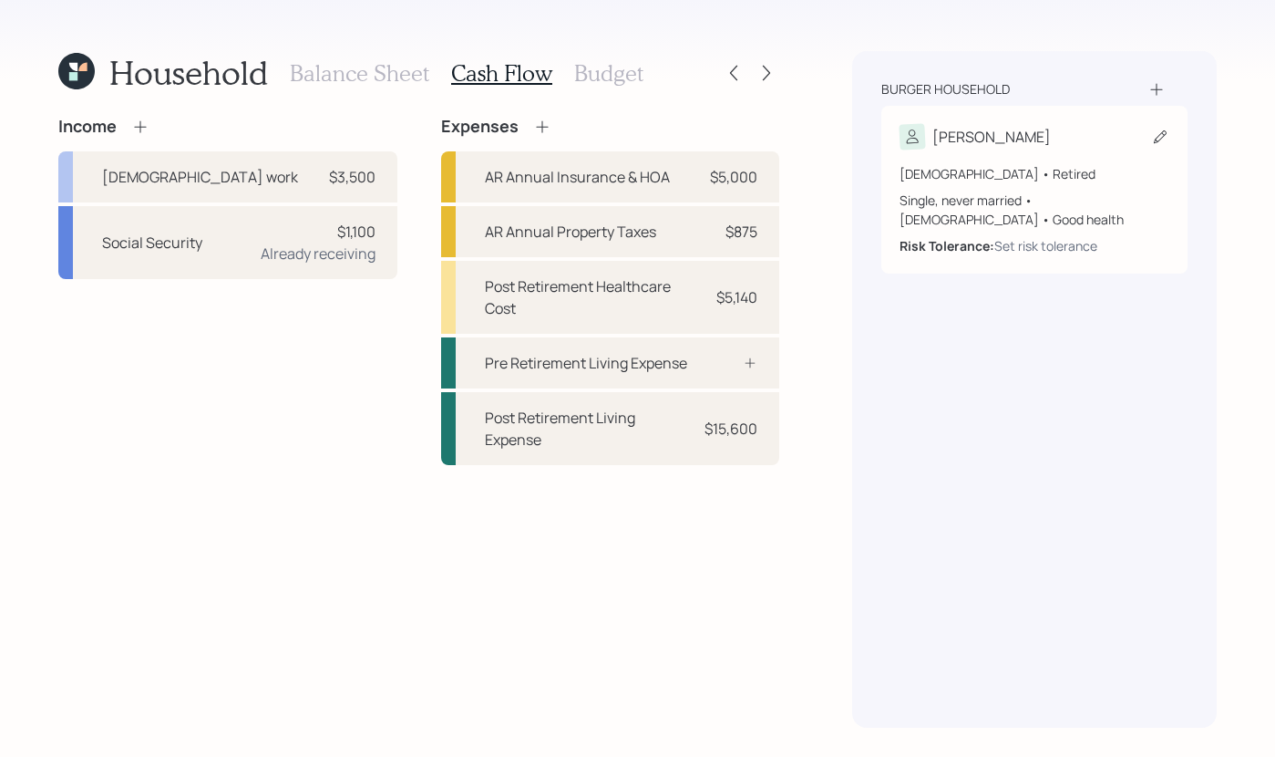
click at [1030, 126] on div "[PERSON_NAME]" at bounding box center [1035, 137] width 270 height 26
select select "good"
click at [982, 183] on div "76 years old • Retired Single, never married • Male • Good health Risk Toleranc…" at bounding box center [1035, 209] width 270 height 91
select select "good"
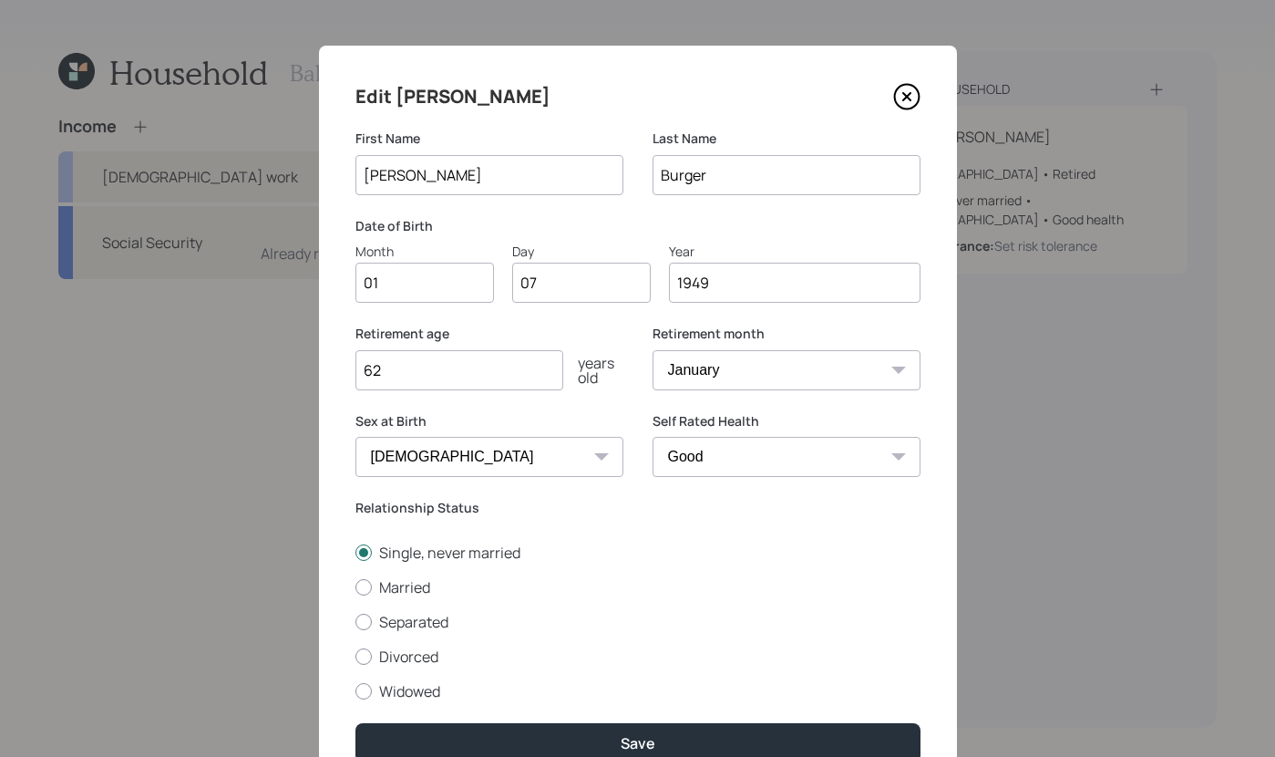
click at [504, 360] on input "62" at bounding box center [460, 370] width 208 height 40
type input "6"
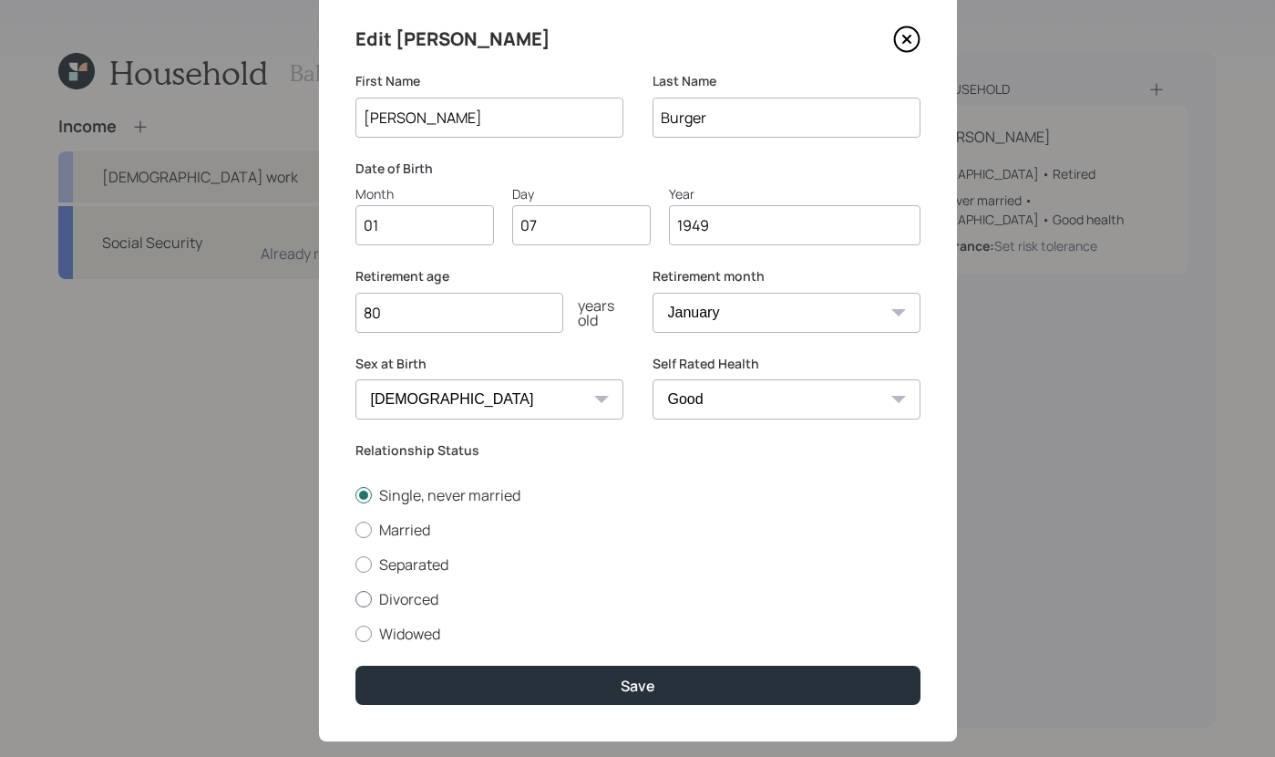
scroll to position [88, 0]
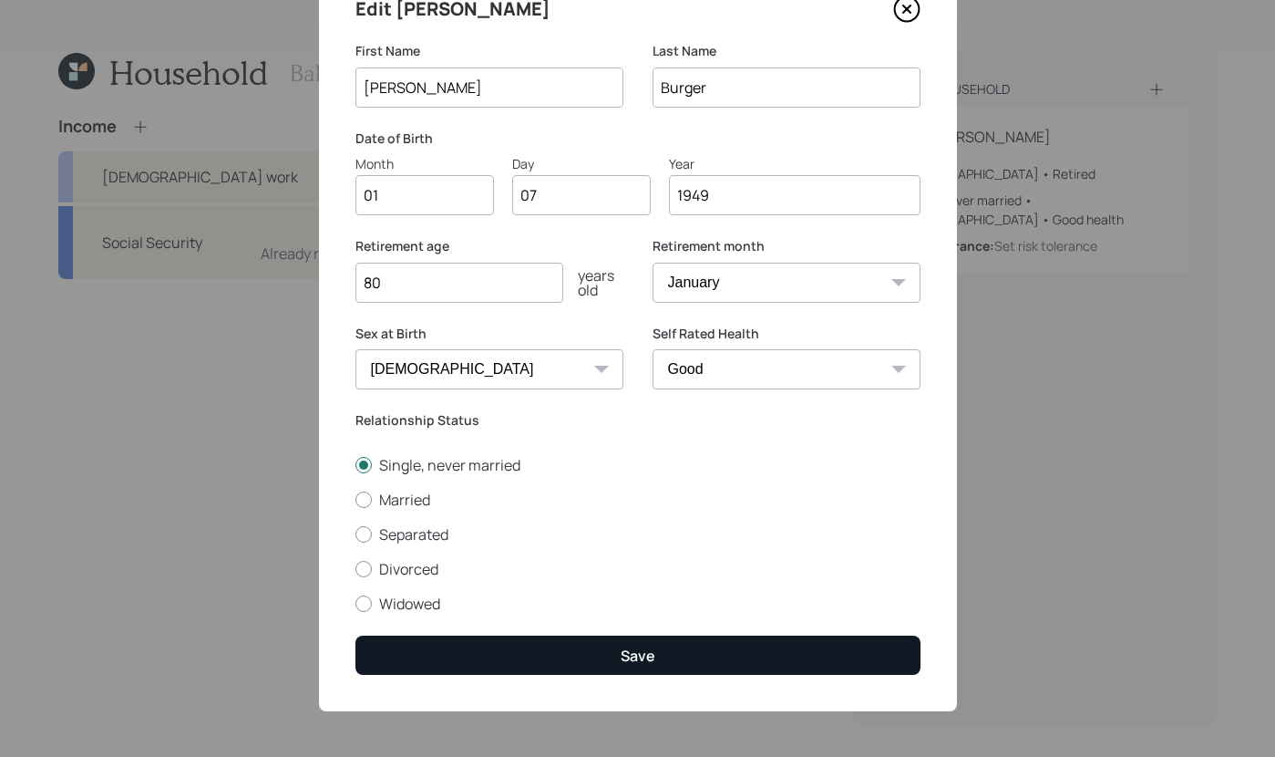
type input "80"
click at [758, 671] on button "Save" at bounding box center [638, 654] width 565 height 39
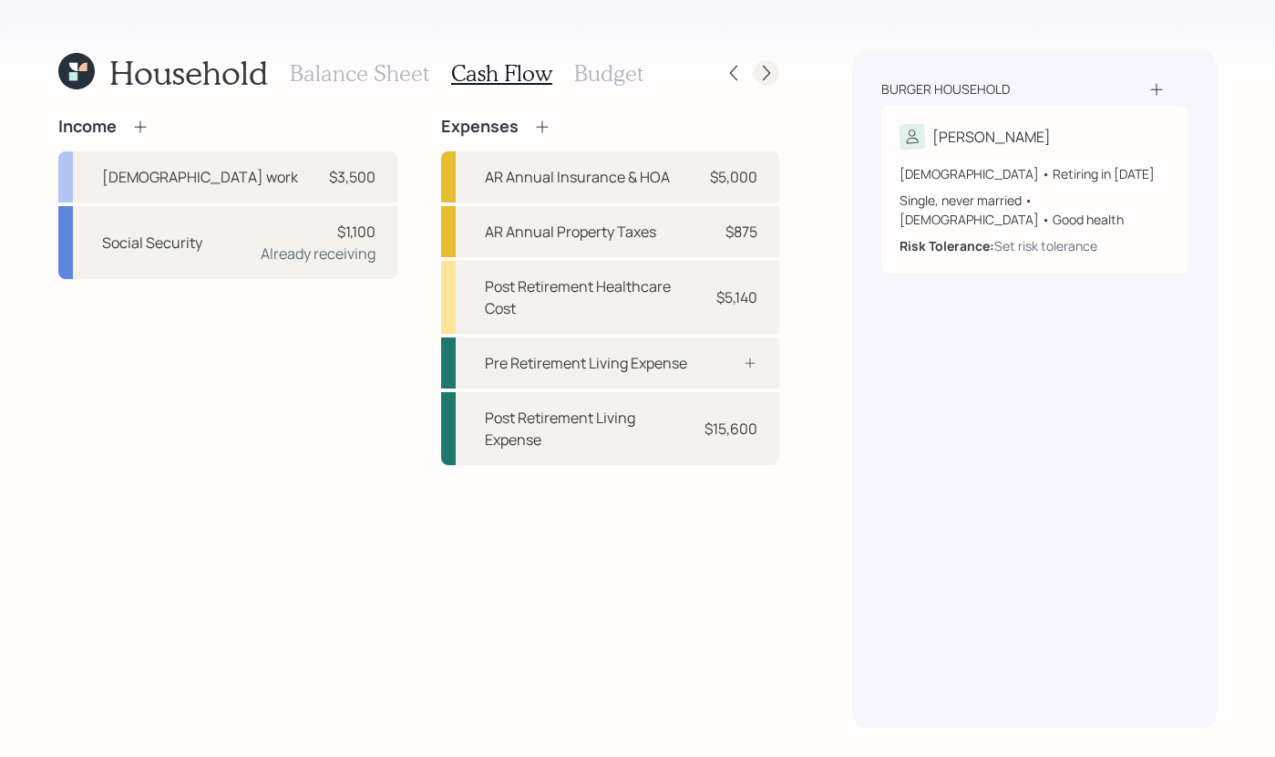
click at [759, 73] on icon at bounding box center [767, 73] width 18 height 18
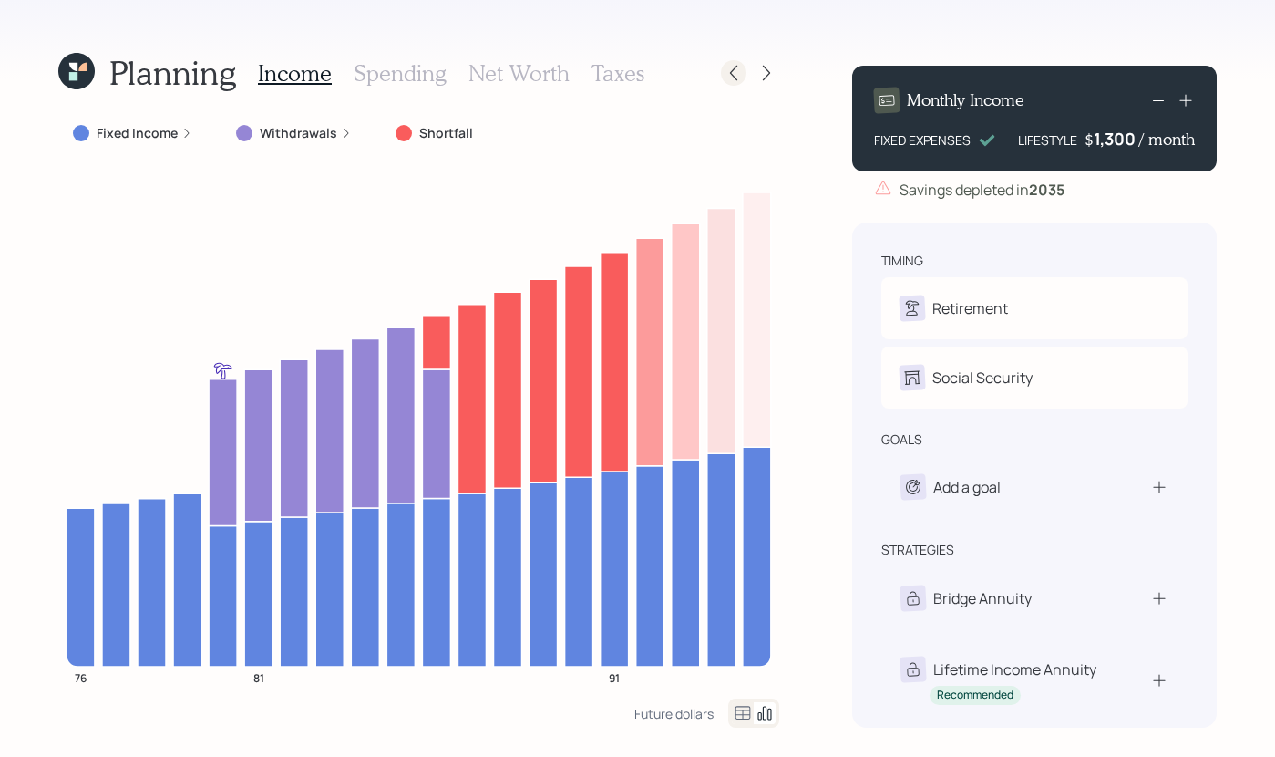
click at [737, 74] on icon at bounding box center [734, 73] width 18 height 18
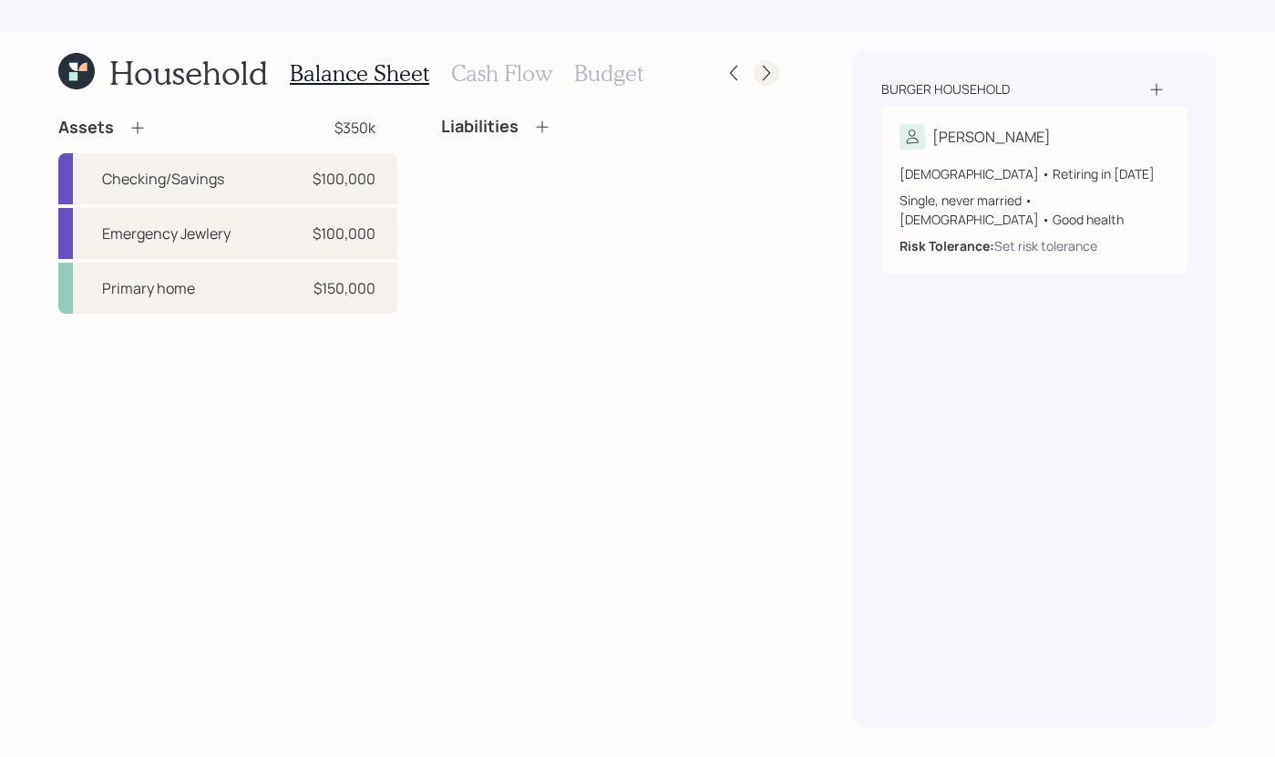
click at [758, 82] on div at bounding box center [767, 73] width 26 height 26
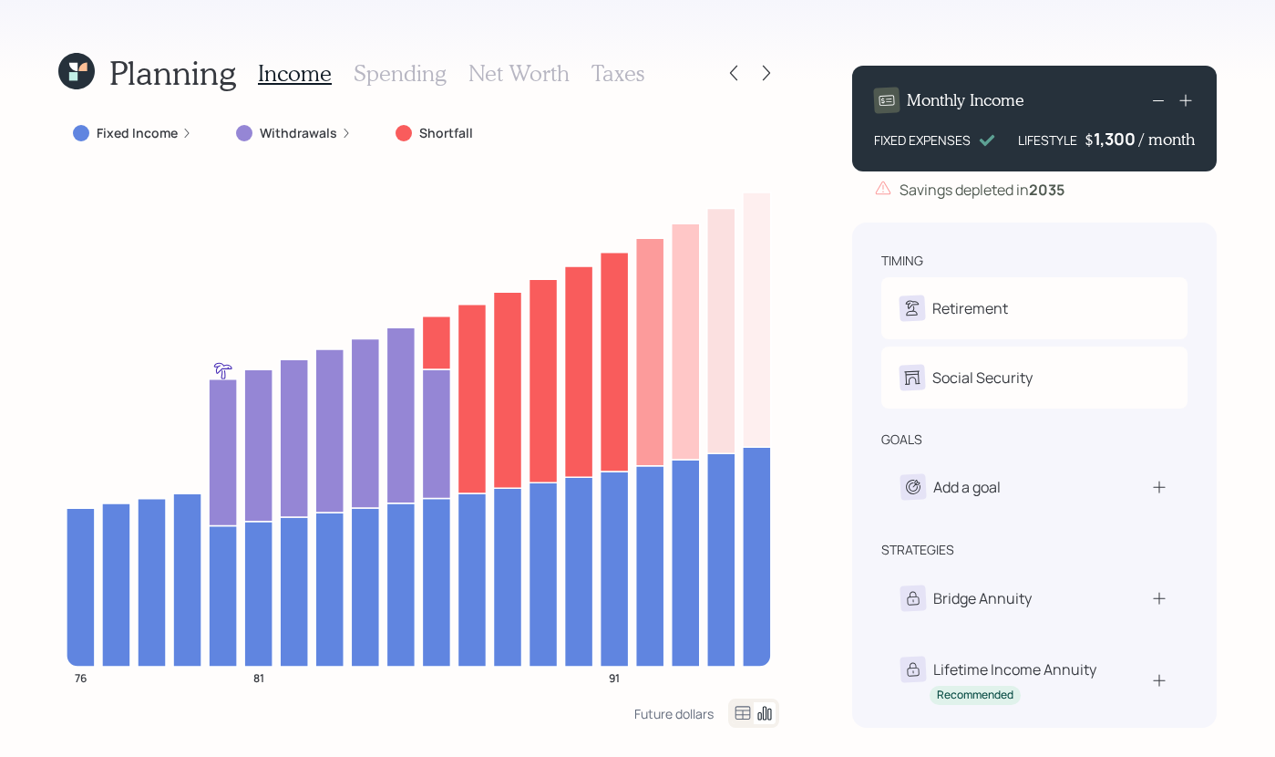
click at [360, 67] on h3 "Spending" at bounding box center [400, 73] width 93 height 26
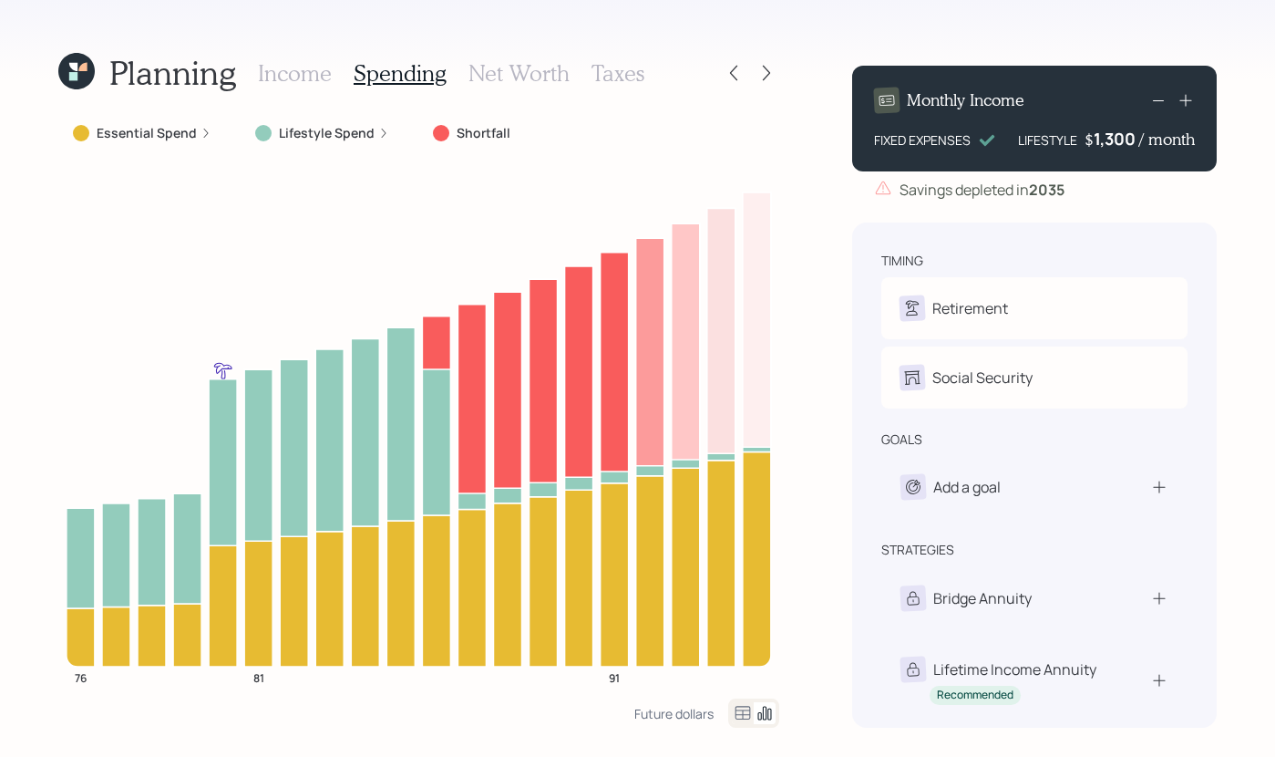
click at [347, 140] on label "Lifestyle Spend" at bounding box center [327, 133] width 96 height 18
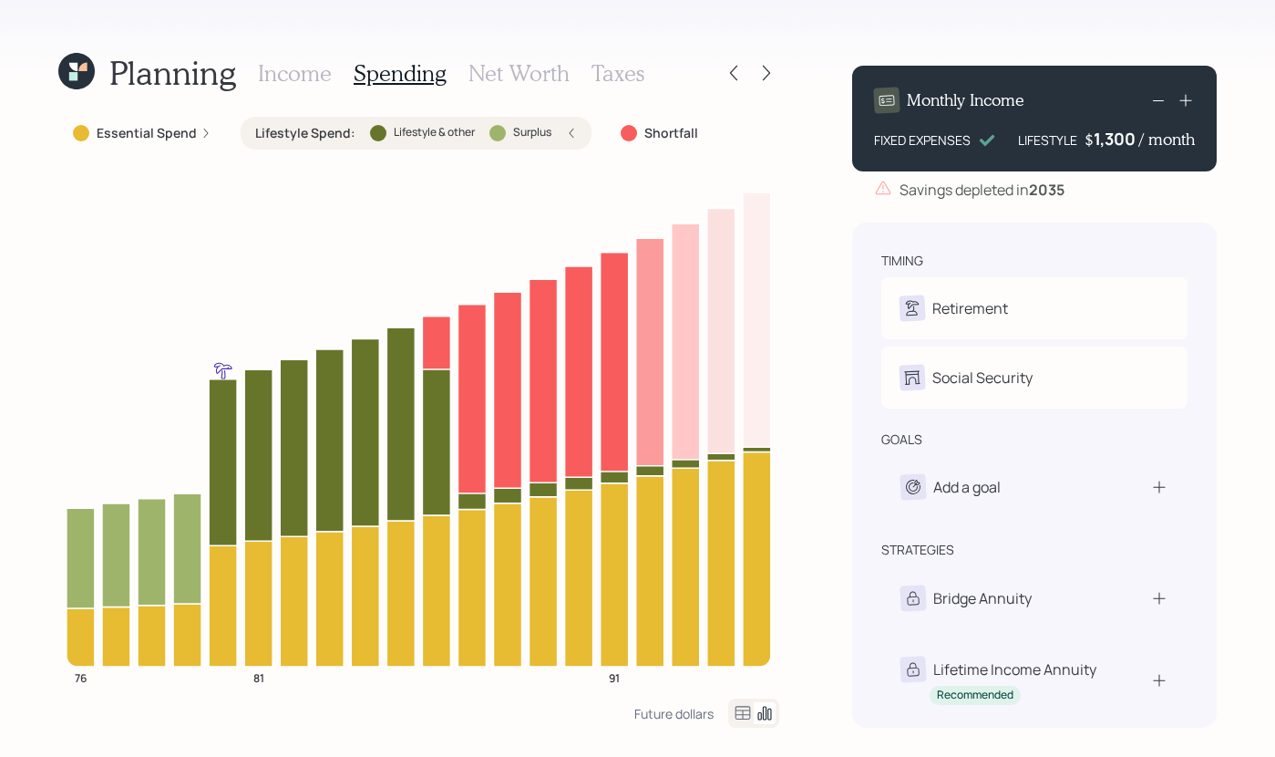
click at [580, 136] on div "Lifestyle Spend : Lifestyle & other Surplus" at bounding box center [416, 133] width 351 height 33
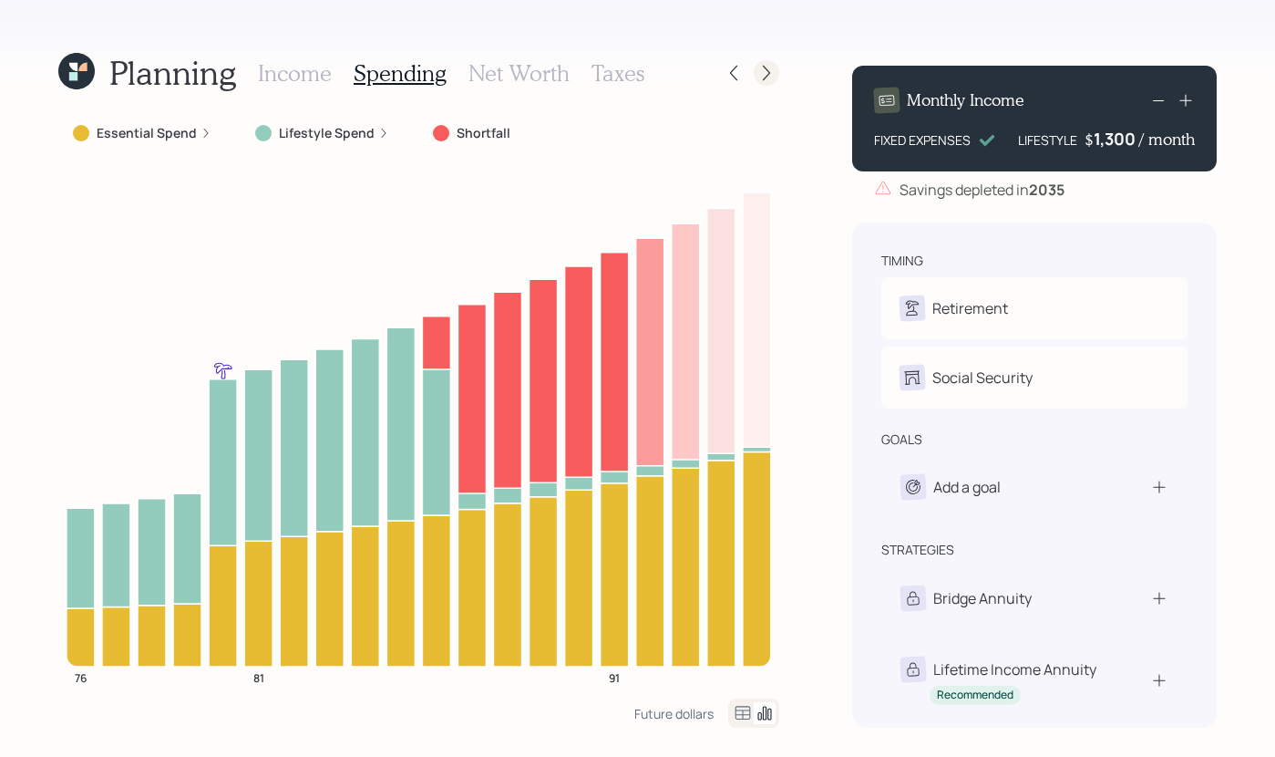
click at [765, 70] on icon at bounding box center [767, 73] width 18 height 18
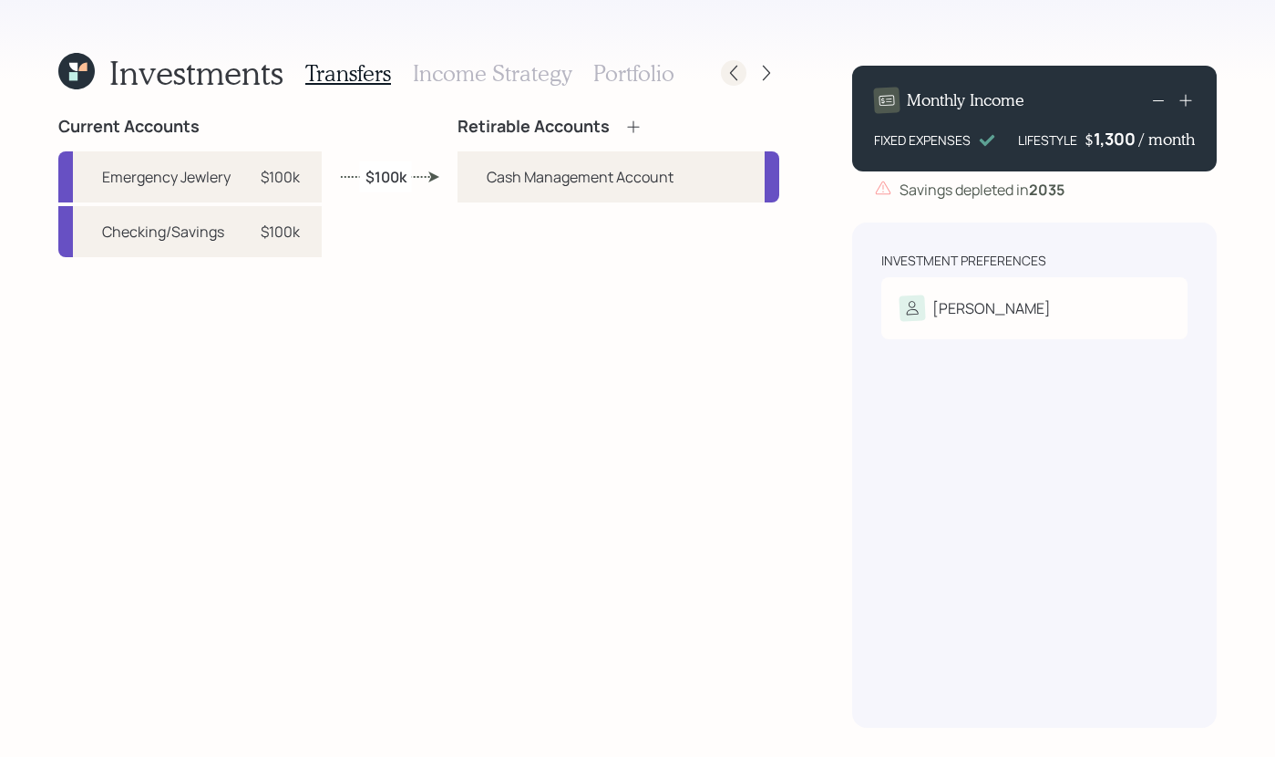
click at [732, 64] on icon at bounding box center [734, 73] width 18 height 18
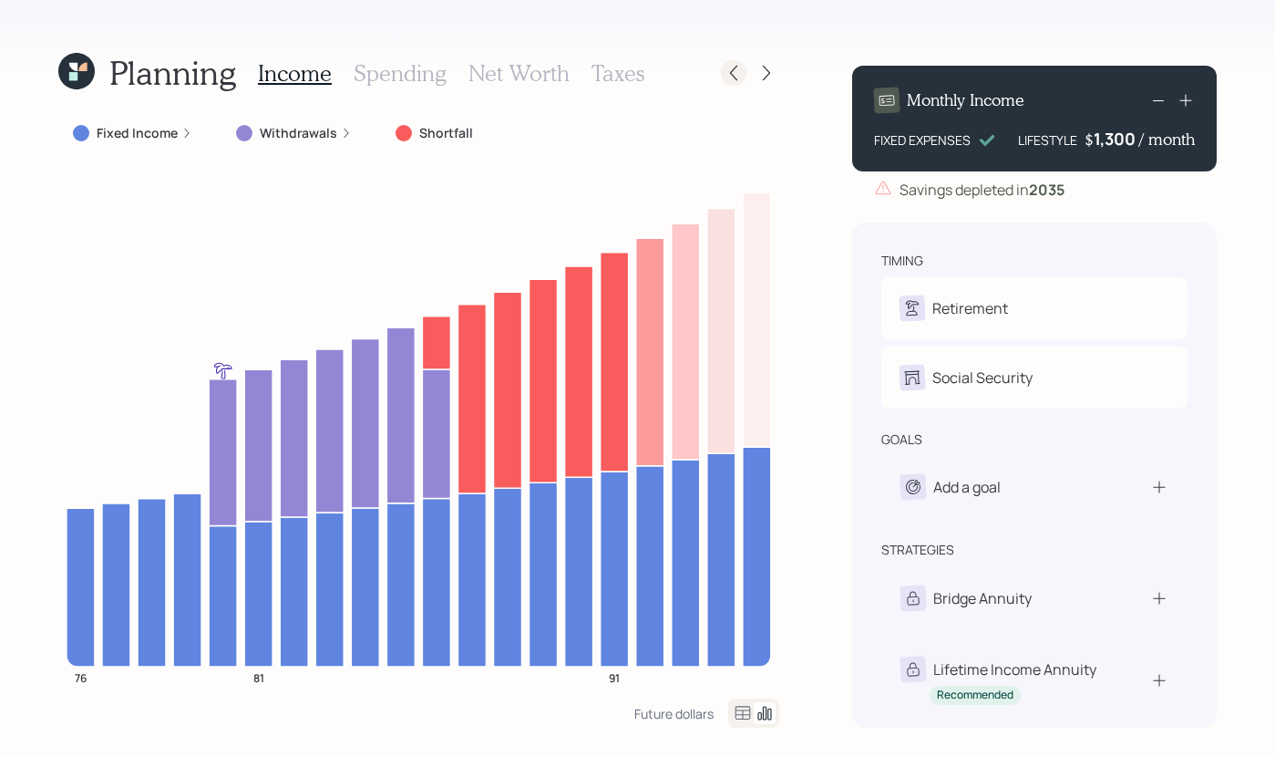
click at [730, 80] on icon at bounding box center [734, 73] width 18 height 18
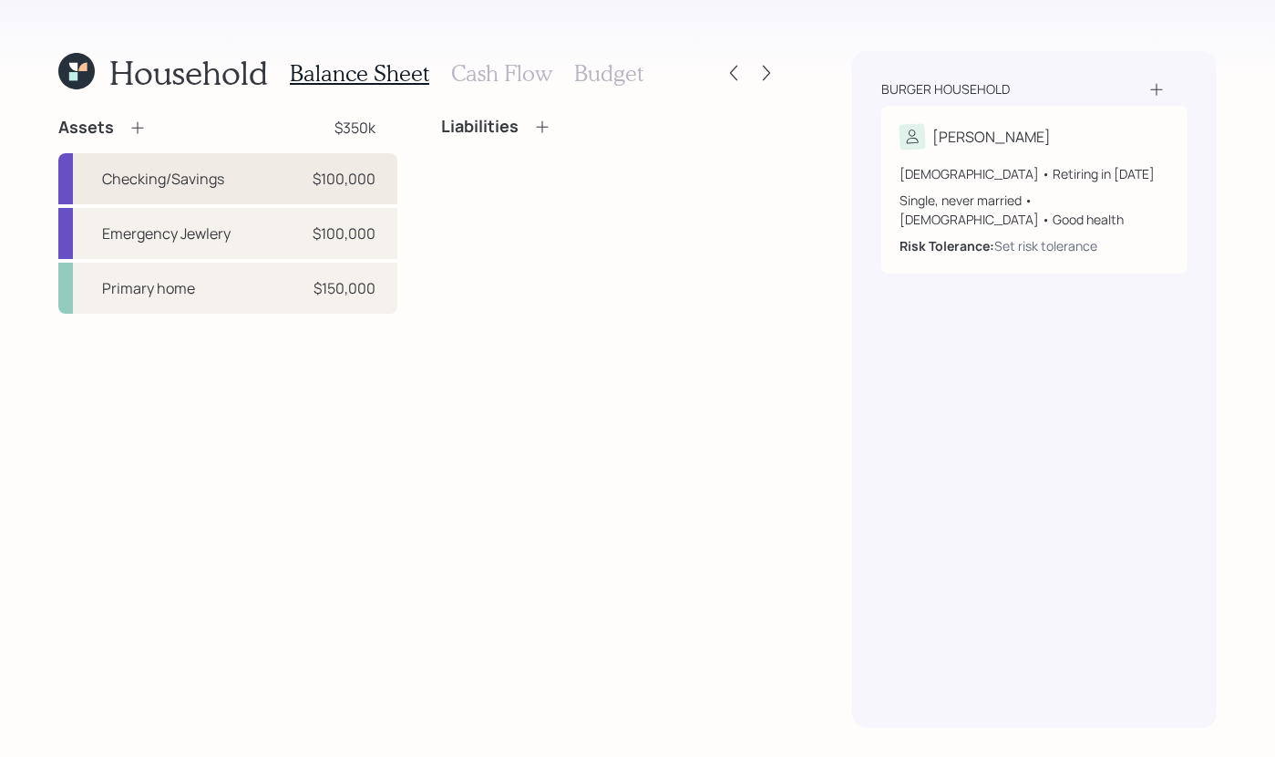
click at [213, 175] on div "Checking/Savings" at bounding box center [163, 179] width 122 height 22
select select "cash"
click at [767, 64] on icon at bounding box center [767, 73] width 18 height 18
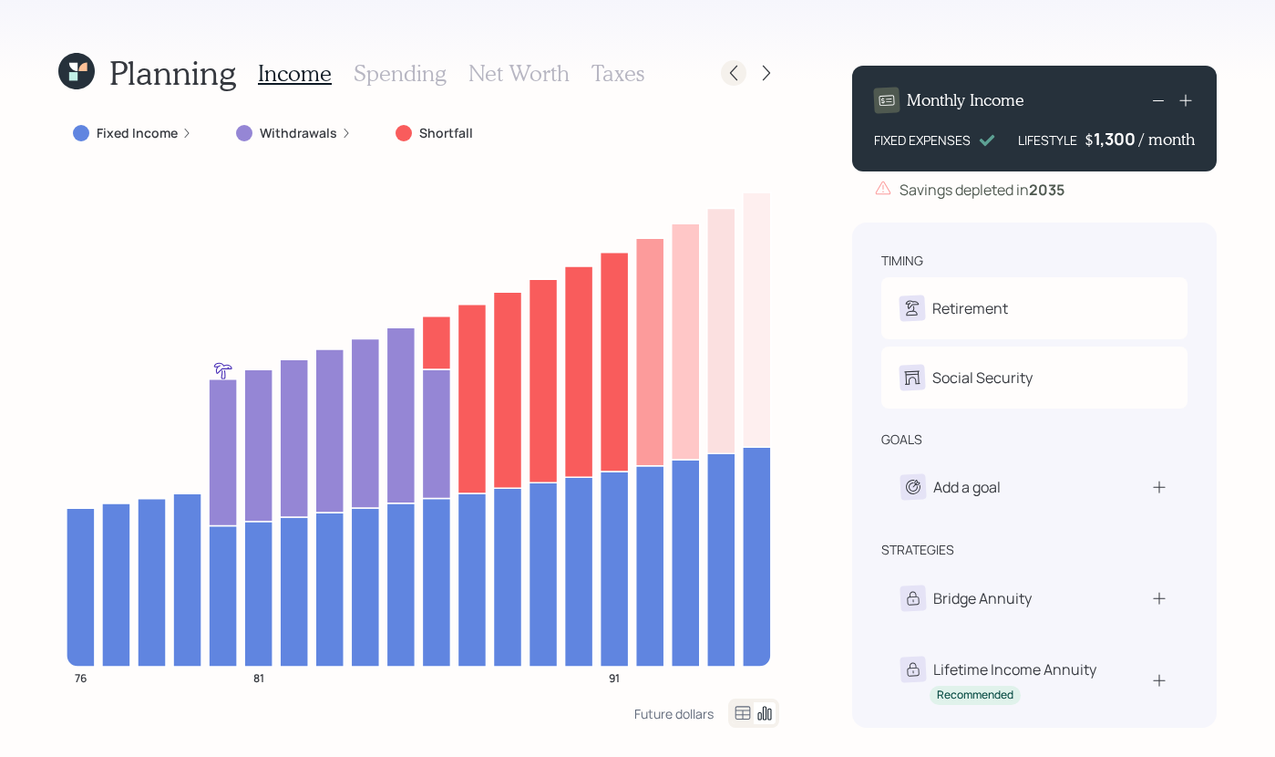
click at [724, 69] on div at bounding box center [734, 73] width 26 height 26
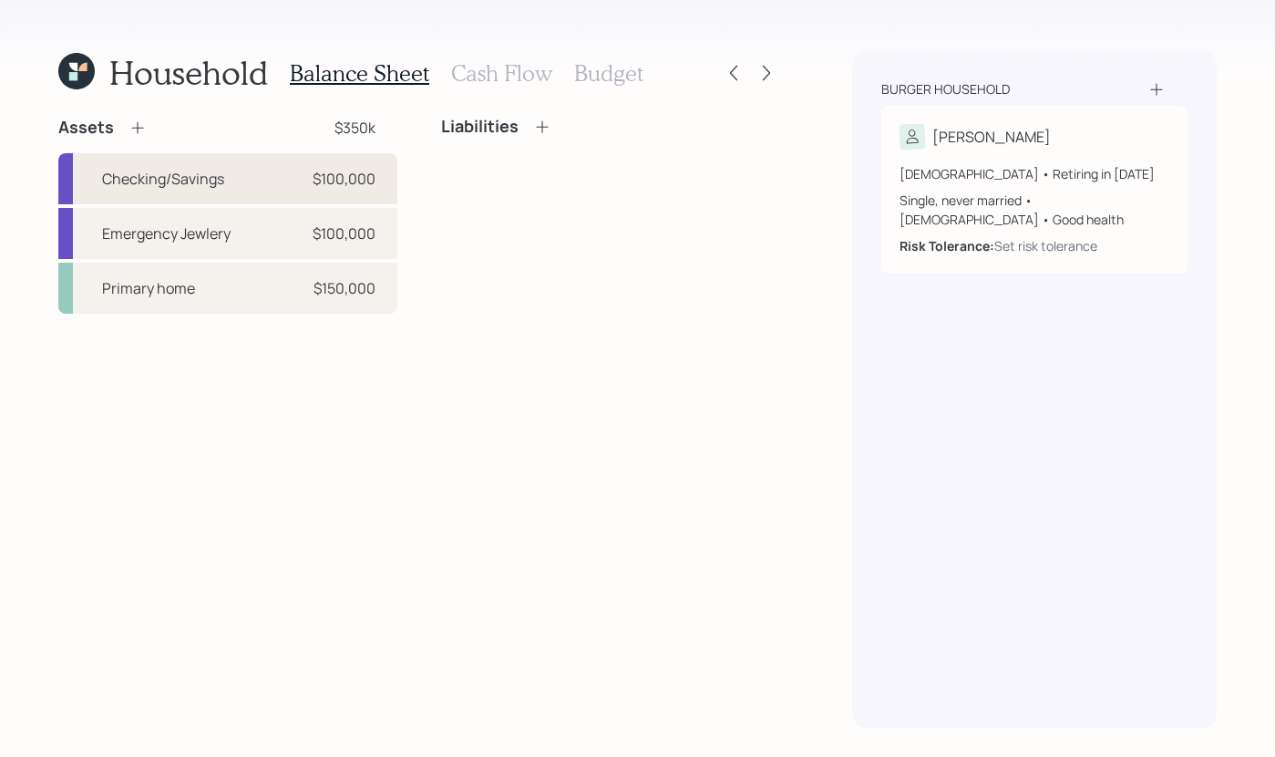
click at [325, 172] on div "$100,000" at bounding box center [344, 179] width 63 height 22
select select "cash"
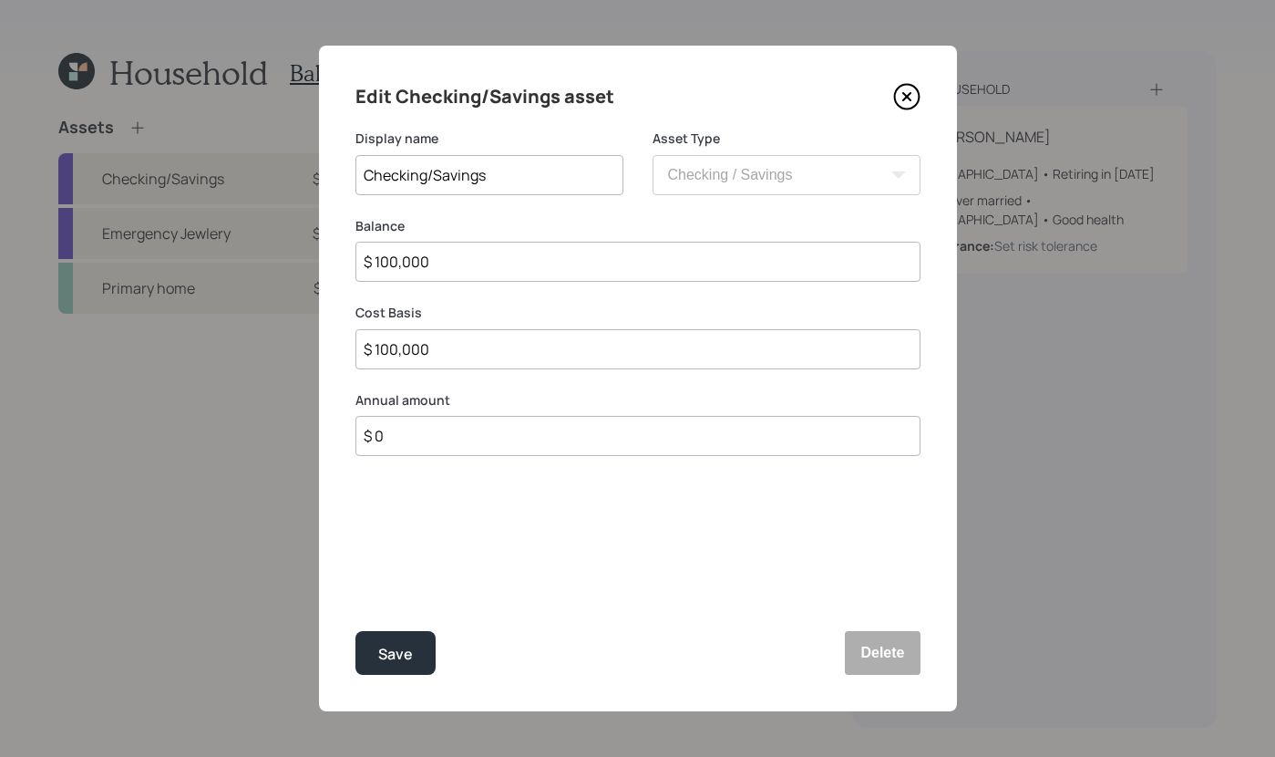
drag, startPoint x: 449, startPoint y: 257, endPoint x: 230, endPoint y: 213, distance: 223.1
click at [236, 217] on div "Edit Checking/Savings asset Display name Checking/Savings Asset Type SEP IRA IR…" at bounding box center [637, 378] width 1275 height 757
type input "$"
type input "$ 5"
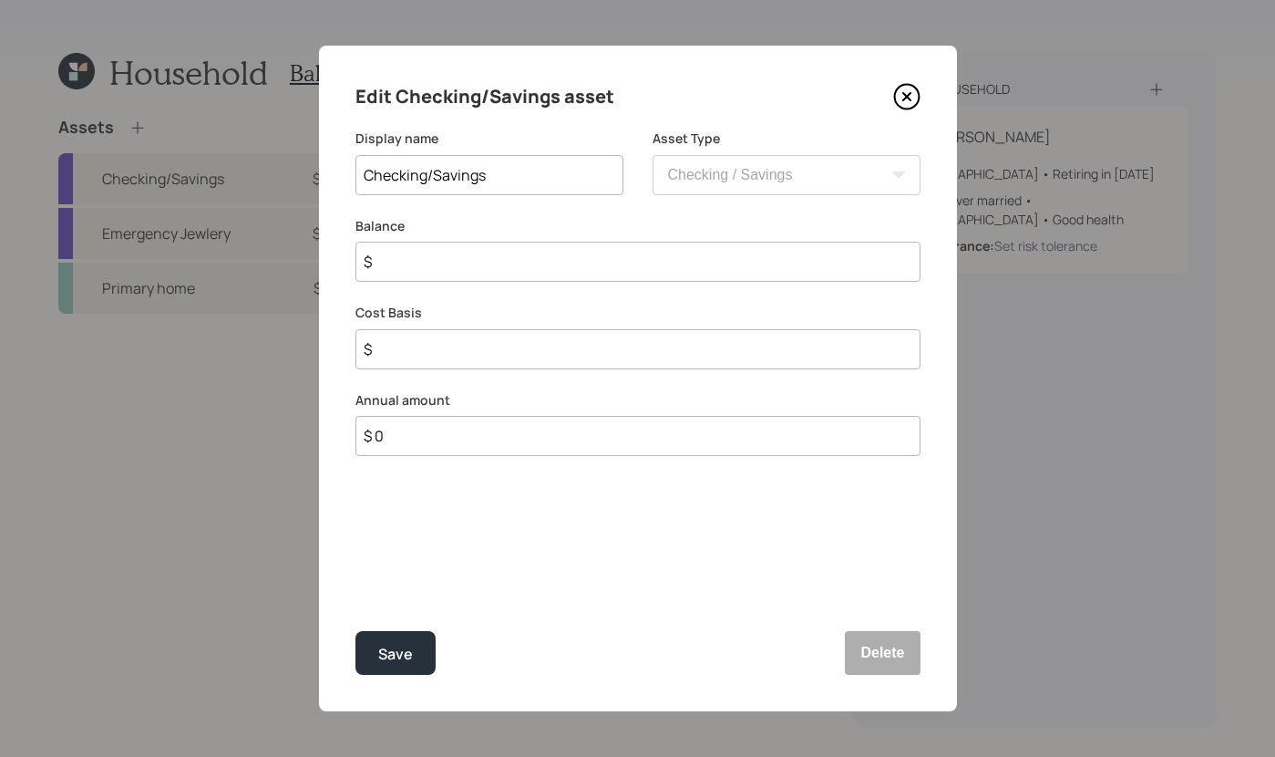
type input "$ 5"
type input "$ 50"
type input "$ 500"
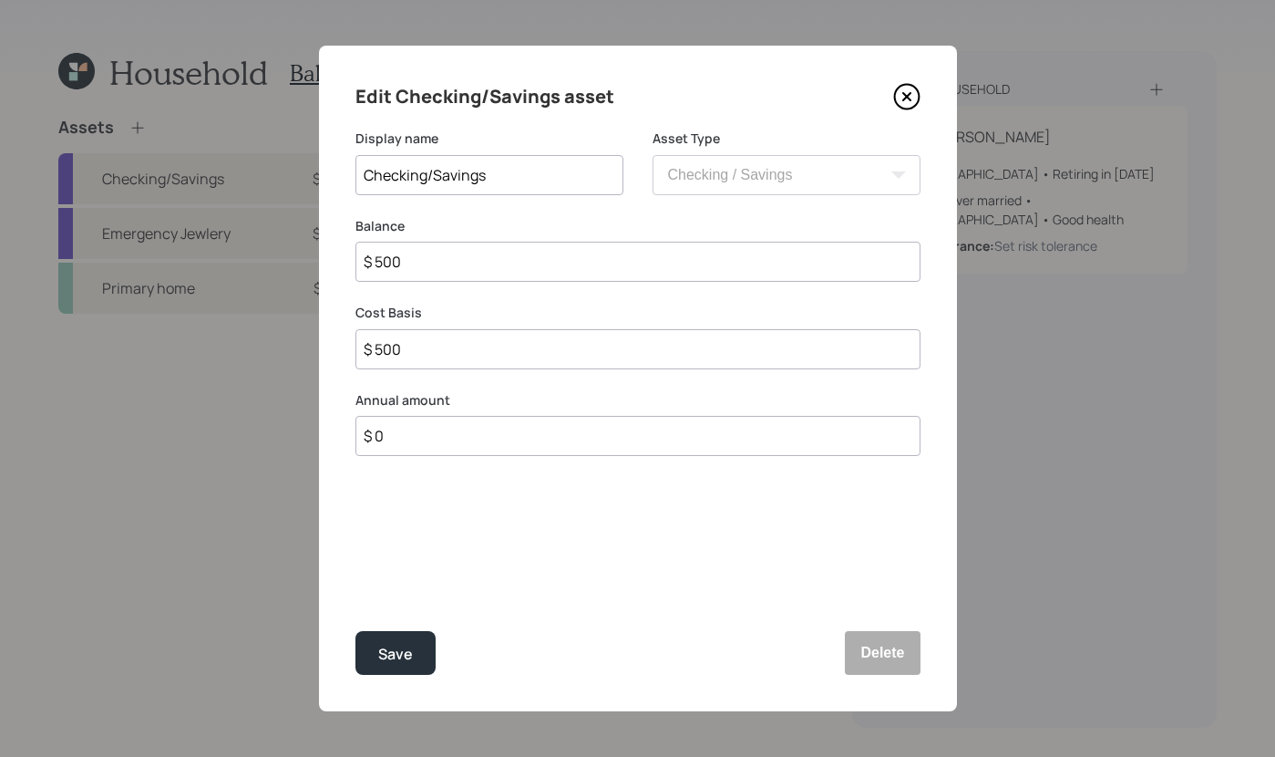
type input "$ 5,000"
type input "$ 50,000"
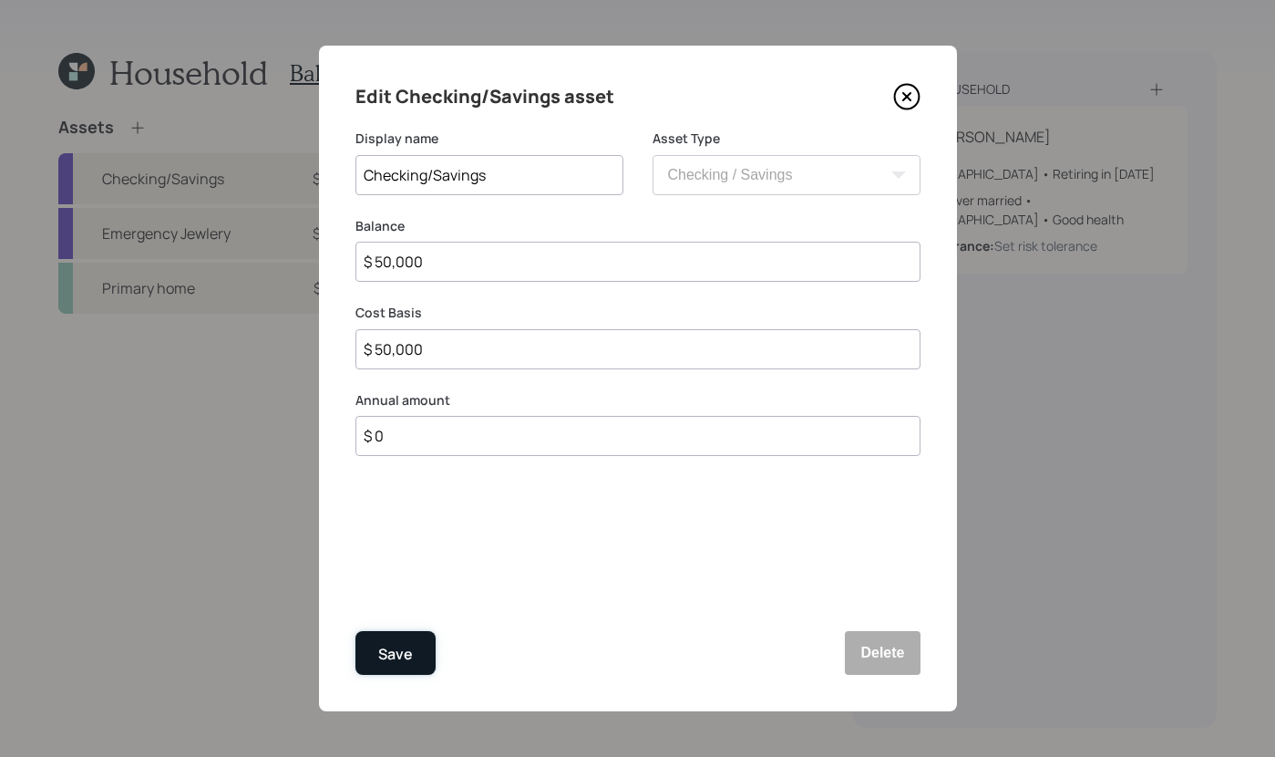
click at [409, 666] on button "Save" at bounding box center [396, 653] width 80 height 44
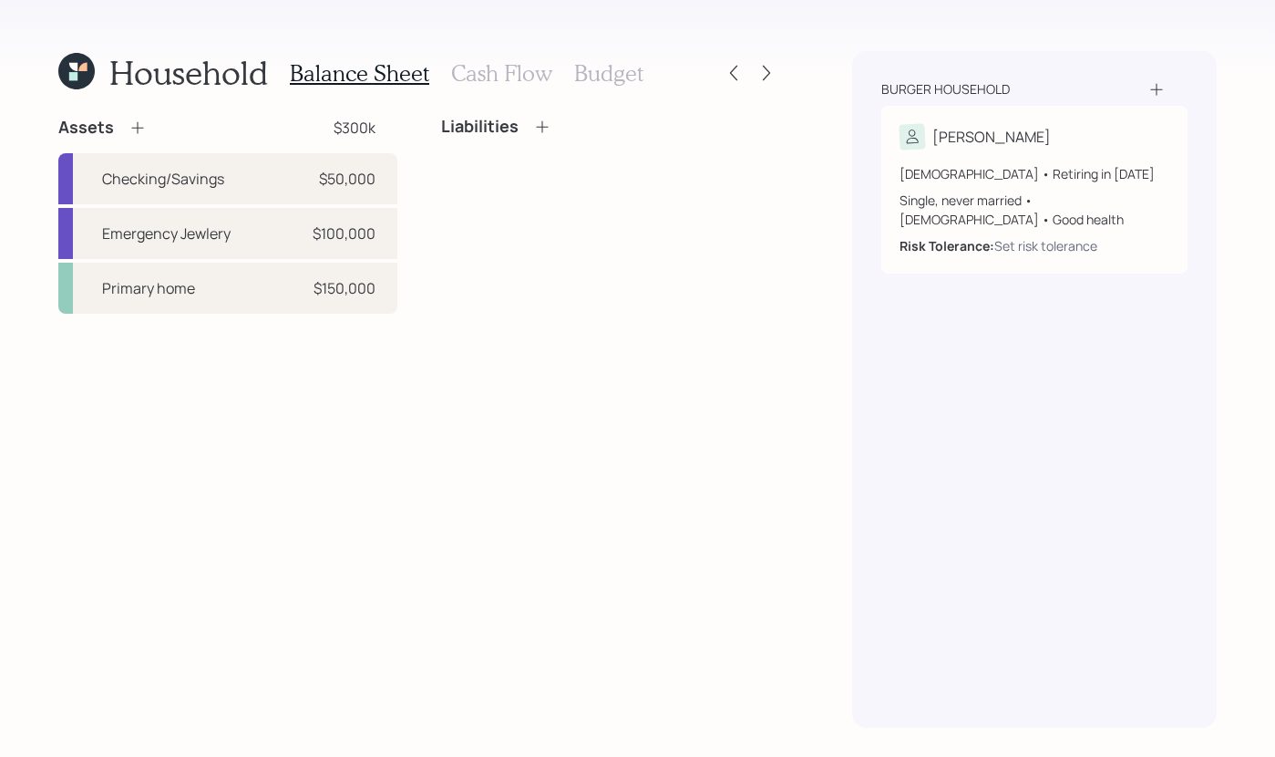
click at [139, 129] on icon at bounding box center [138, 128] width 18 height 18
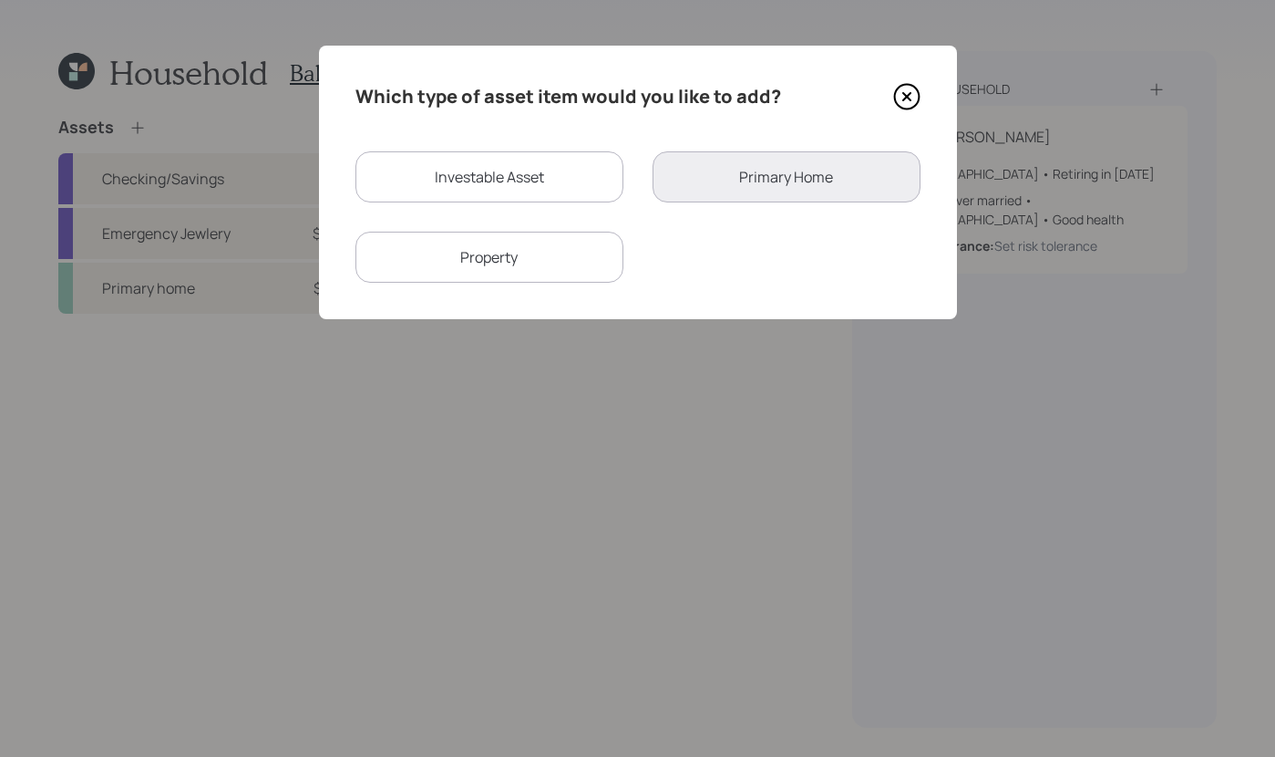
click at [533, 154] on div "Investable Asset" at bounding box center [490, 176] width 268 height 51
select select "taxable"
select select "balanced"
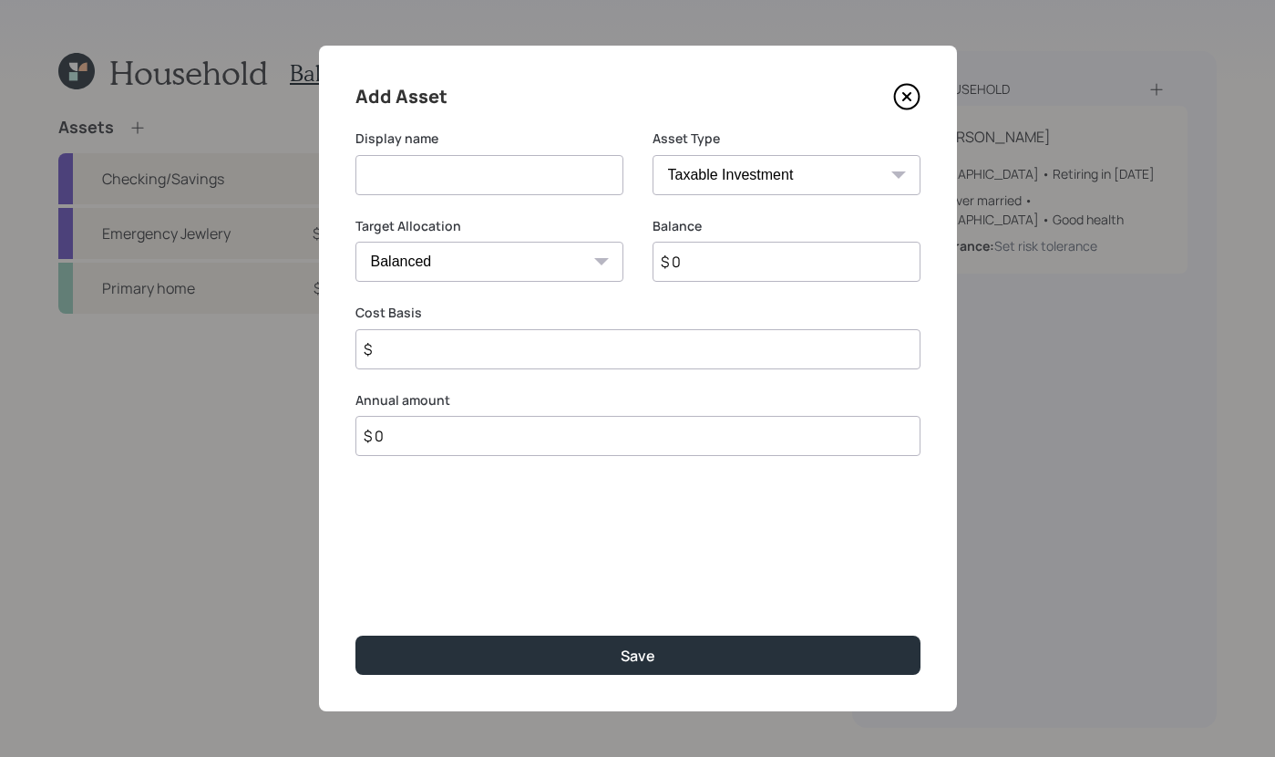
click at [422, 158] on input at bounding box center [490, 175] width 268 height 40
type input "Brokerage"
click at [769, 255] on input "$ 0" at bounding box center [787, 262] width 268 height 40
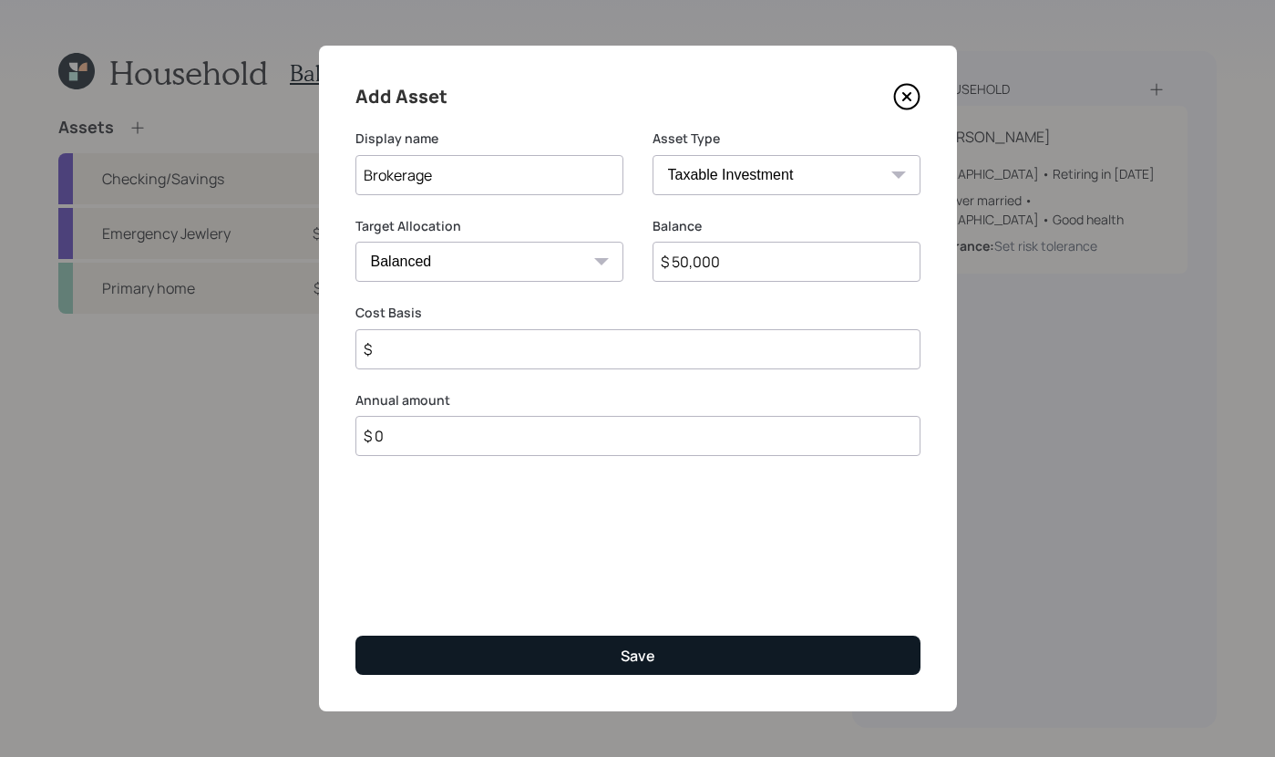
type input "$ 50,000"
click at [625, 655] on div "Save" at bounding box center [638, 655] width 35 height 20
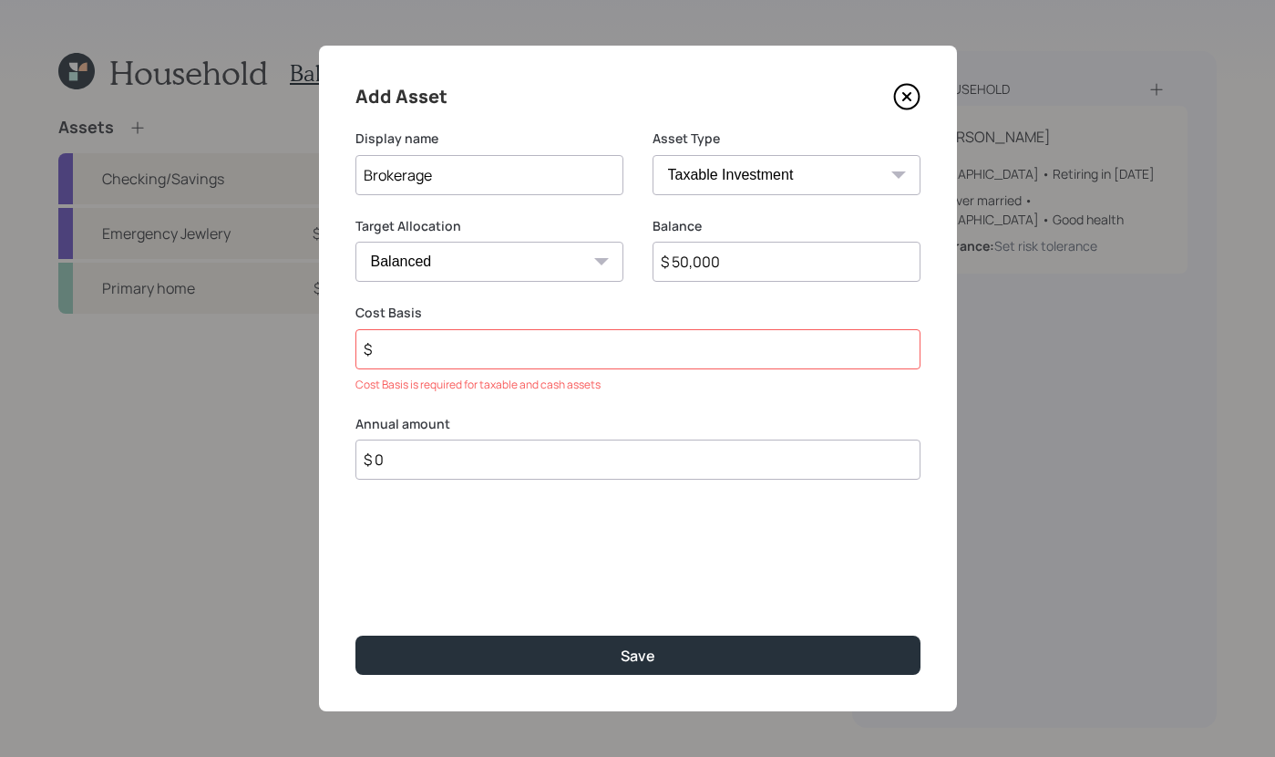
click at [447, 341] on input "$" at bounding box center [638, 349] width 565 height 40
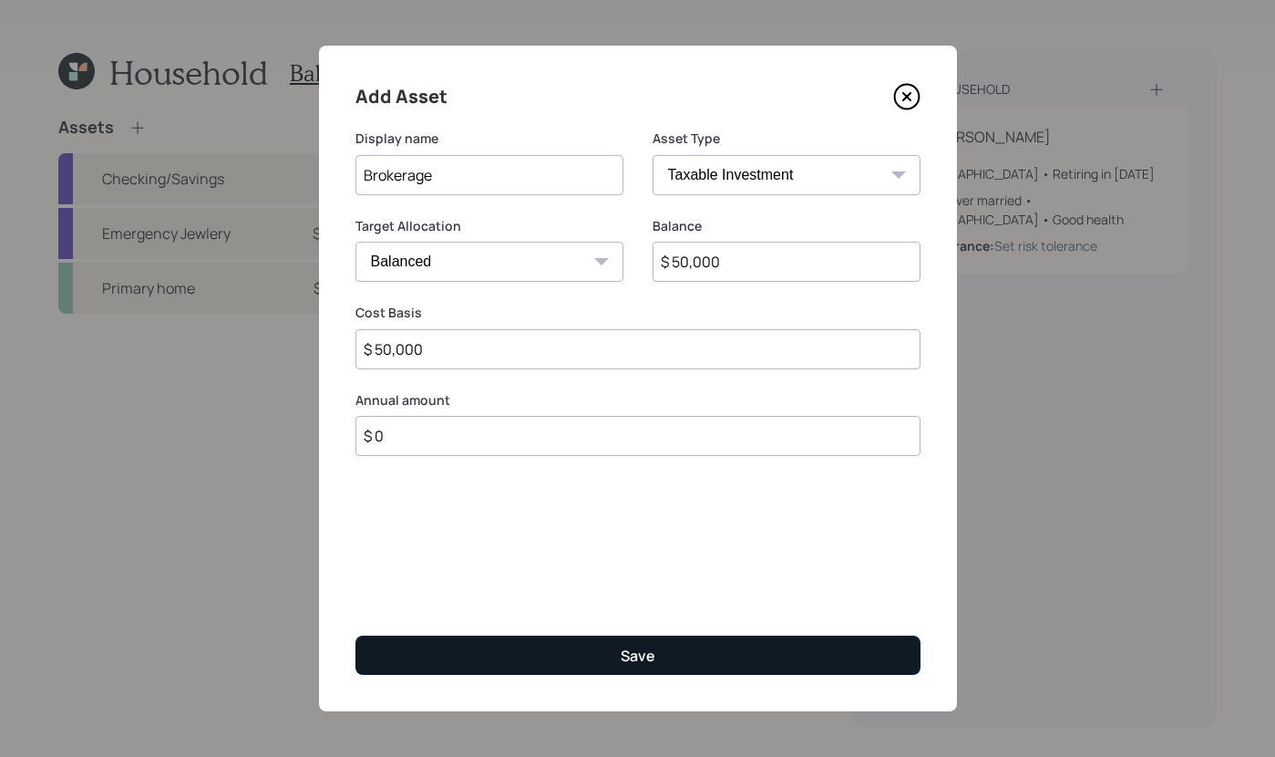
type input "$ 50,000"
click at [624, 673] on button "Save" at bounding box center [638, 654] width 565 height 39
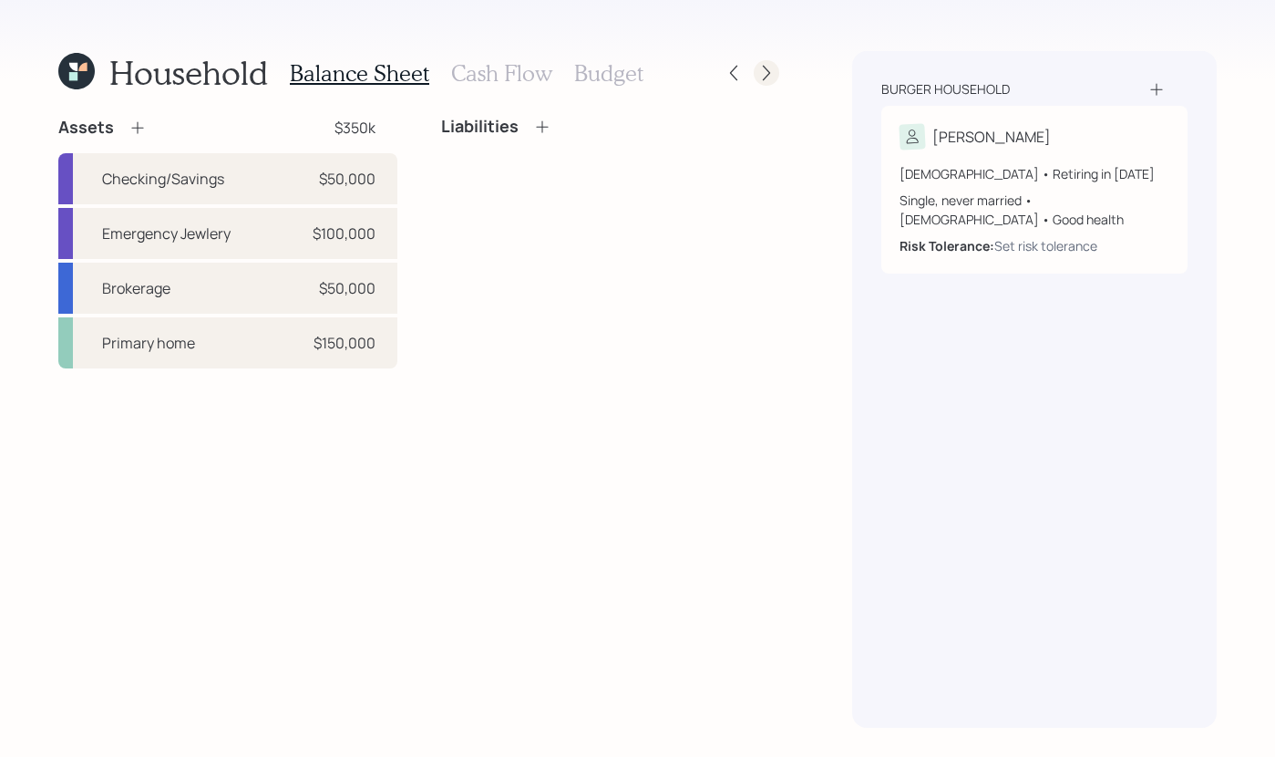
click at [762, 72] on icon at bounding box center [767, 73] width 18 height 18
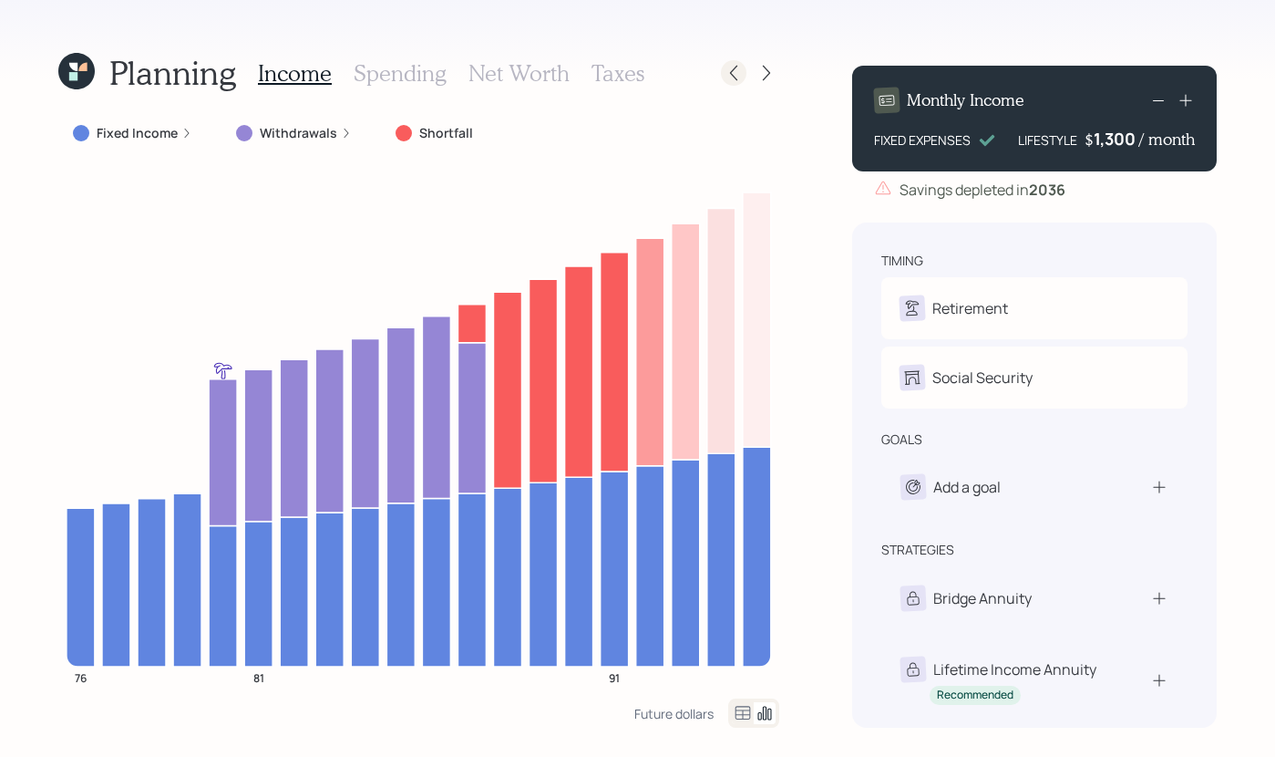
click at [738, 71] on icon at bounding box center [734, 73] width 18 height 18
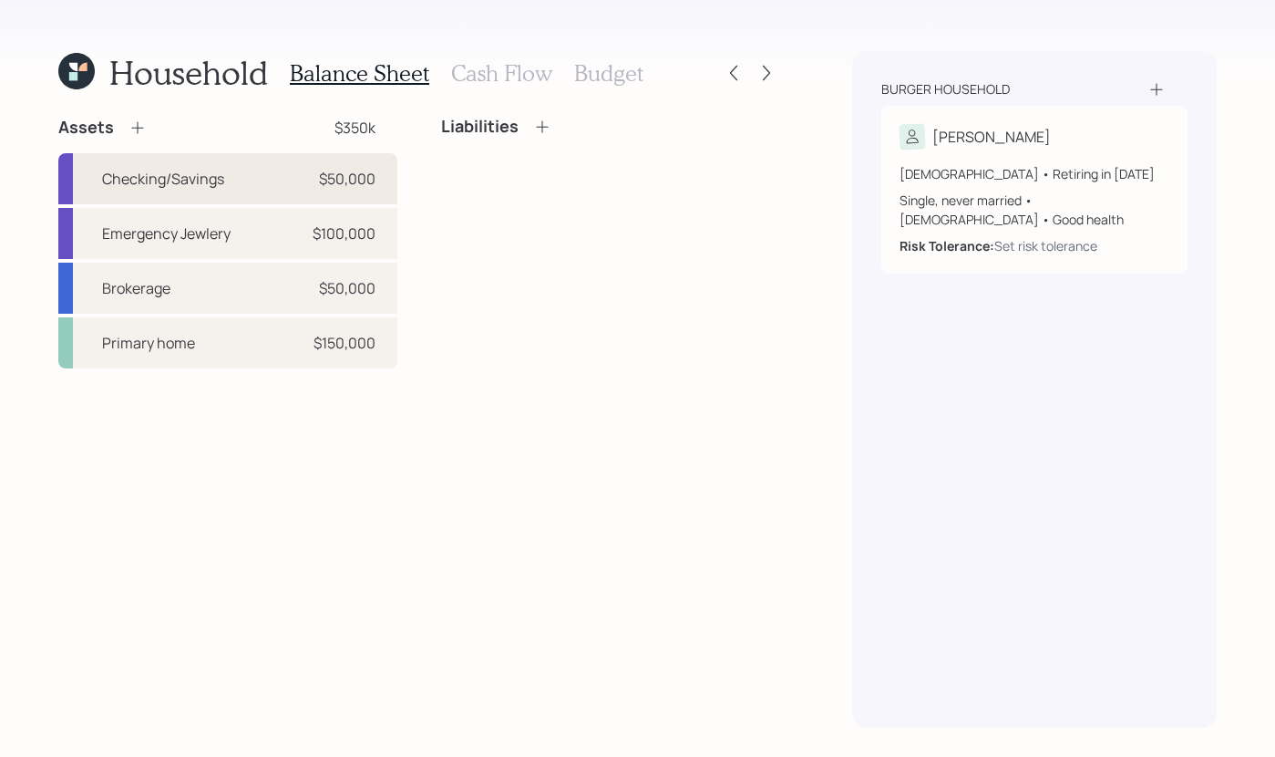
click at [362, 193] on div "Checking/Savings $50,000" at bounding box center [227, 178] width 339 height 51
select select "cash"
drag, startPoint x: 126, startPoint y: 626, endPoint x: 191, endPoint y: 319, distance: 314.2
click at [252, 305] on div "Brokerage $50,000" at bounding box center [227, 288] width 339 height 51
select select "taxable"
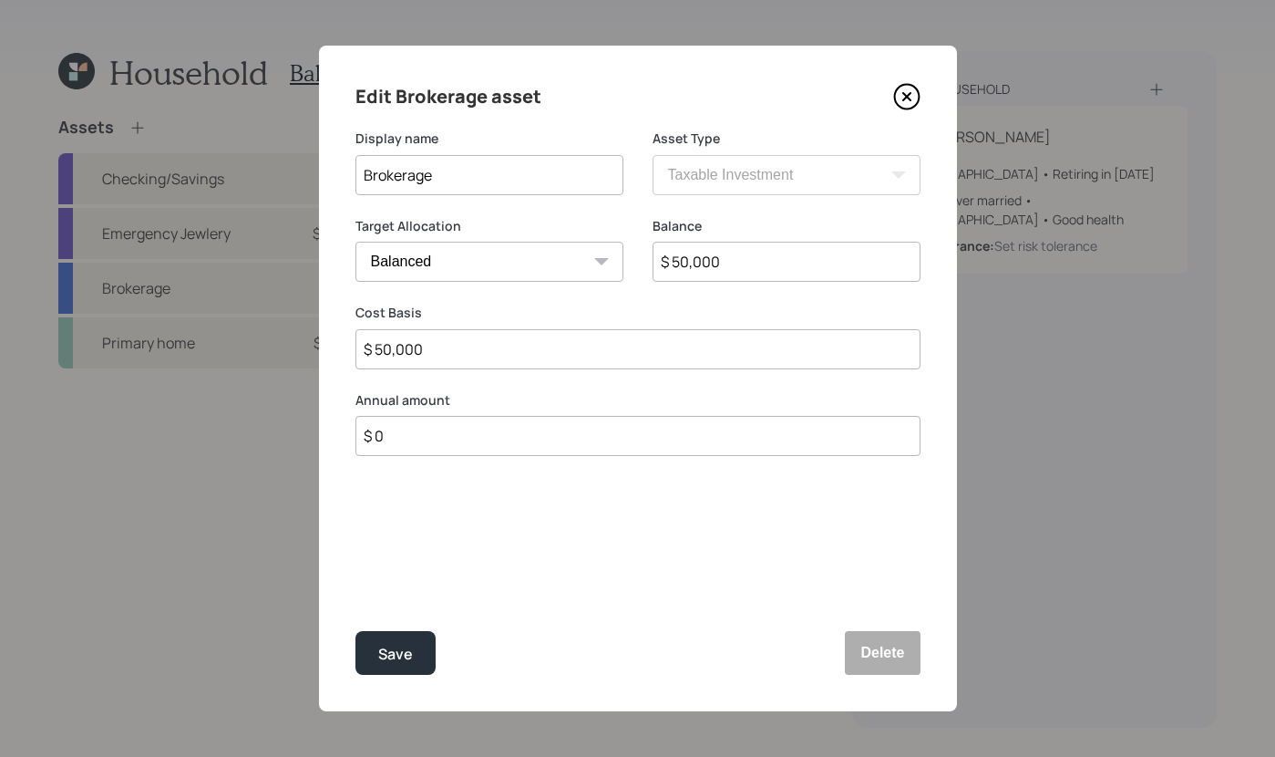
click at [480, 267] on select "Cash Conservative Balanced Aggressive" at bounding box center [490, 262] width 268 height 40
select select "aggressive"
click at [356, 242] on select "Cash Conservative Balanced Aggressive" at bounding box center [490, 262] width 268 height 40
click at [392, 677] on div "Edit Brokerage asset Display name Brokerage Asset Type SEP IRA IRA Roth IRA 401…" at bounding box center [638, 379] width 638 height 666
click at [400, 666] on button "Save" at bounding box center [396, 653] width 80 height 44
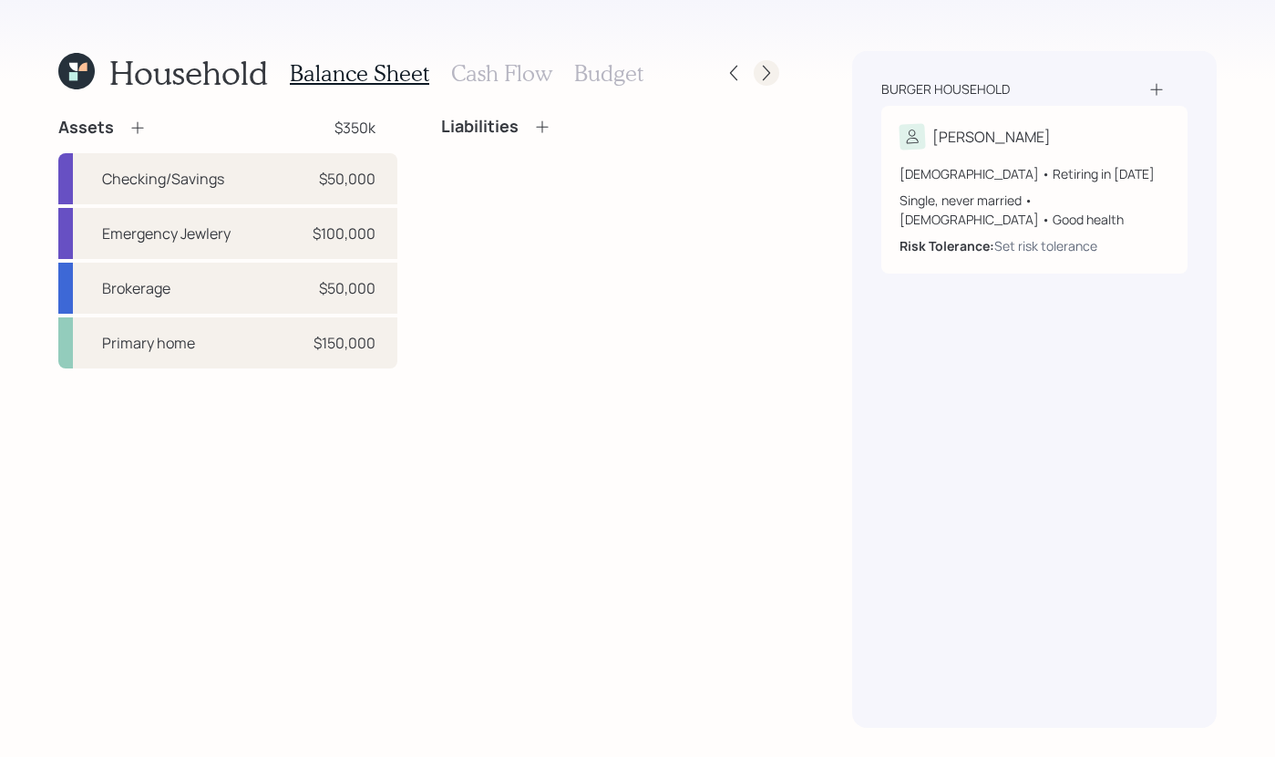
click at [769, 79] on icon at bounding box center [767, 73] width 18 height 18
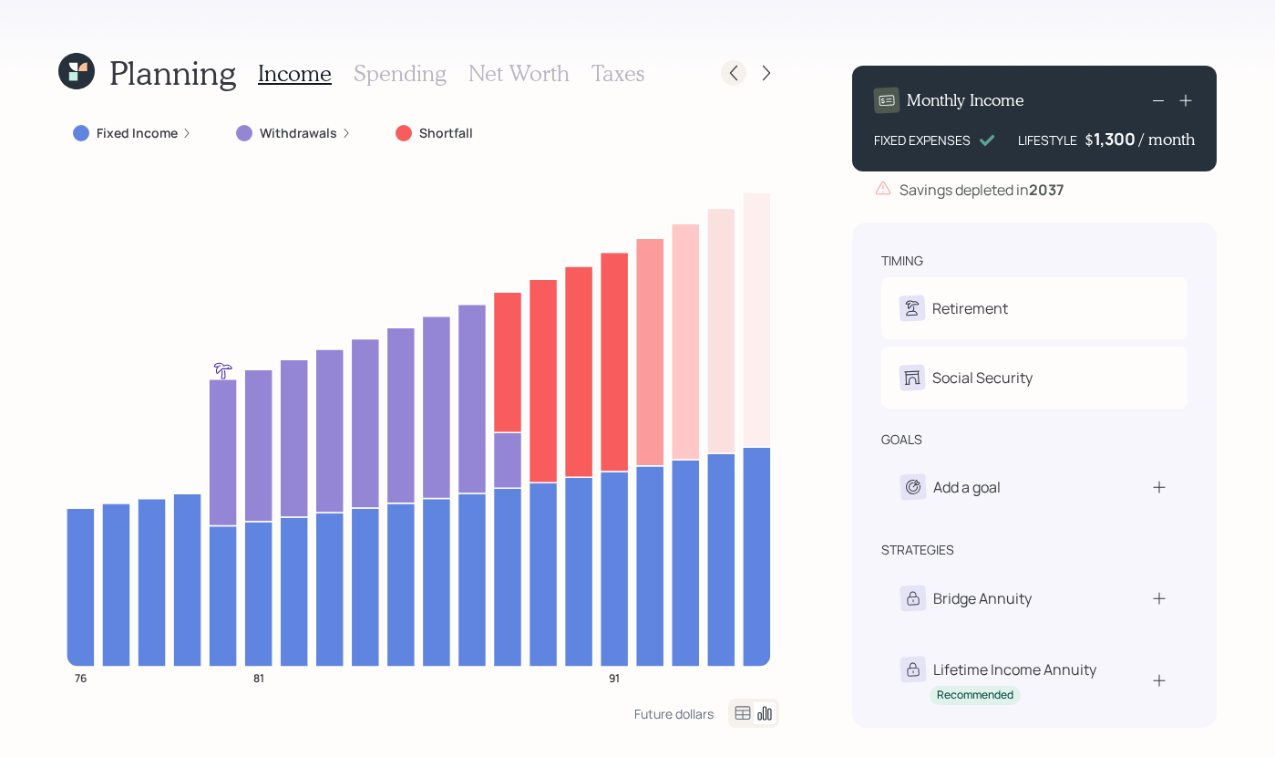
click at [745, 76] on div at bounding box center [734, 73] width 26 height 26
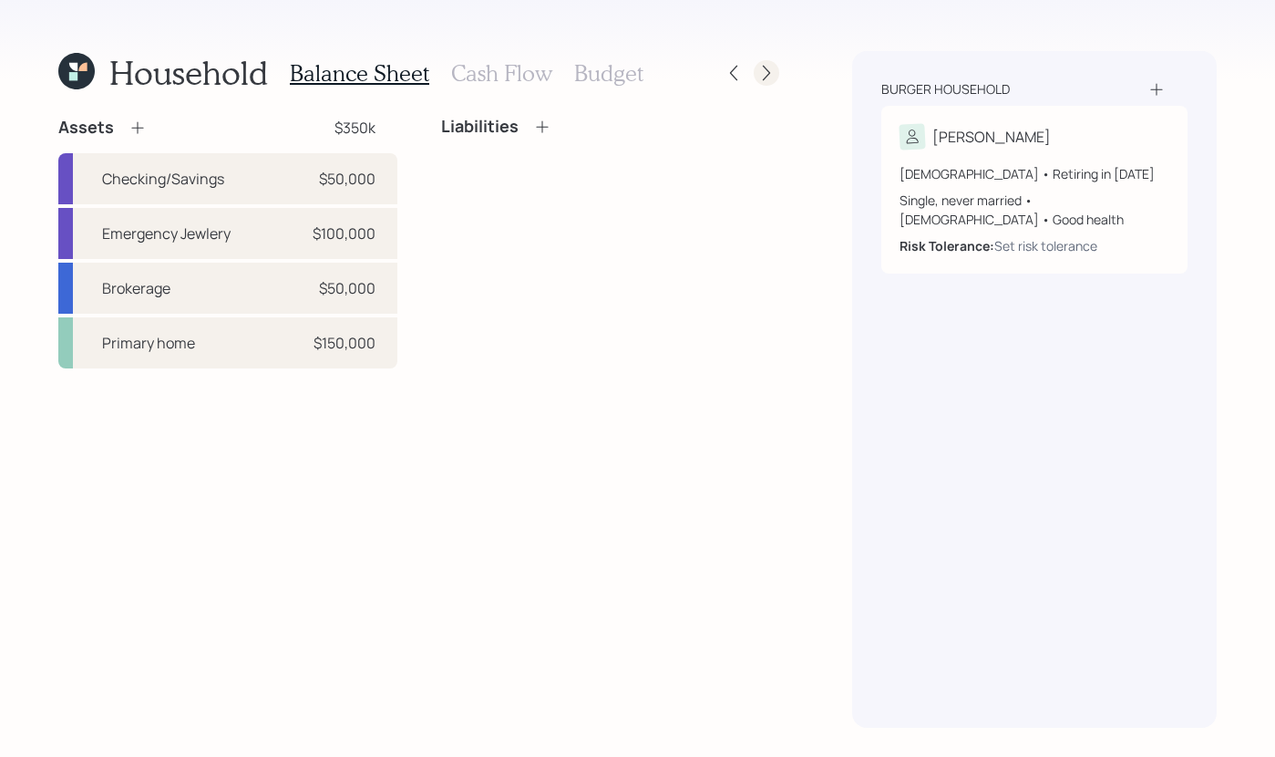
click at [772, 73] on icon at bounding box center [767, 73] width 18 height 18
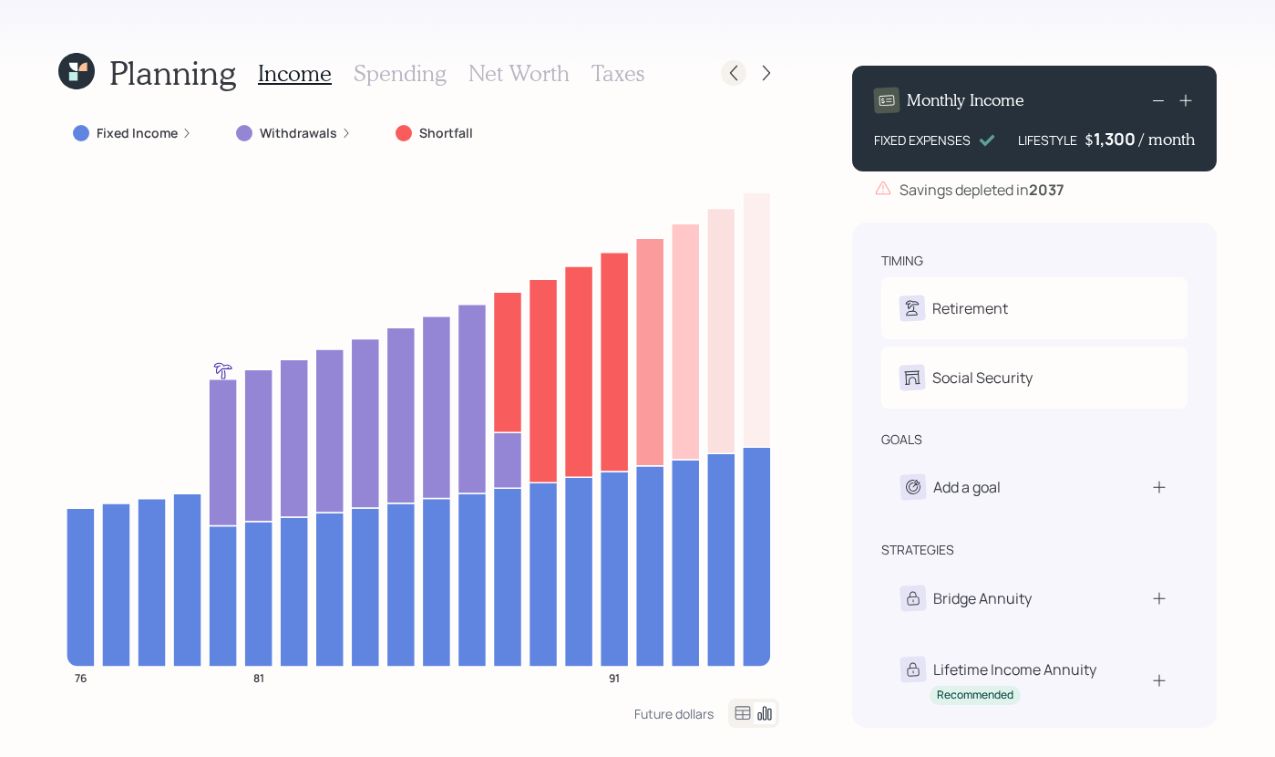
click at [745, 70] on div at bounding box center [734, 73] width 26 height 26
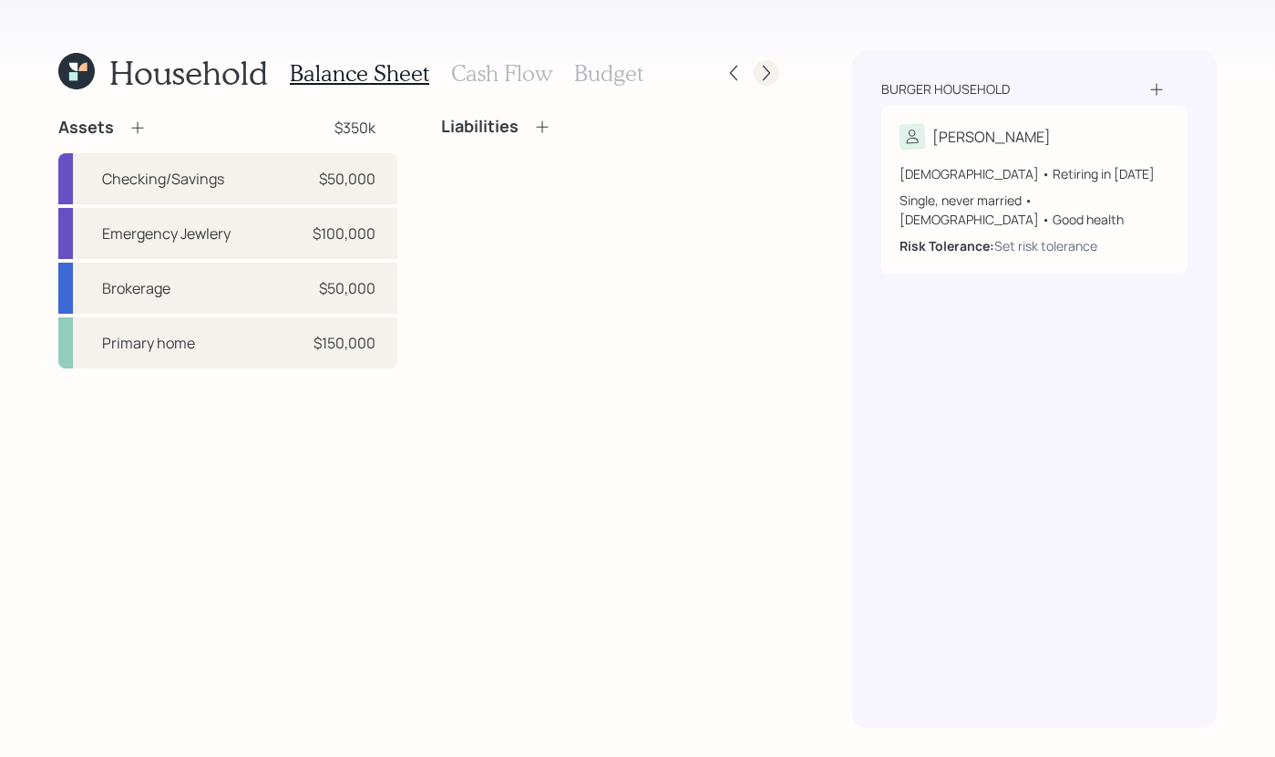
click at [776, 77] on div at bounding box center [767, 73] width 26 height 26
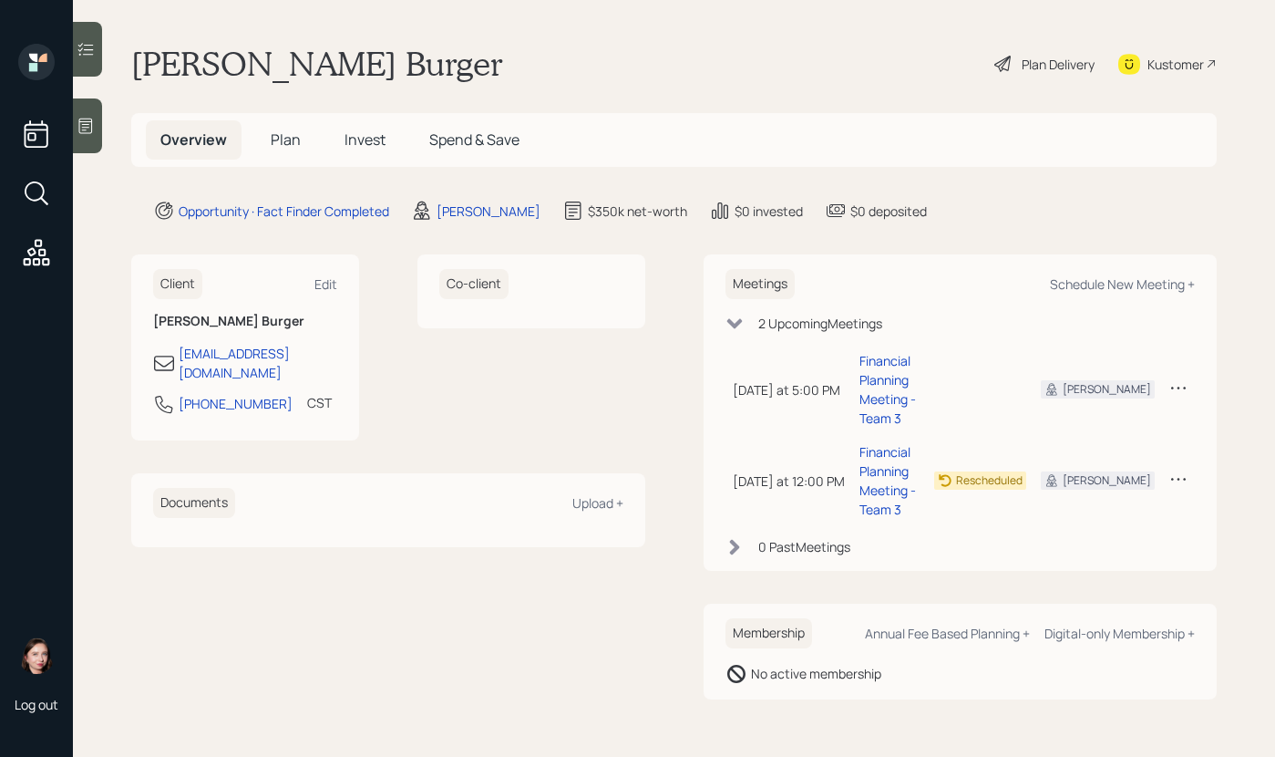
click at [607, 92] on main "[PERSON_NAME] Burger Plan Delivery Kustomer Overview Plan Invest Spend & Save O…" at bounding box center [674, 378] width 1203 height 757
click at [1098, 287] on div "Schedule New Meeting +" at bounding box center [1122, 283] width 145 height 17
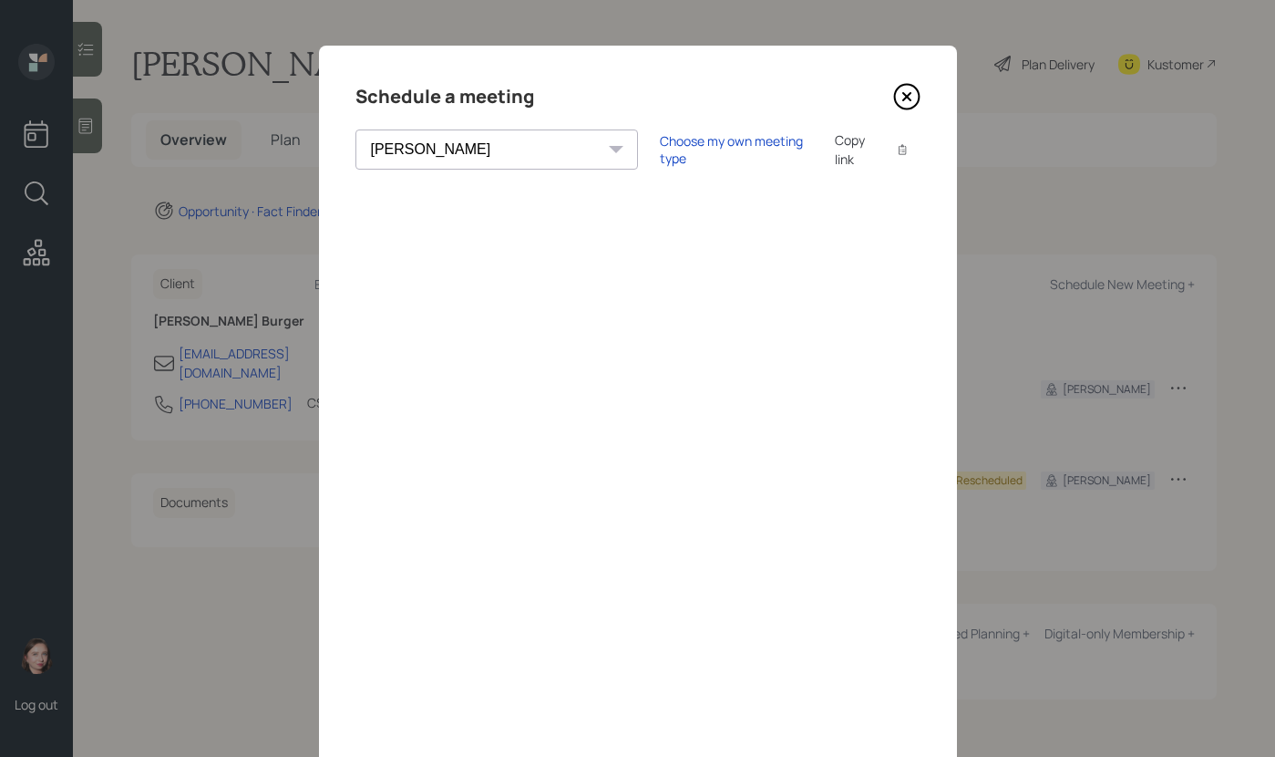
click at [477, 154] on select "Theresa Spinello Matthew Burke Xavier Ross Eitan Bar-David Ian Yamey Trevor Nel…" at bounding box center [497, 149] width 283 height 40
select select "8b79112e-3cfb-44f9-89e7-15267fe946c1"
click at [356, 129] on select "Theresa Spinello Matthew Burke Xavier Ross Eitan Bar-David Ian Yamey Trevor Nel…" at bounding box center [497, 149] width 283 height 40
click at [660, 148] on div "Choose my own meeting type" at bounding box center [736, 149] width 153 height 35
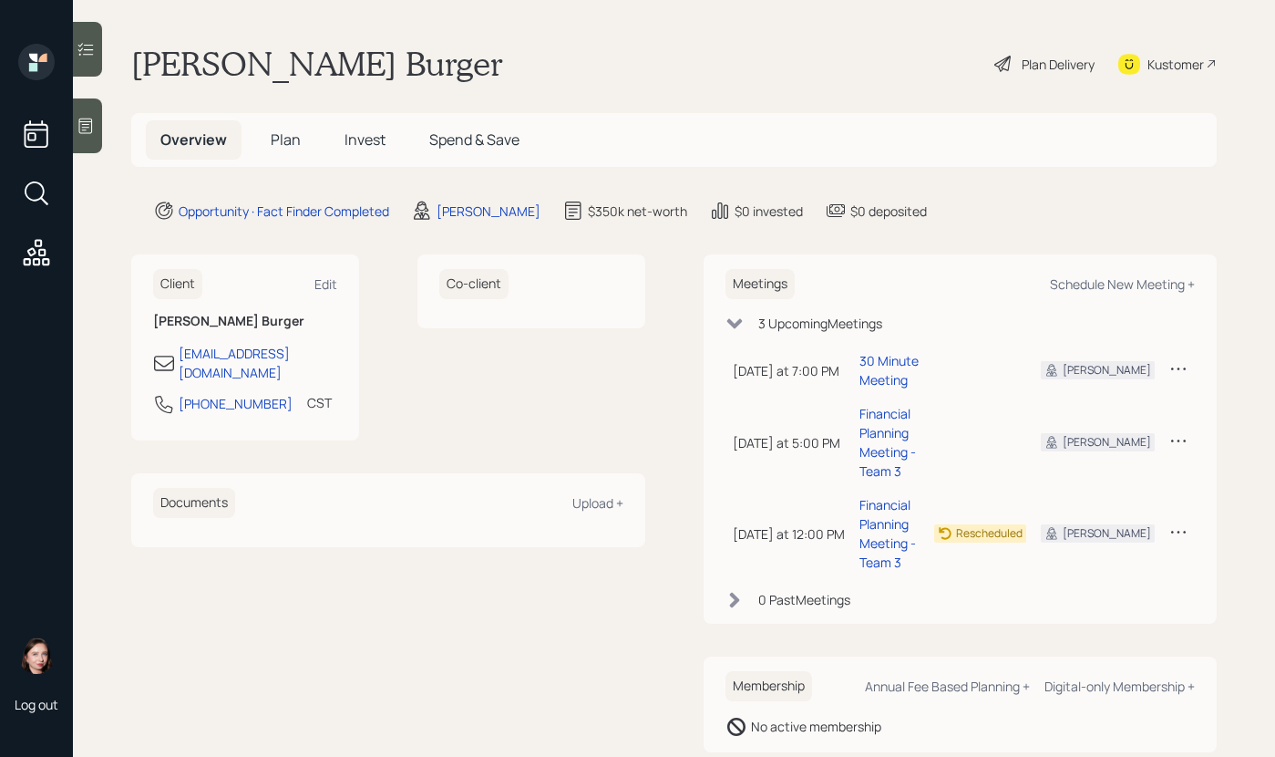
click at [1075, 55] on div "Plan Delivery" at bounding box center [1058, 64] width 73 height 19
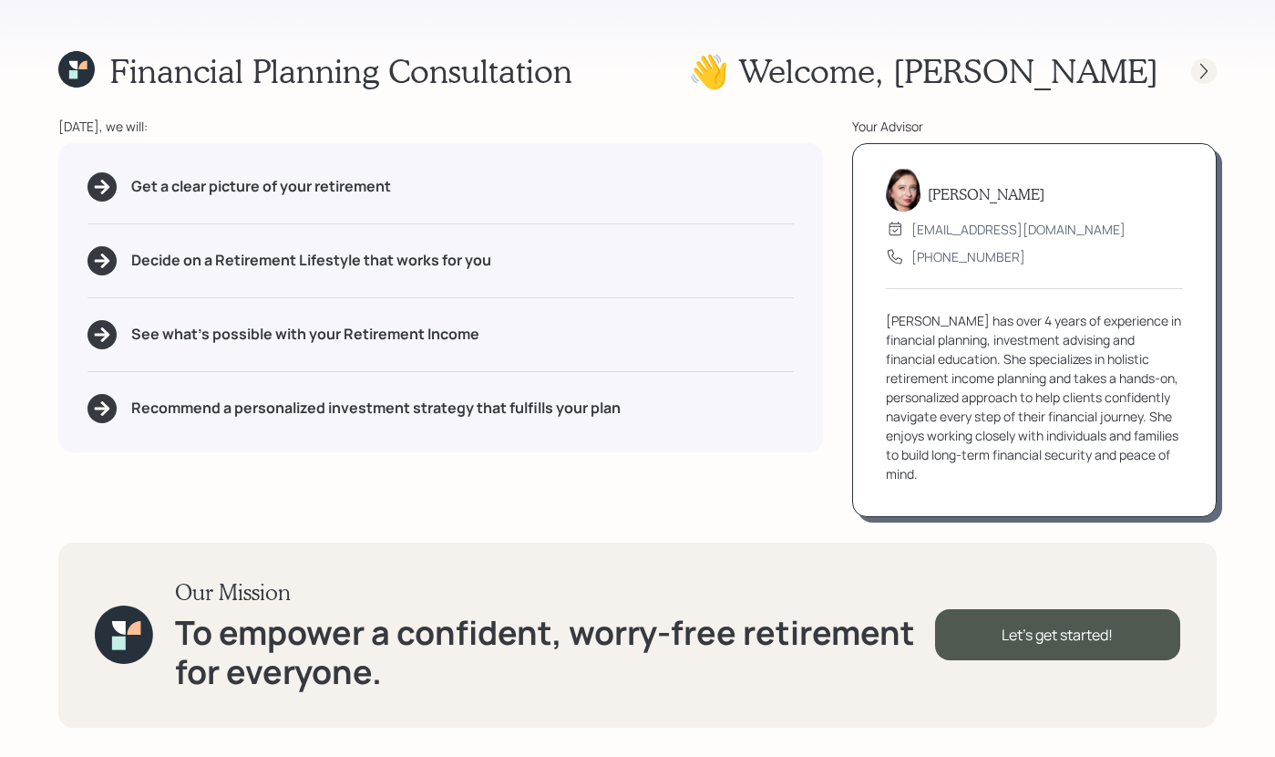
click at [1215, 75] on div at bounding box center [1205, 71] width 26 height 26
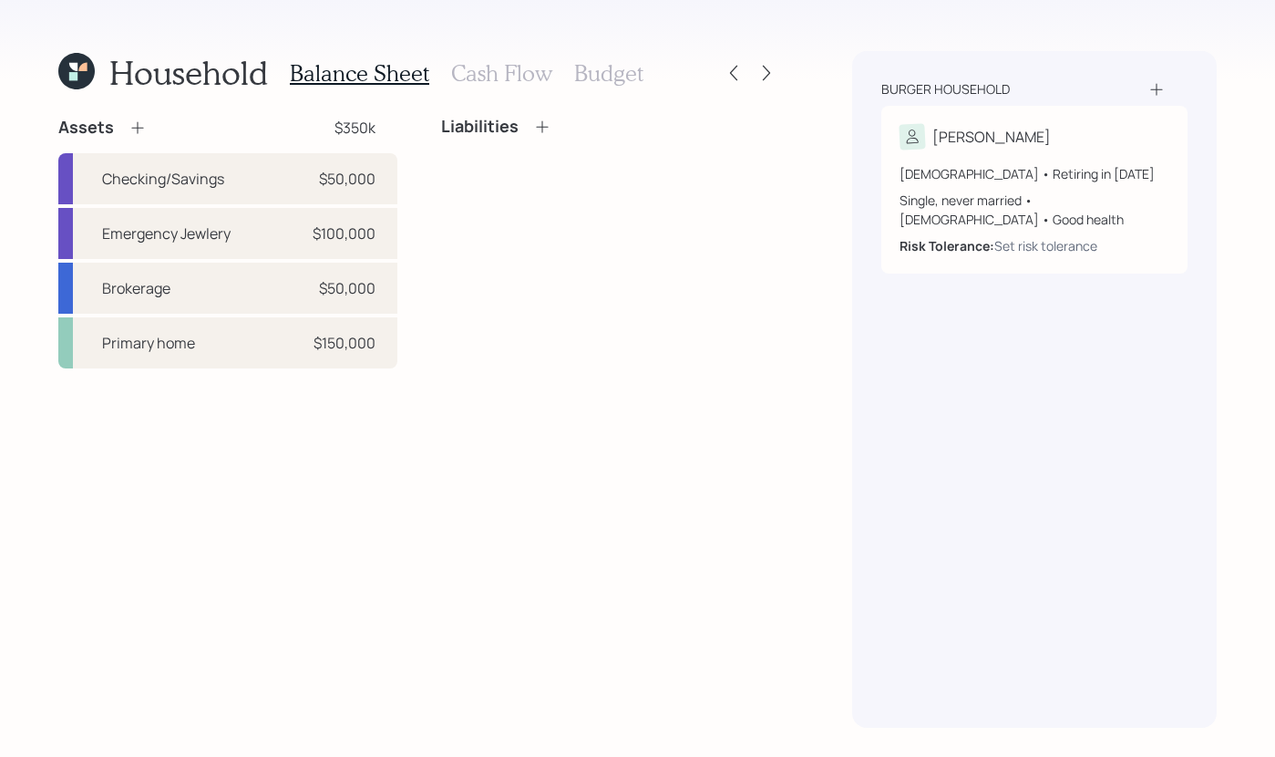
click at [521, 74] on h3 "Cash Flow" at bounding box center [501, 73] width 101 height 26
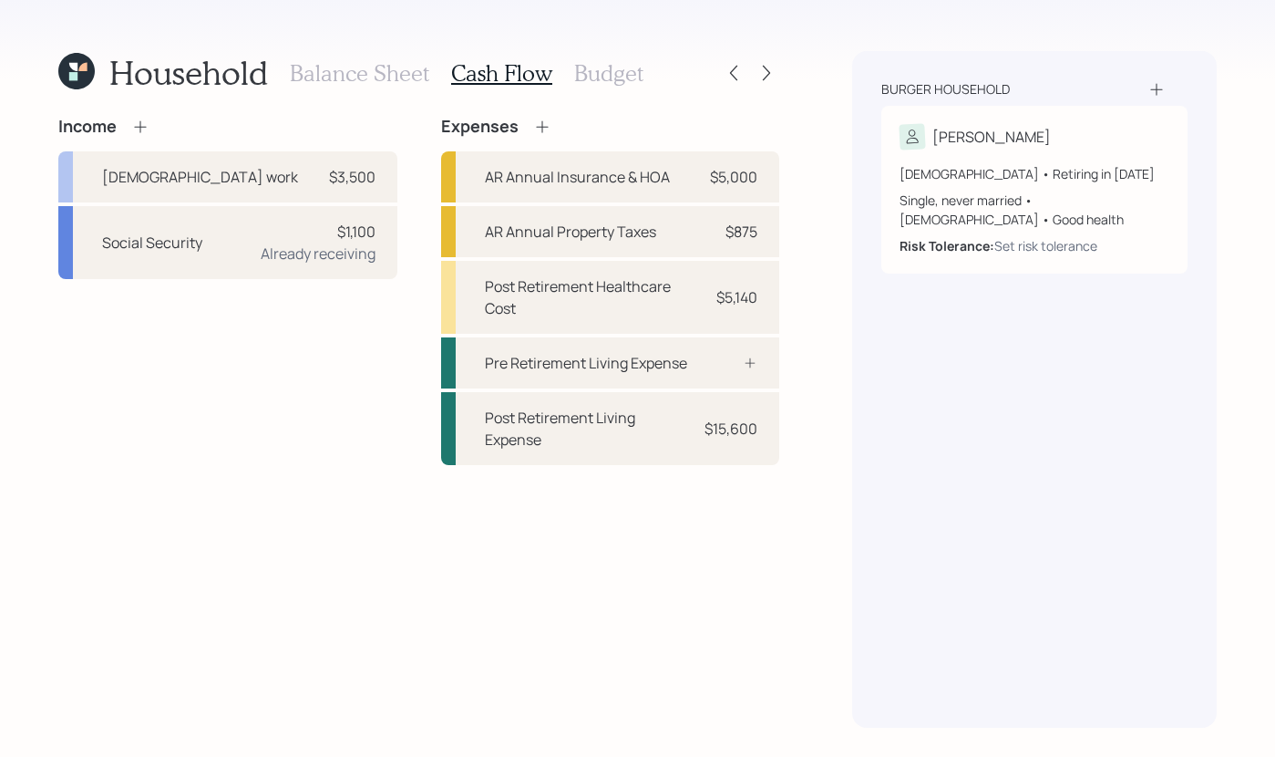
click at [133, 127] on icon at bounding box center [140, 127] width 18 height 18
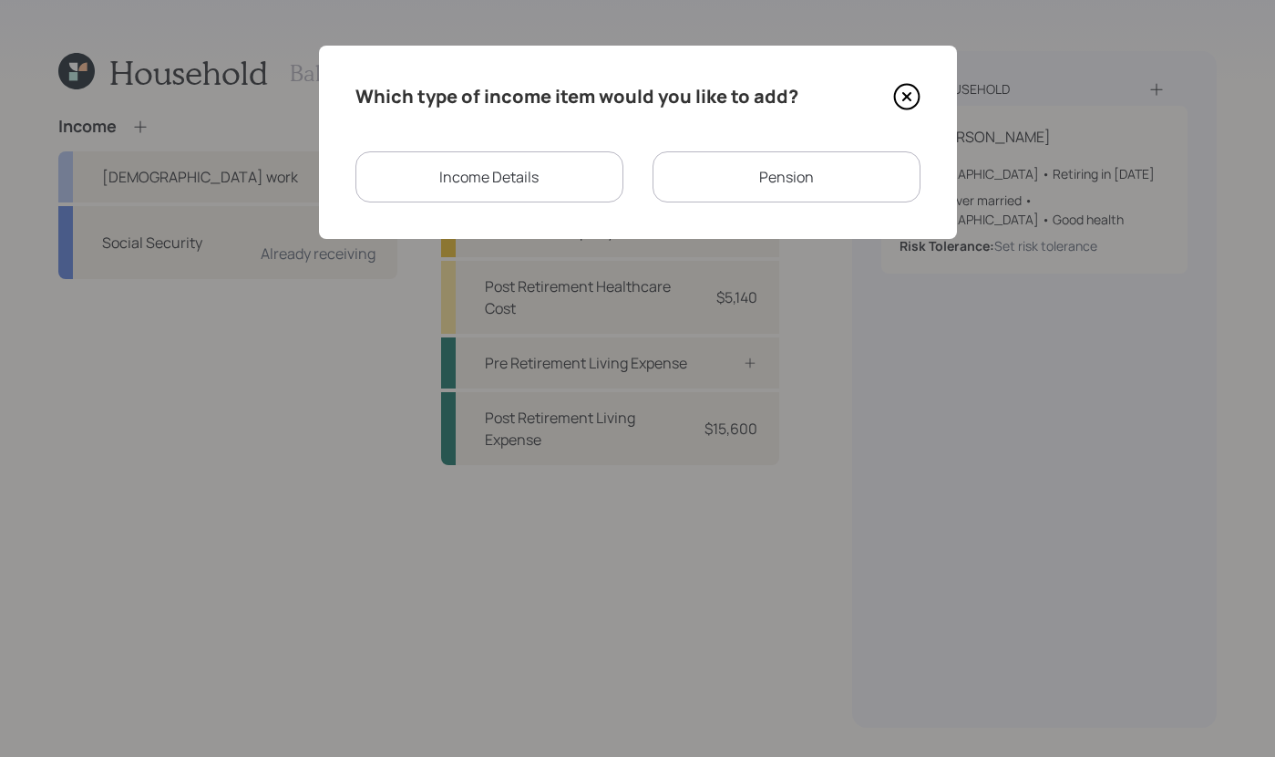
click at [617, 170] on div "Income Details" at bounding box center [490, 176] width 268 height 51
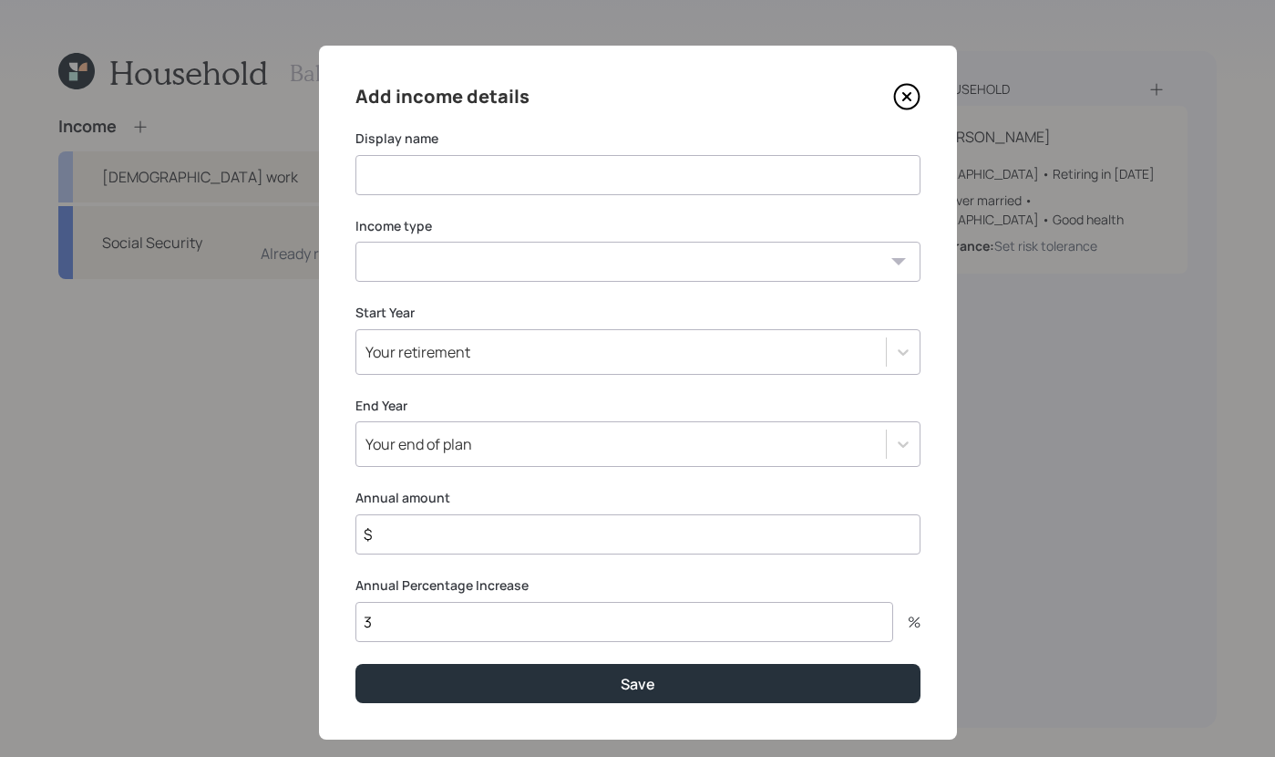
click at [617, 170] on input at bounding box center [638, 175] width 565 height 40
click at [615, 243] on select "Full-time work Part-time work Self employment Other" at bounding box center [638, 262] width 565 height 40
select select "part_time"
click at [356, 242] on select "Full-time work Part-time work Self employment Other" at bounding box center [638, 262] width 565 height 40
click at [511, 185] on input at bounding box center [638, 175] width 565 height 40
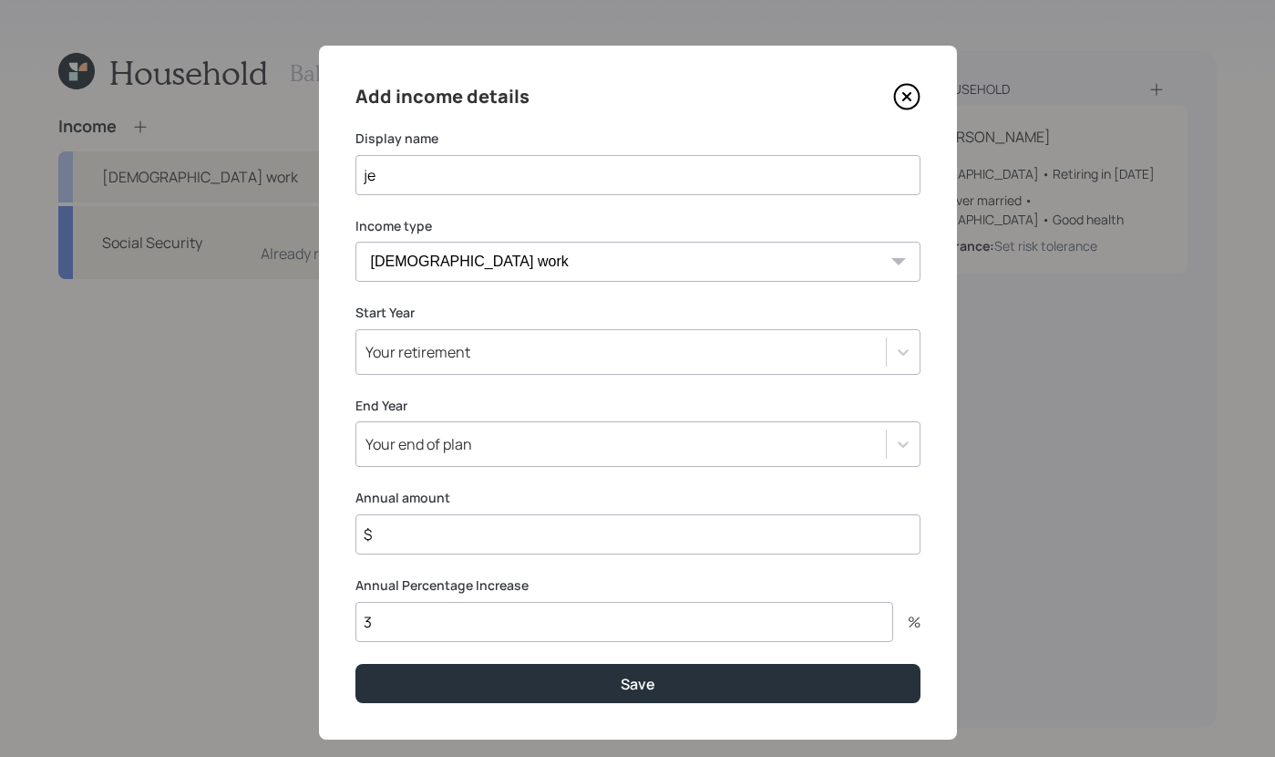
type input "j"
click at [431, 169] on input "Jewelry" at bounding box center [638, 175] width 565 height 40
type input "Jewelry INocme"
click at [862, 432] on div "Your end of plan" at bounding box center [621, 443] width 530 height 31
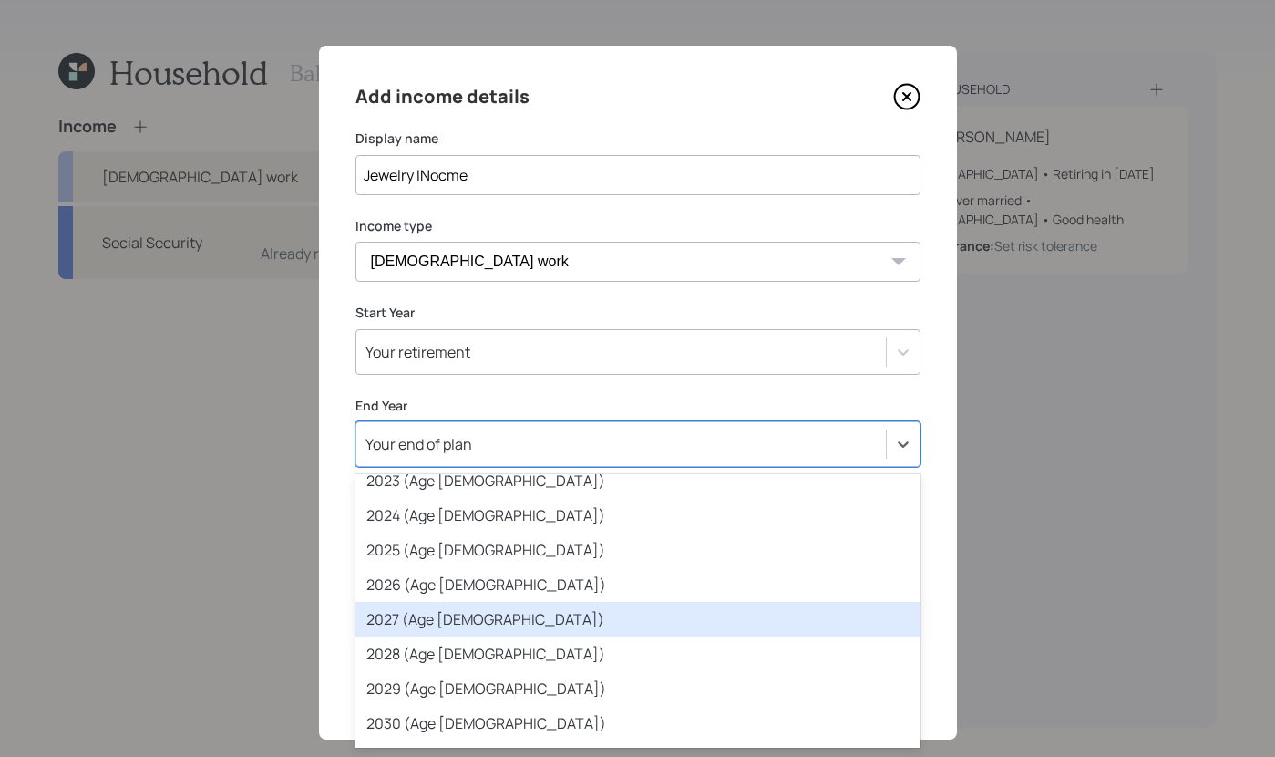
scroll to position [142, 0]
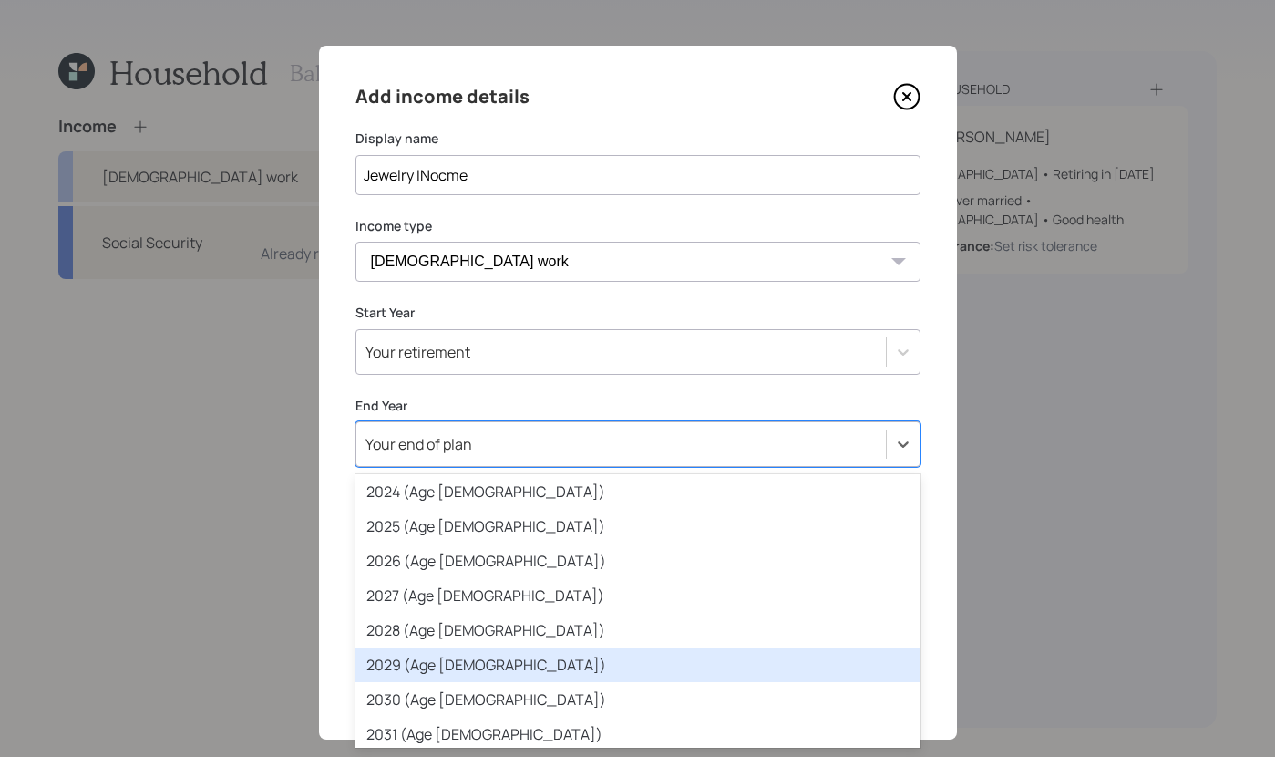
click at [505, 673] on div "2029 (Age 80)" at bounding box center [638, 664] width 565 height 35
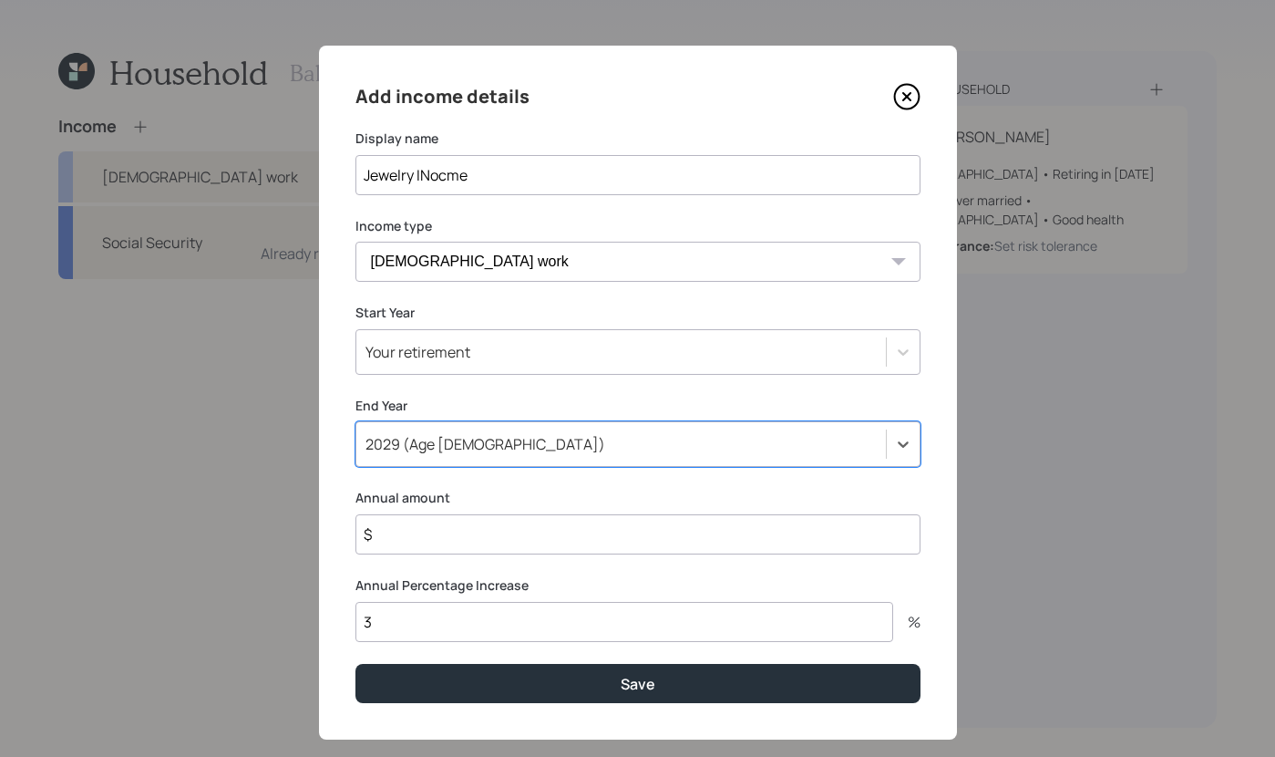
click at [570, 536] on input "$" at bounding box center [638, 534] width 565 height 40
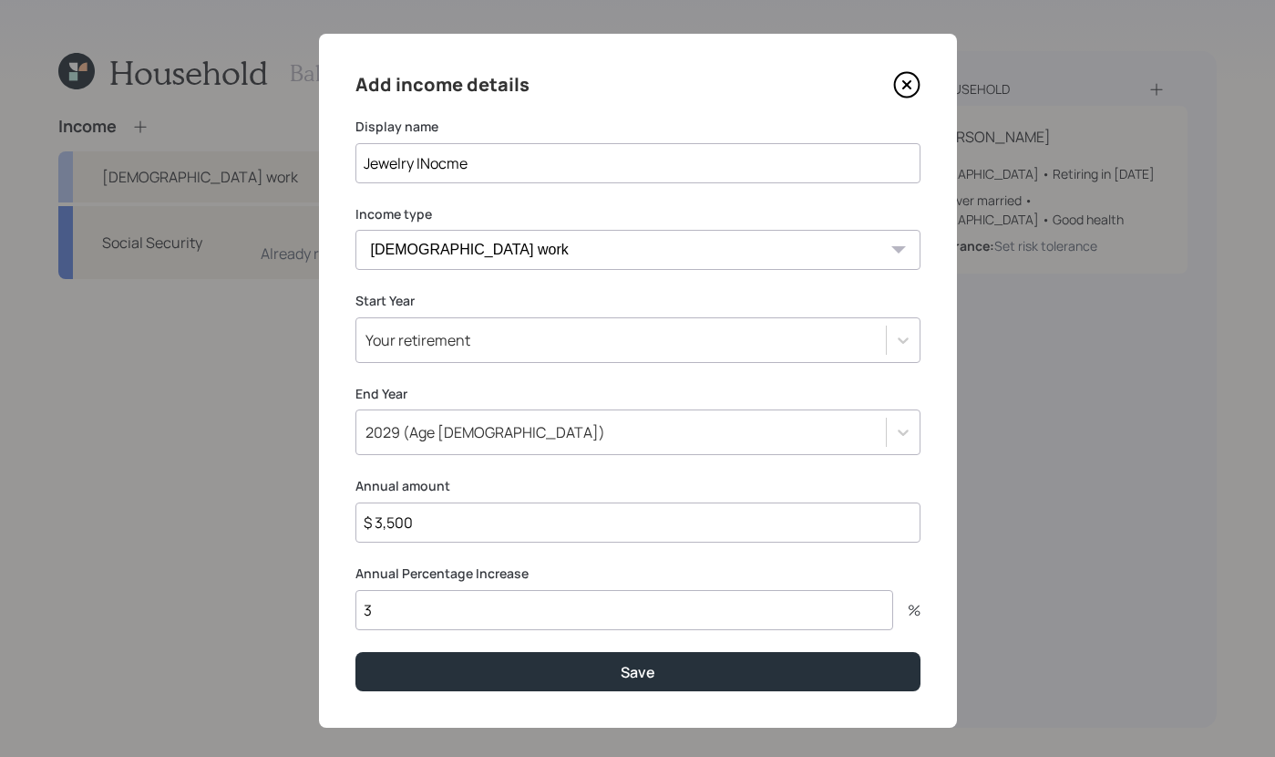
scroll to position [29, 0]
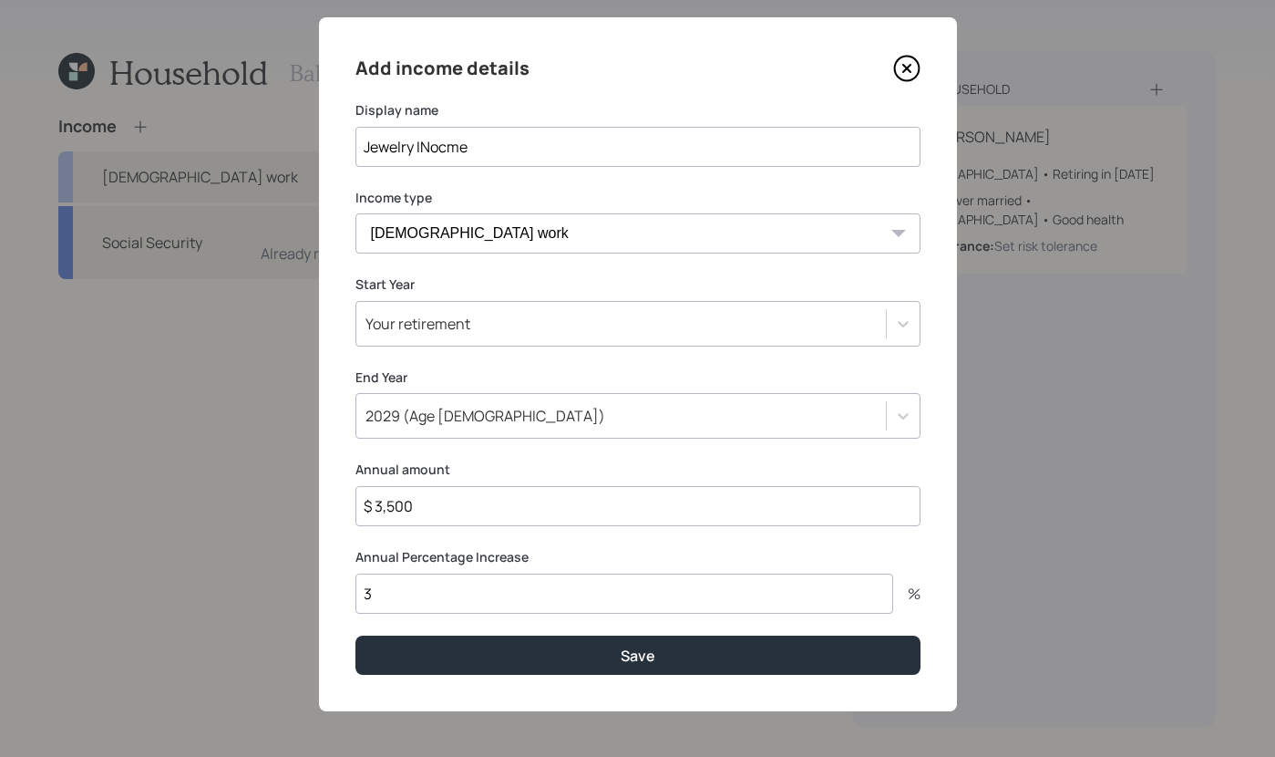
type input "$ 3,500"
click at [460, 585] on input "3" at bounding box center [625, 593] width 538 height 40
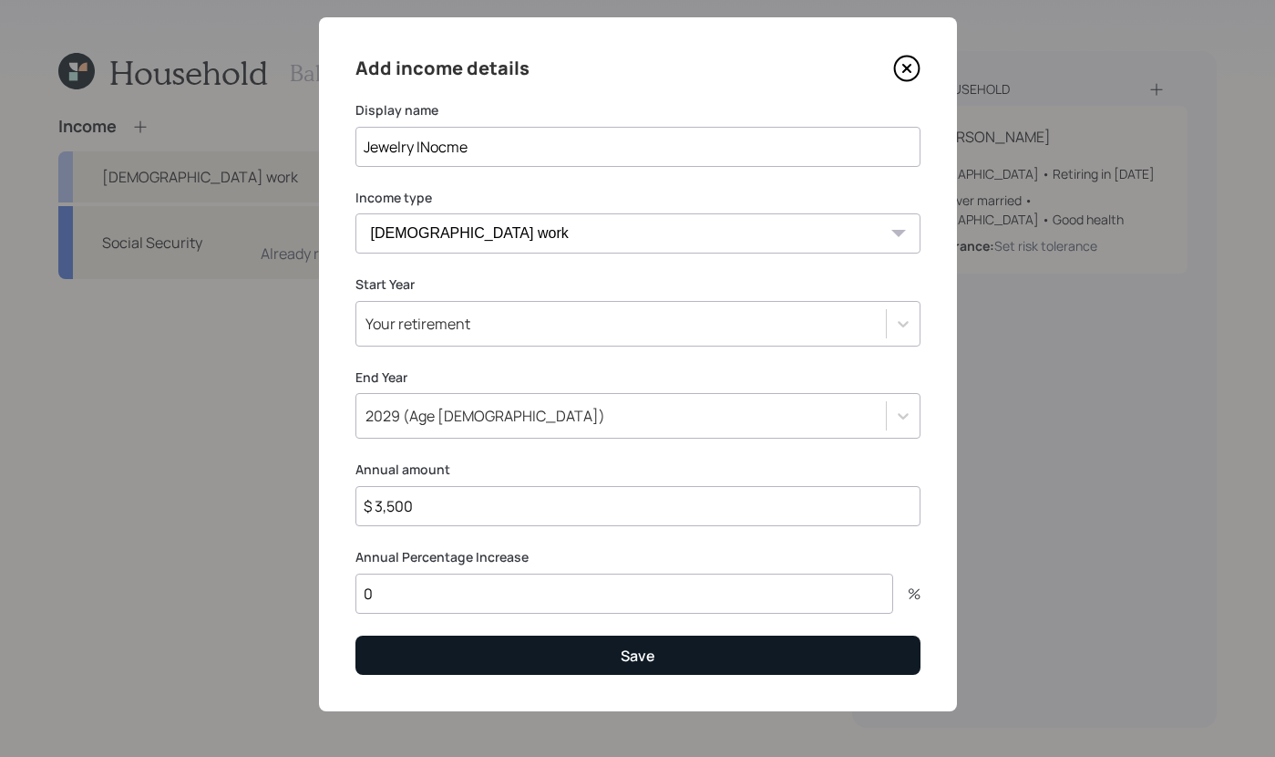
type input "0"
click at [604, 666] on button "Save" at bounding box center [638, 654] width 565 height 39
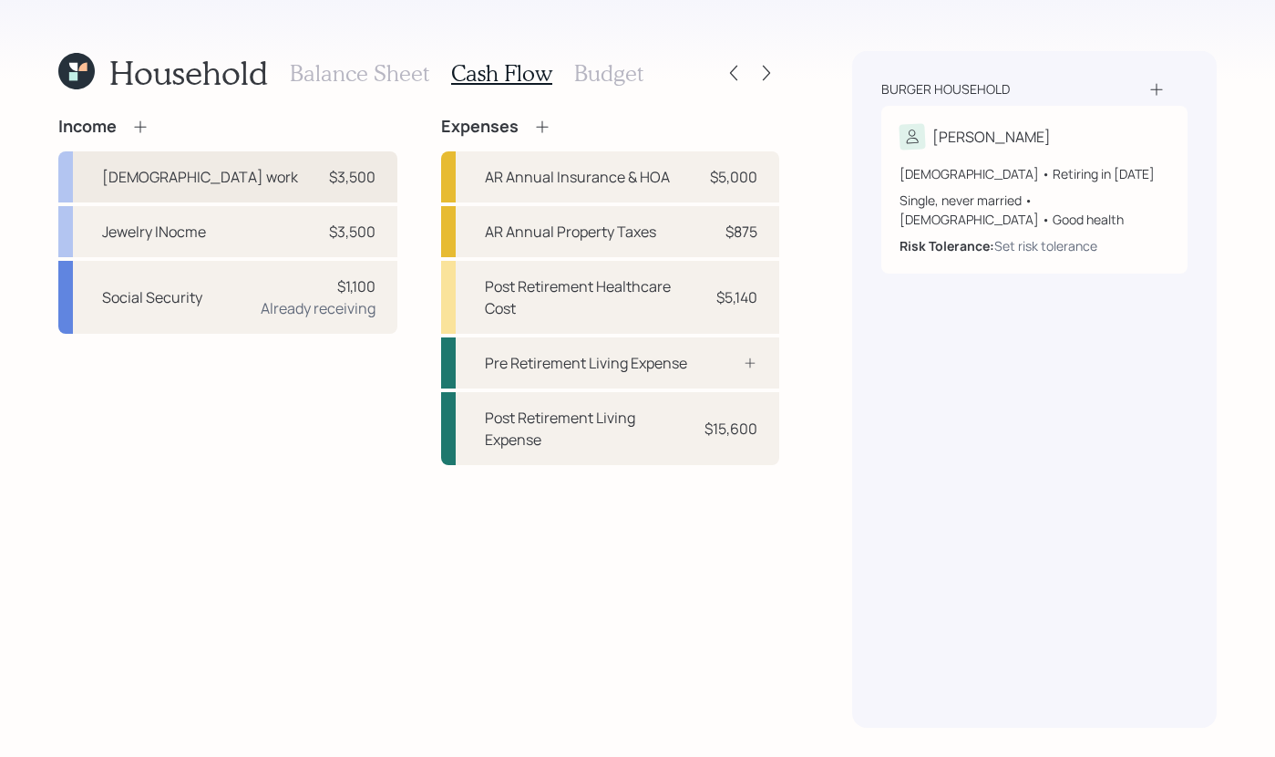
click at [245, 168] on div "Full-time work $3,500" at bounding box center [227, 176] width 339 height 51
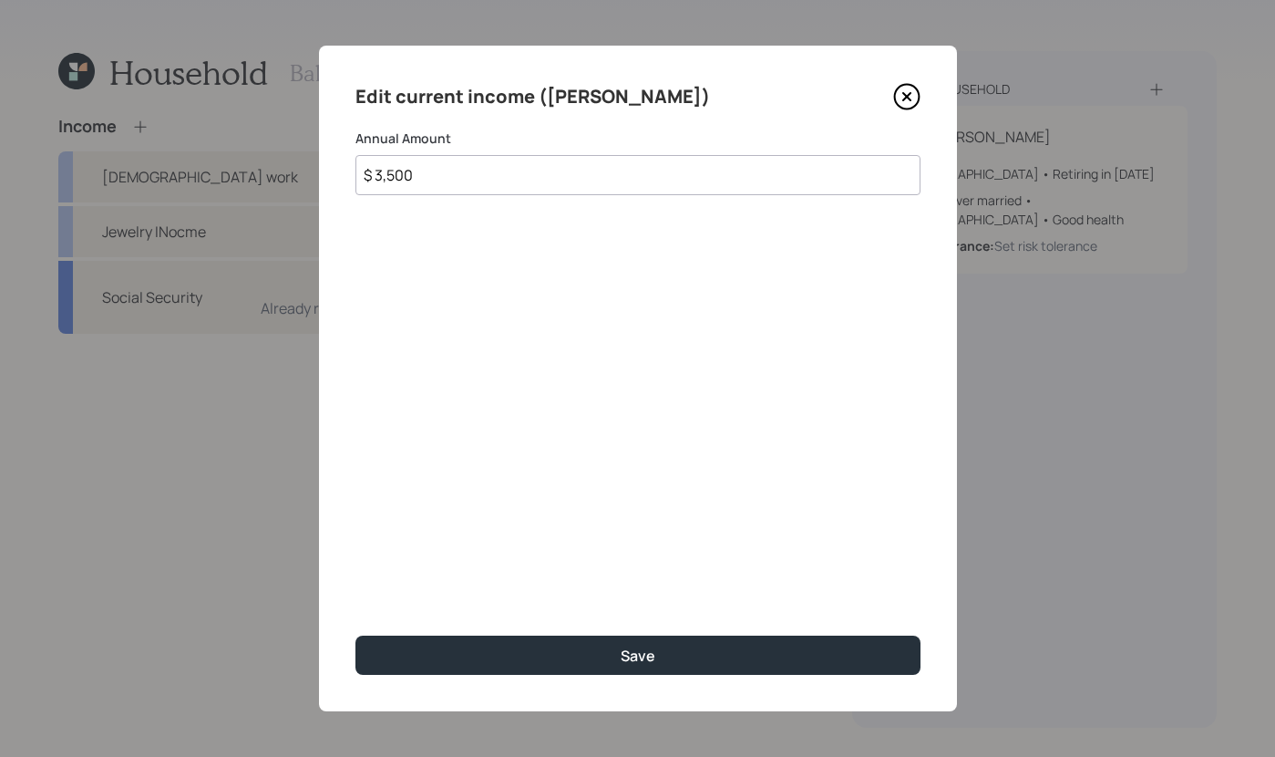
drag, startPoint x: 636, startPoint y: 181, endPoint x: -35, endPoint y: -15, distance: 699.0
click at [0, 0] on html "Household Balance Sheet Cash Flow Budget Income Full-time work $3,500 Jewelry I…" at bounding box center [637, 378] width 1275 height 757
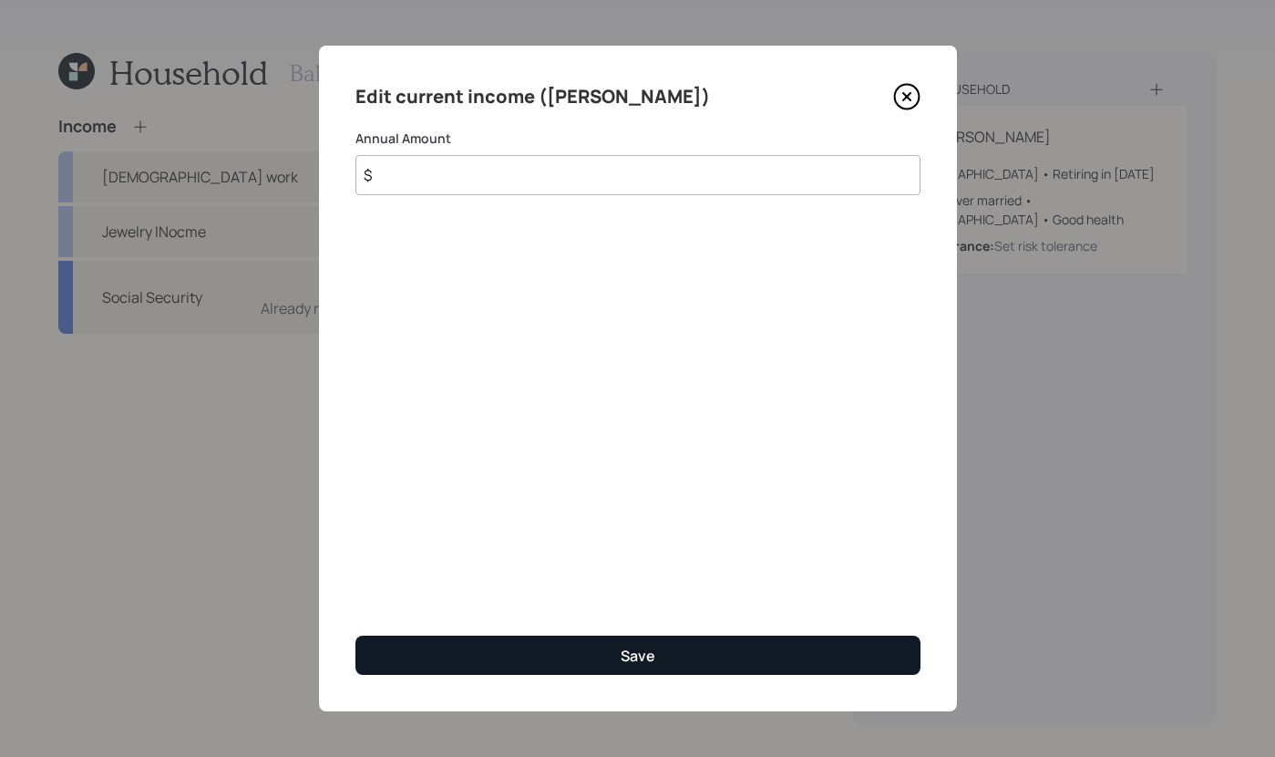
type input "$"
click at [608, 653] on button "Save" at bounding box center [638, 654] width 565 height 39
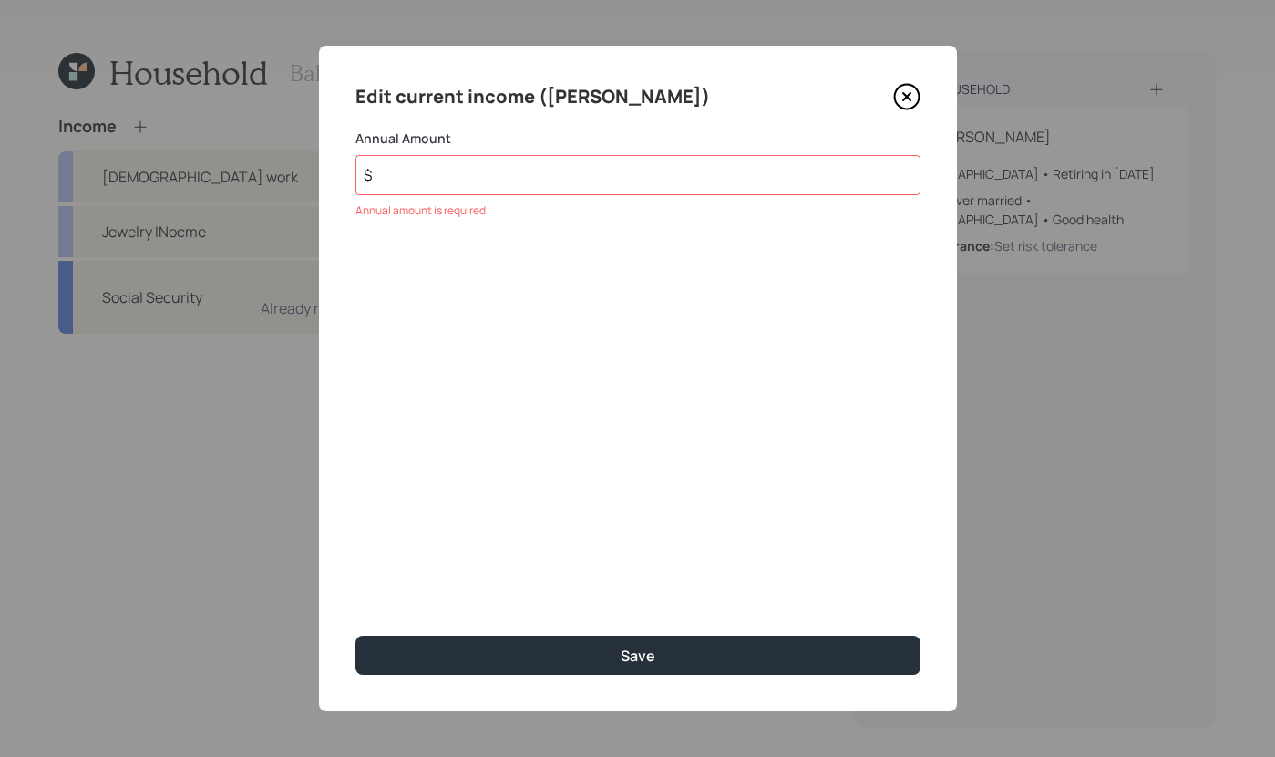
click at [559, 179] on input "$" at bounding box center [638, 175] width 565 height 40
click at [915, 100] on icon at bounding box center [906, 96] width 27 height 27
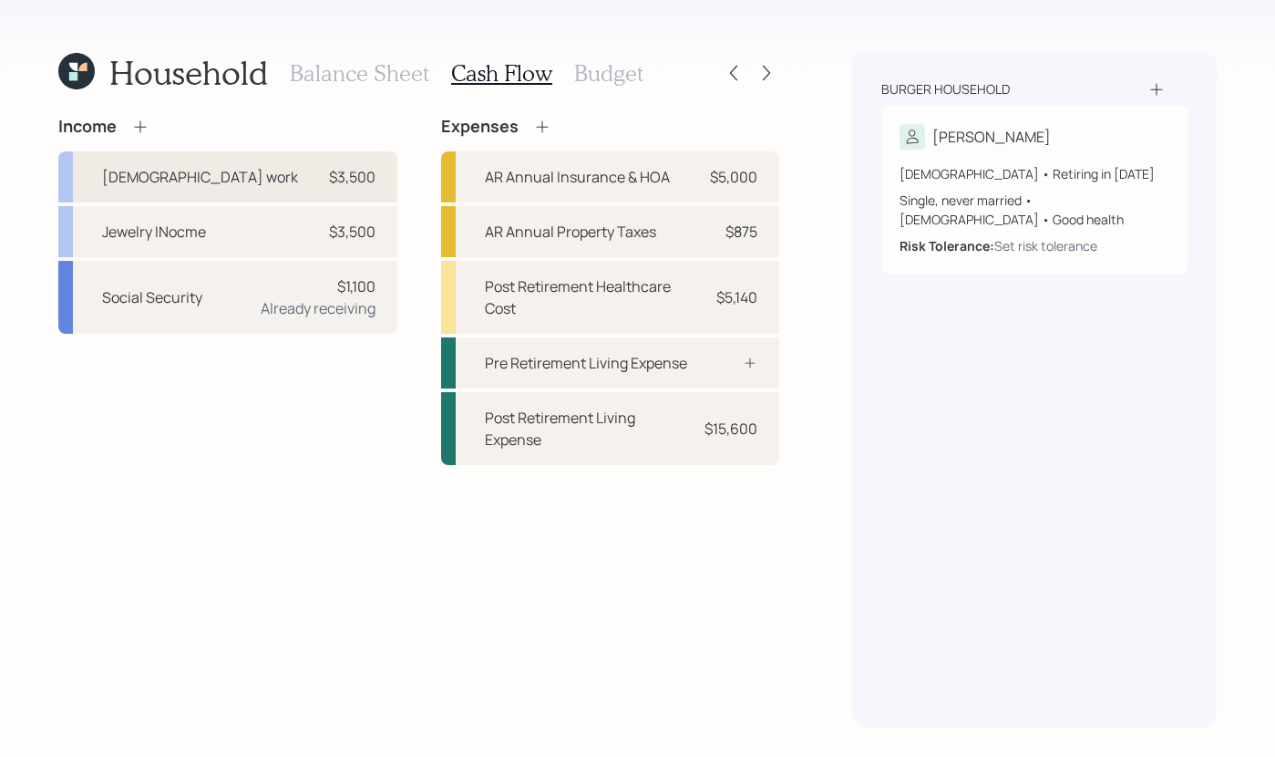
click at [248, 190] on div "Full-time work $3,500" at bounding box center [227, 176] width 339 height 51
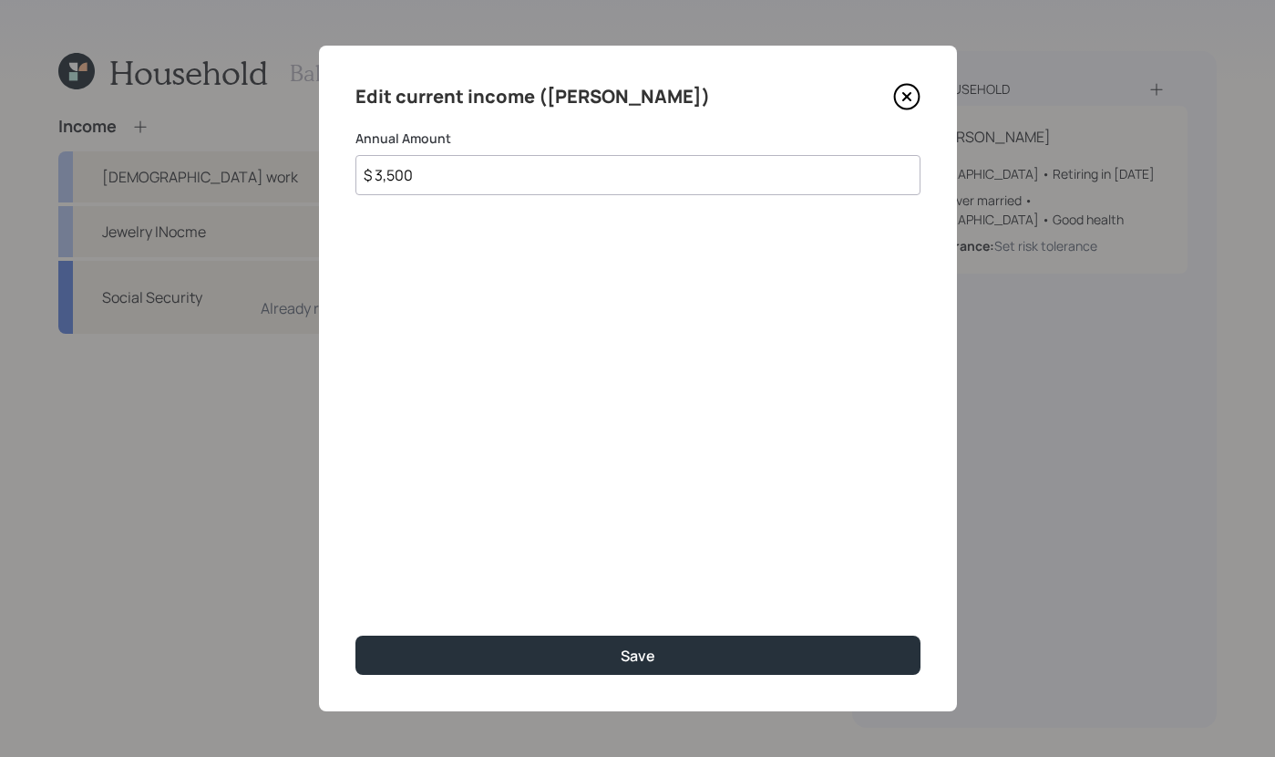
drag, startPoint x: 461, startPoint y: 181, endPoint x: 136, endPoint y: 88, distance: 338.5
click at [130, 90] on div "Edit current income (Falk) Annual Amount $ 3,500 Save" at bounding box center [637, 378] width 1275 height 757
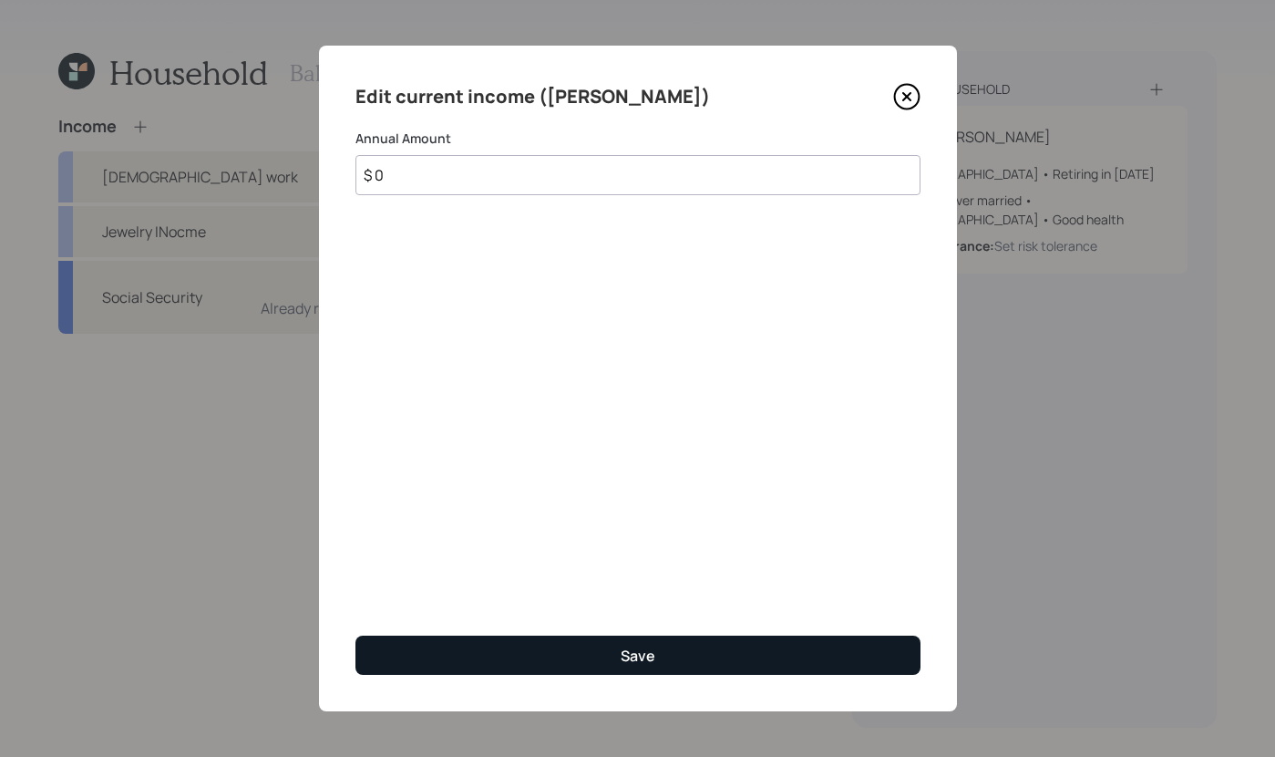
type input "$ 0"
click at [613, 670] on button "Save" at bounding box center [638, 654] width 565 height 39
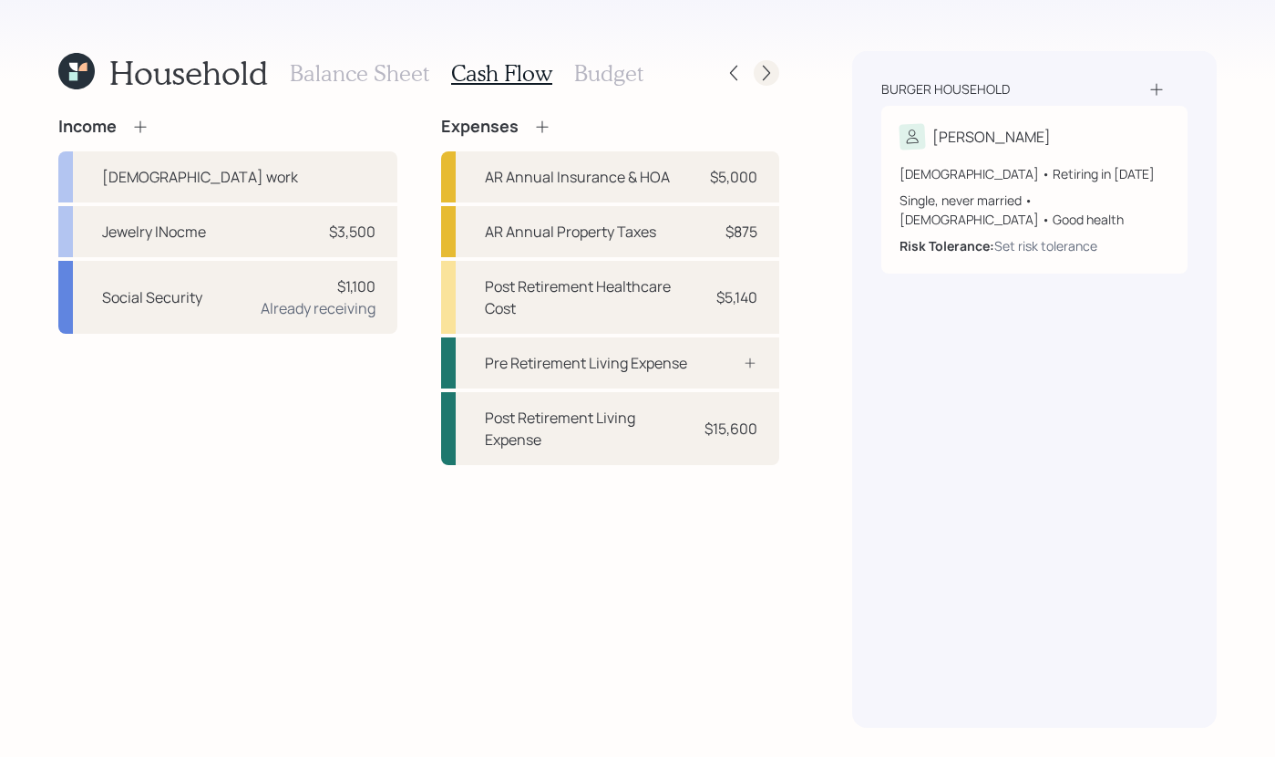
click at [763, 75] on icon at bounding box center [767, 73] width 18 height 18
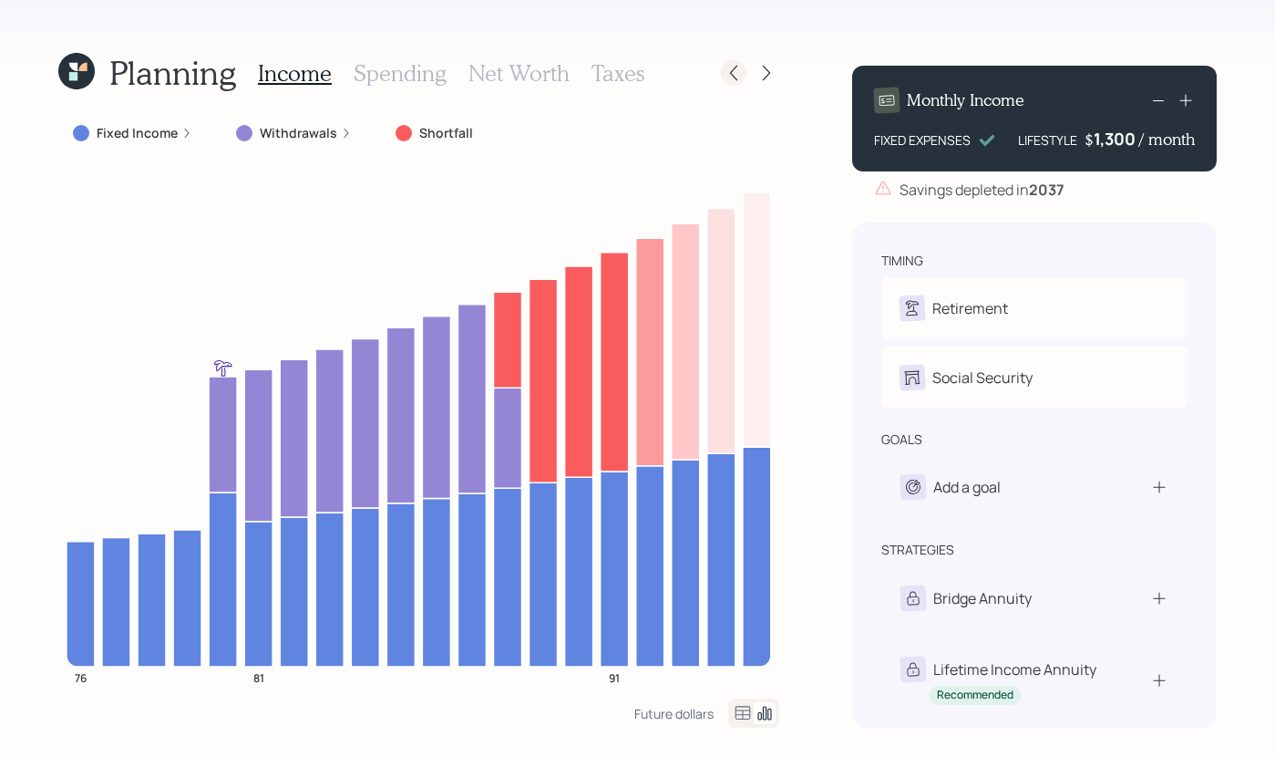
click at [728, 75] on icon at bounding box center [734, 73] width 18 height 18
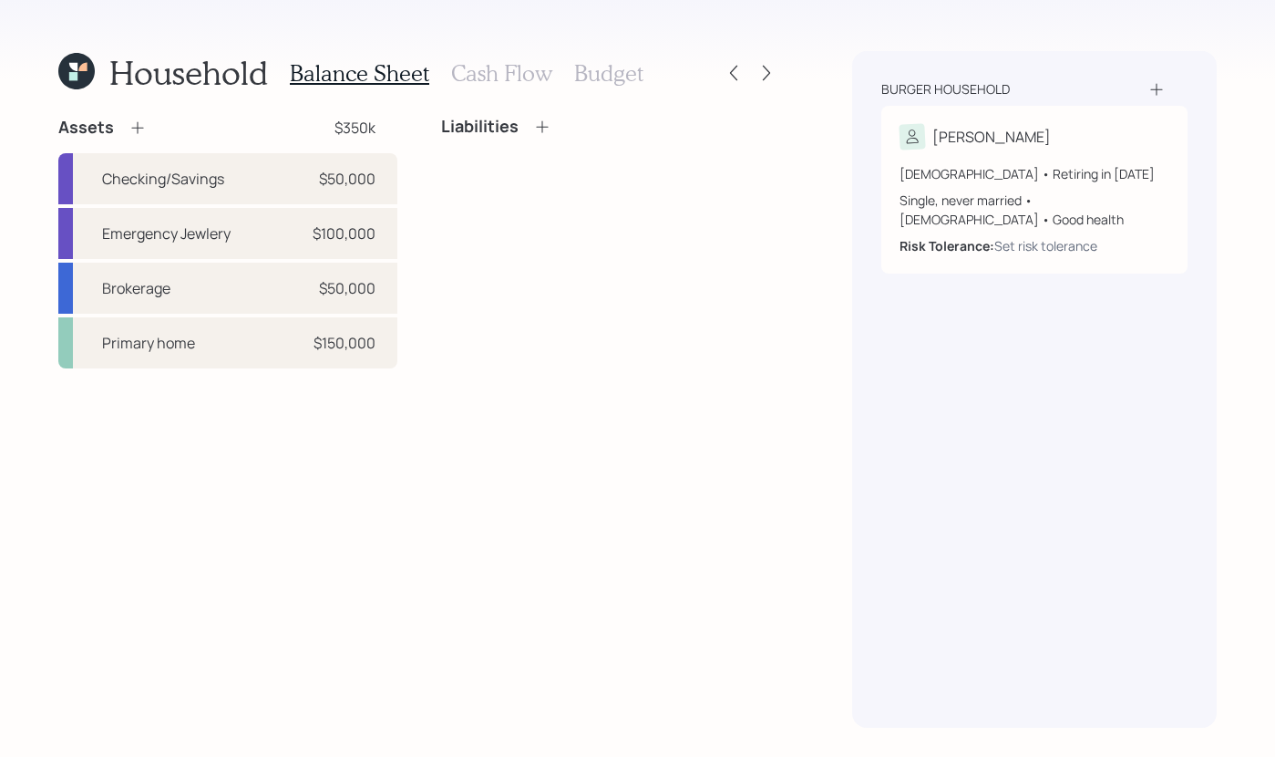
click at [451, 72] on h3 "Cash Flow" at bounding box center [501, 73] width 101 height 26
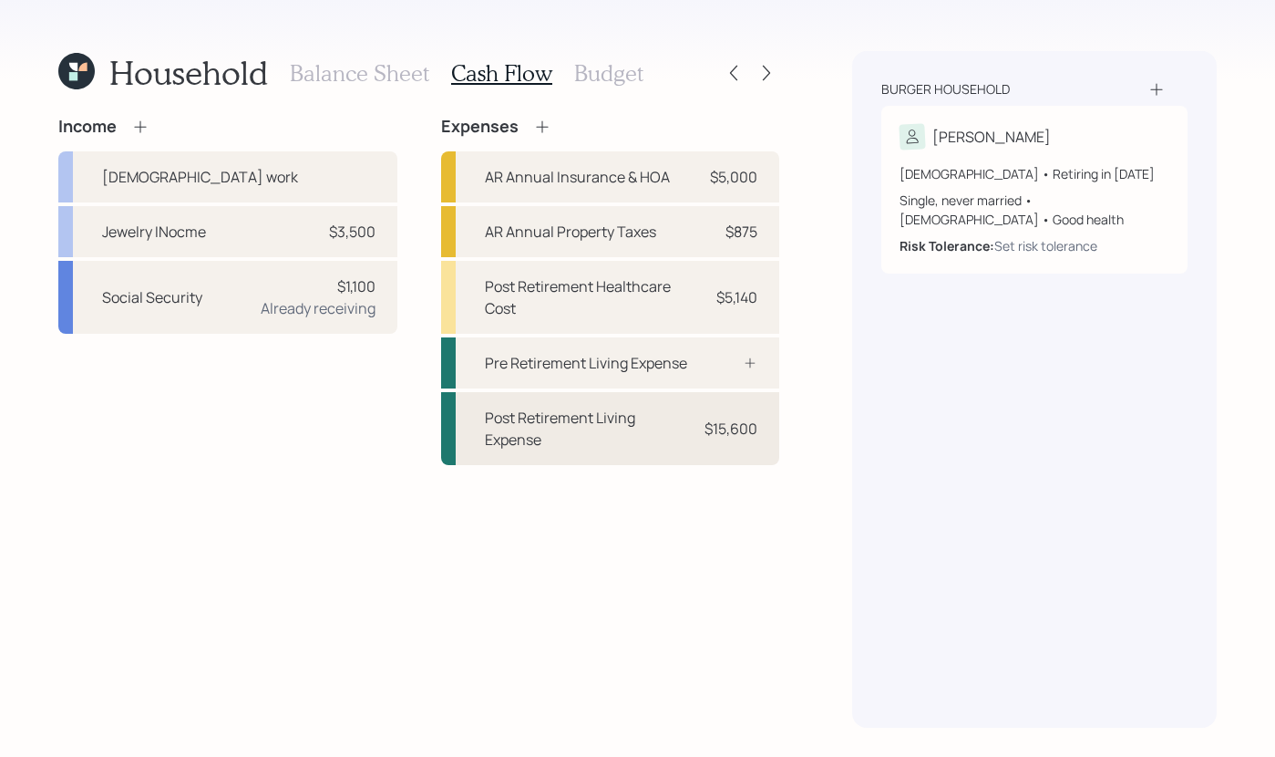
click at [677, 428] on div "Post Retirement Living Expense" at bounding box center [587, 429] width 204 height 44
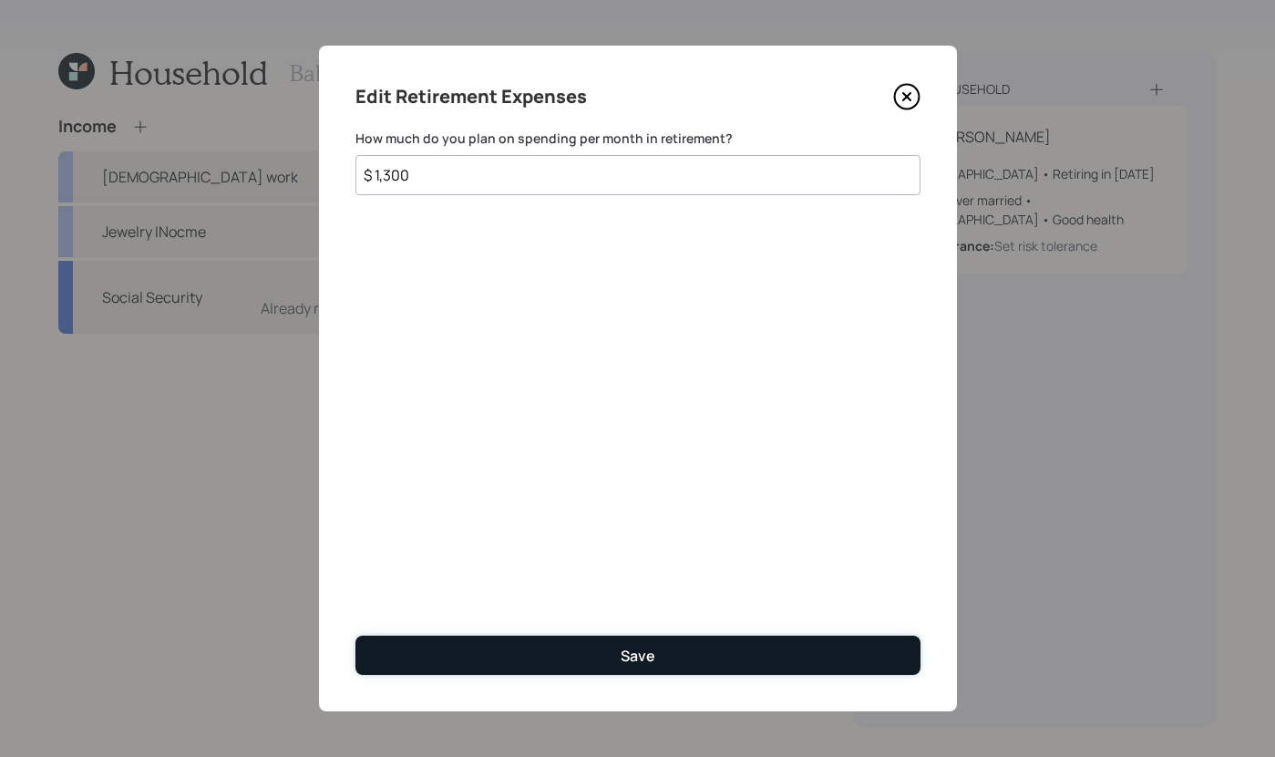
click at [569, 640] on button "Save" at bounding box center [638, 654] width 565 height 39
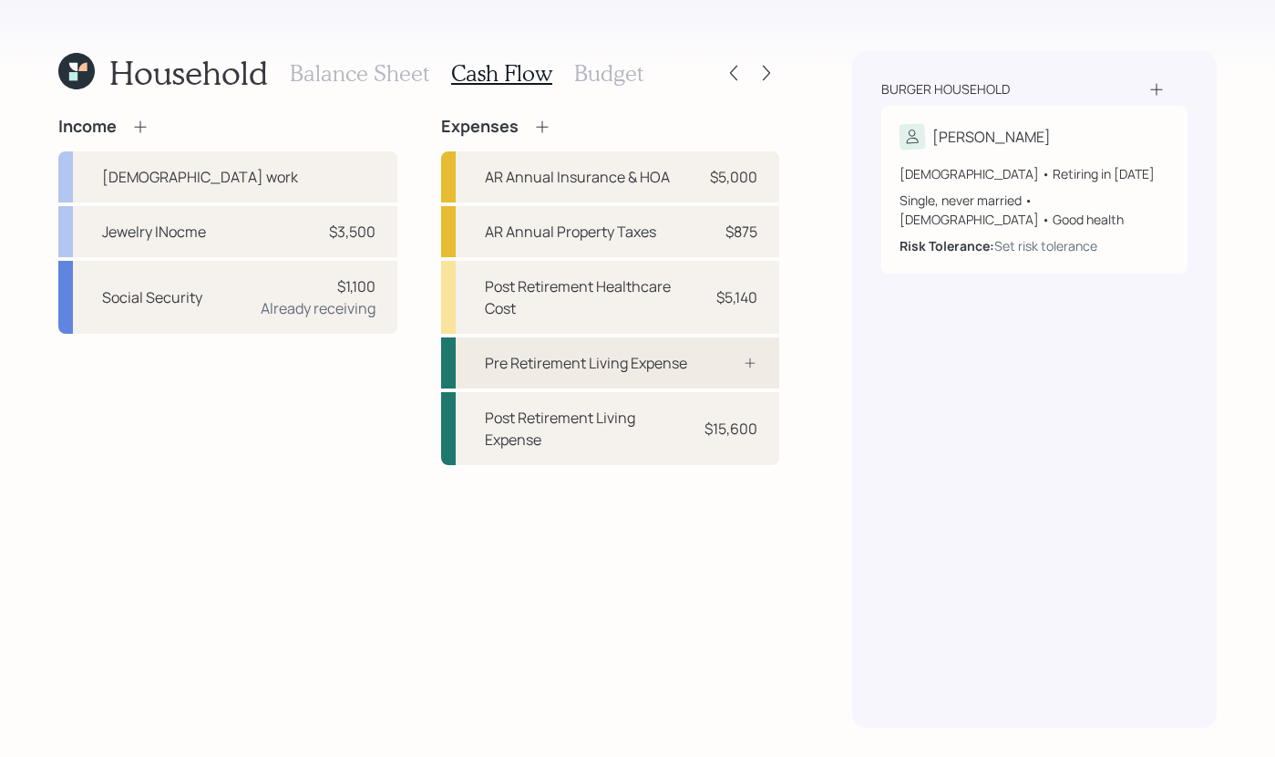
click at [653, 365] on div "Pre Retirement Living Expense" at bounding box center [586, 363] width 202 height 22
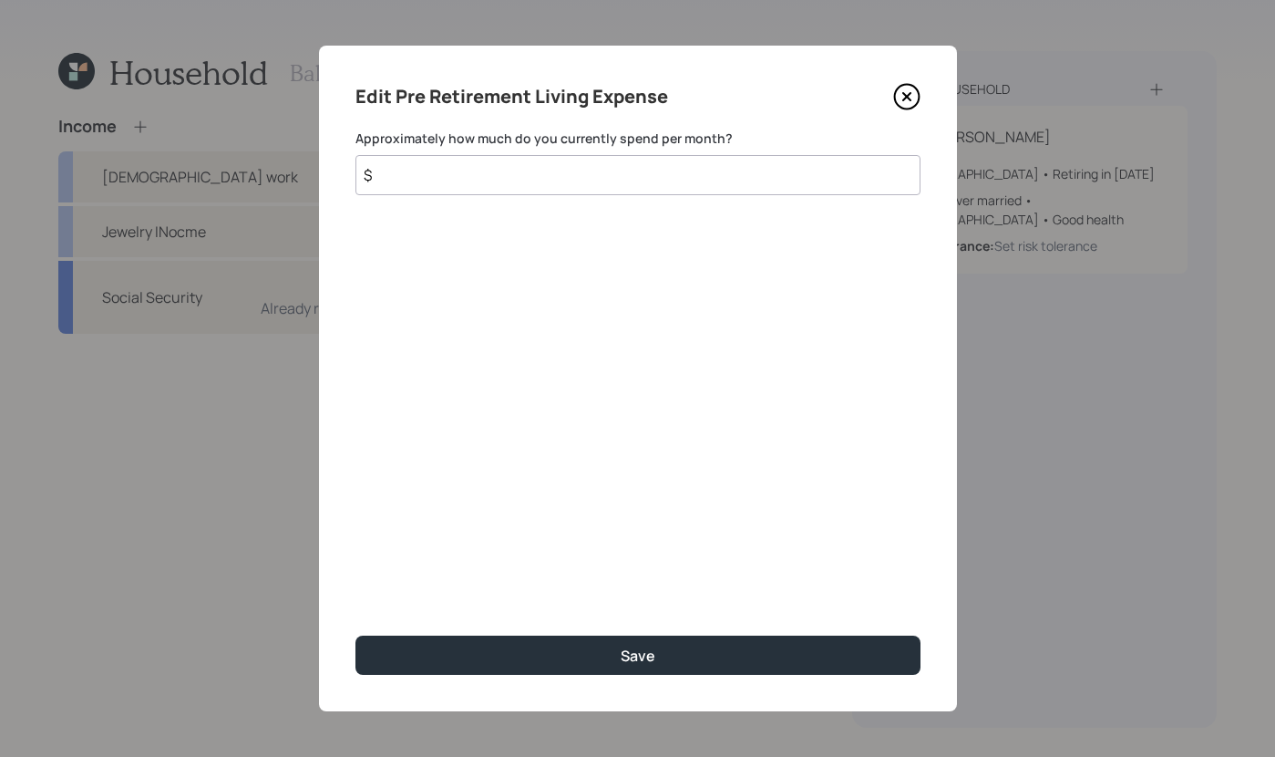
click at [501, 162] on input "$" at bounding box center [638, 175] width 565 height 40
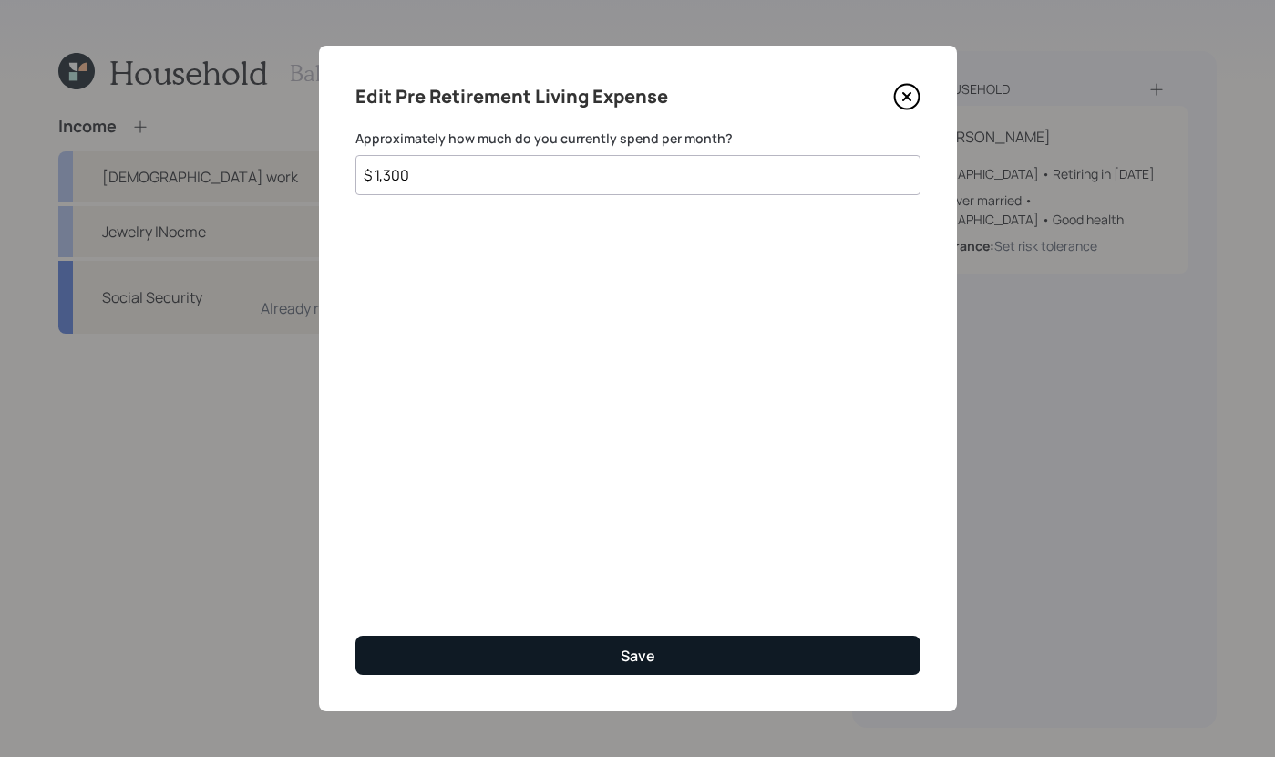
type input "$ 1,300"
click at [732, 656] on button "Save" at bounding box center [638, 654] width 565 height 39
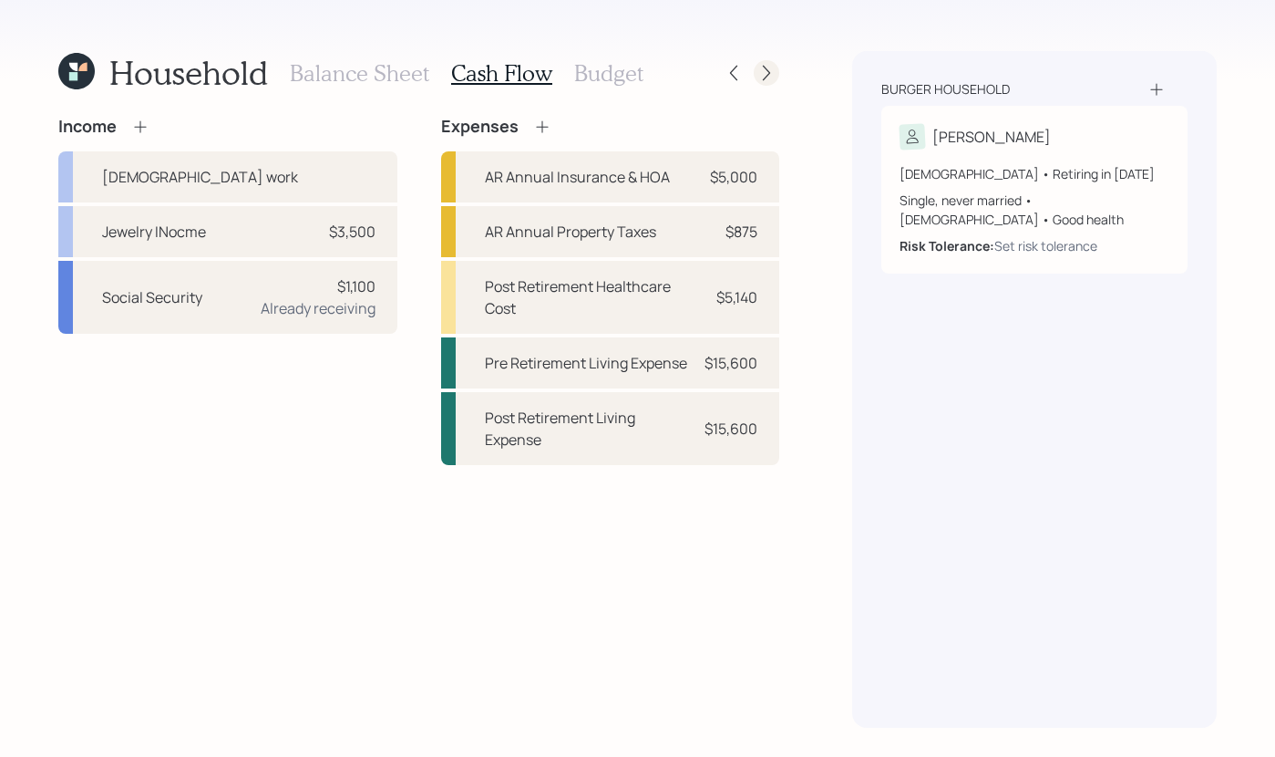
click at [761, 71] on icon at bounding box center [767, 73] width 18 height 18
